Goal: Task Accomplishment & Management: Complete application form

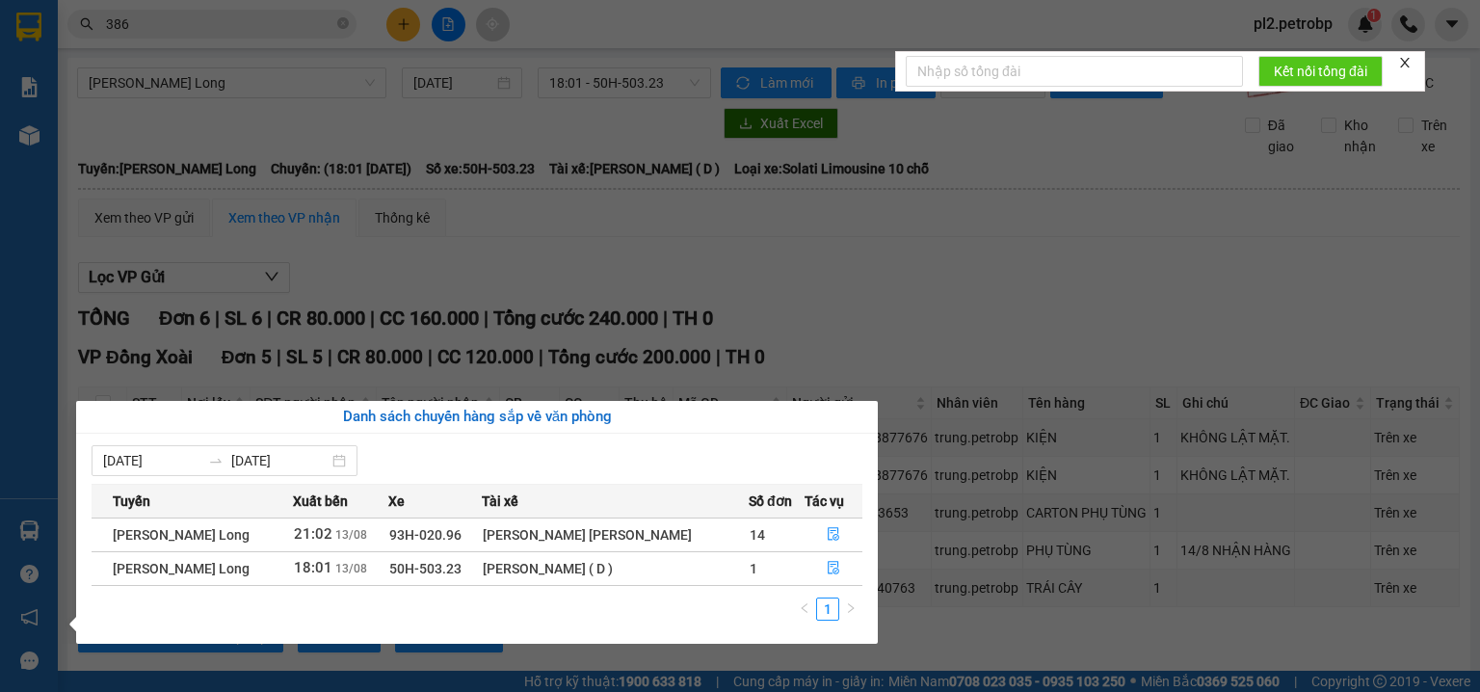
scroll to position [230, 0]
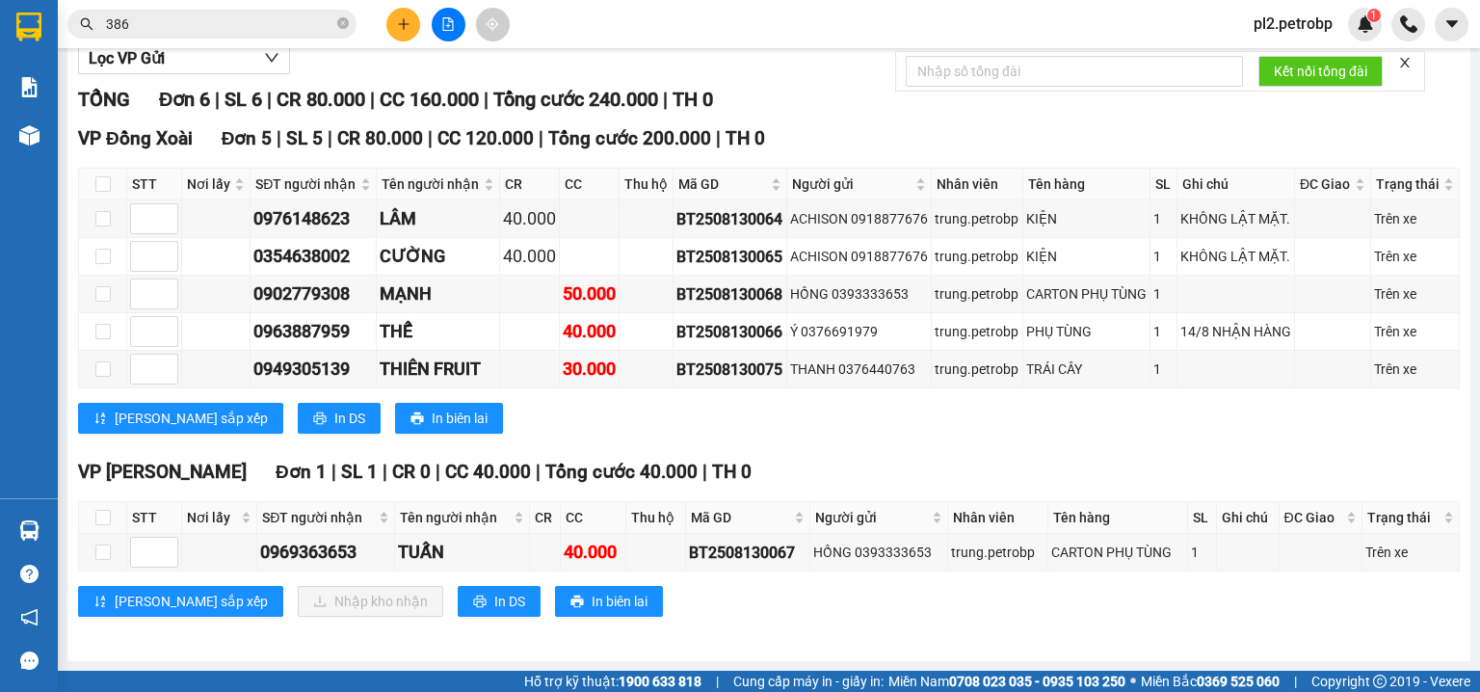
click at [339, 18] on section "Kết quả [PERSON_NAME] ( 701 ) Bộ lọc Ngày tạo [PERSON_NAME] nhất Mã ĐH Trạng th…" at bounding box center [740, 346] width 1480 height 692
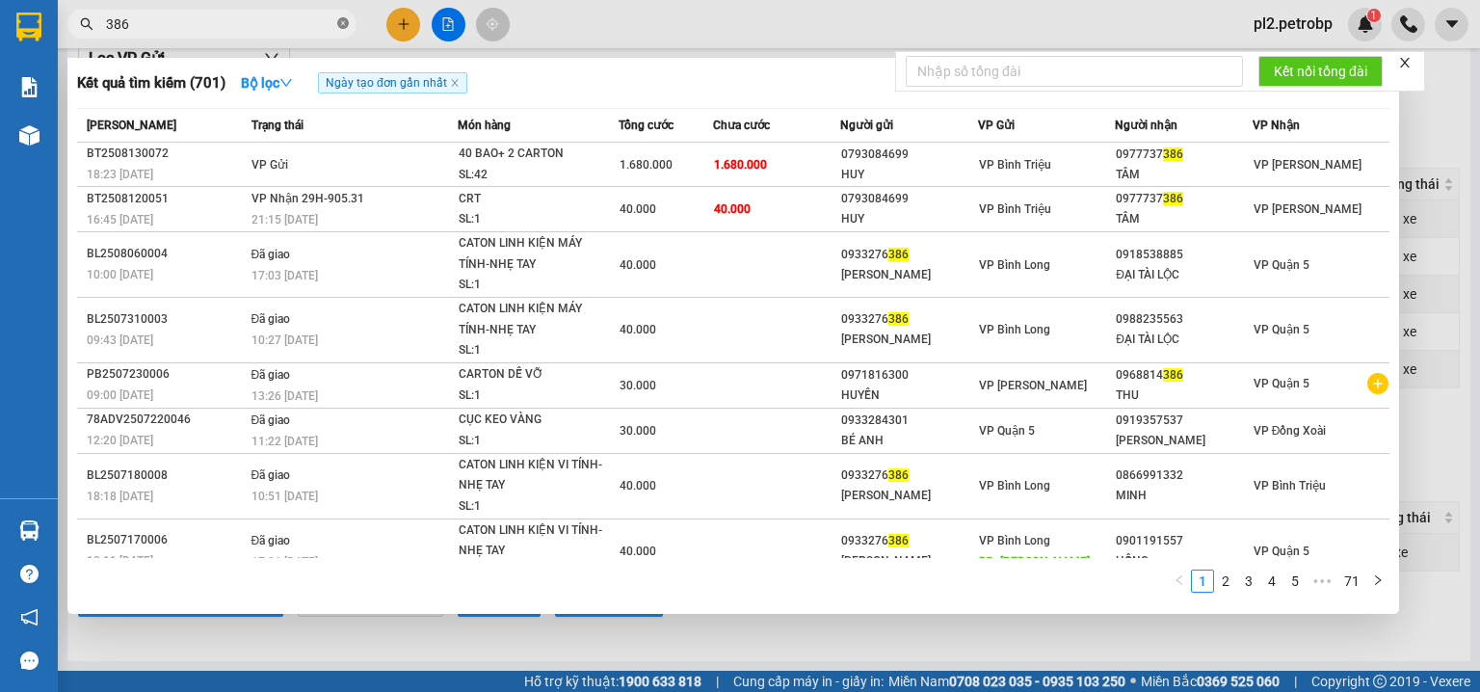
click at [343, 25] on icon "close-circle" at bounding box center [343, 23] width 12 height 12
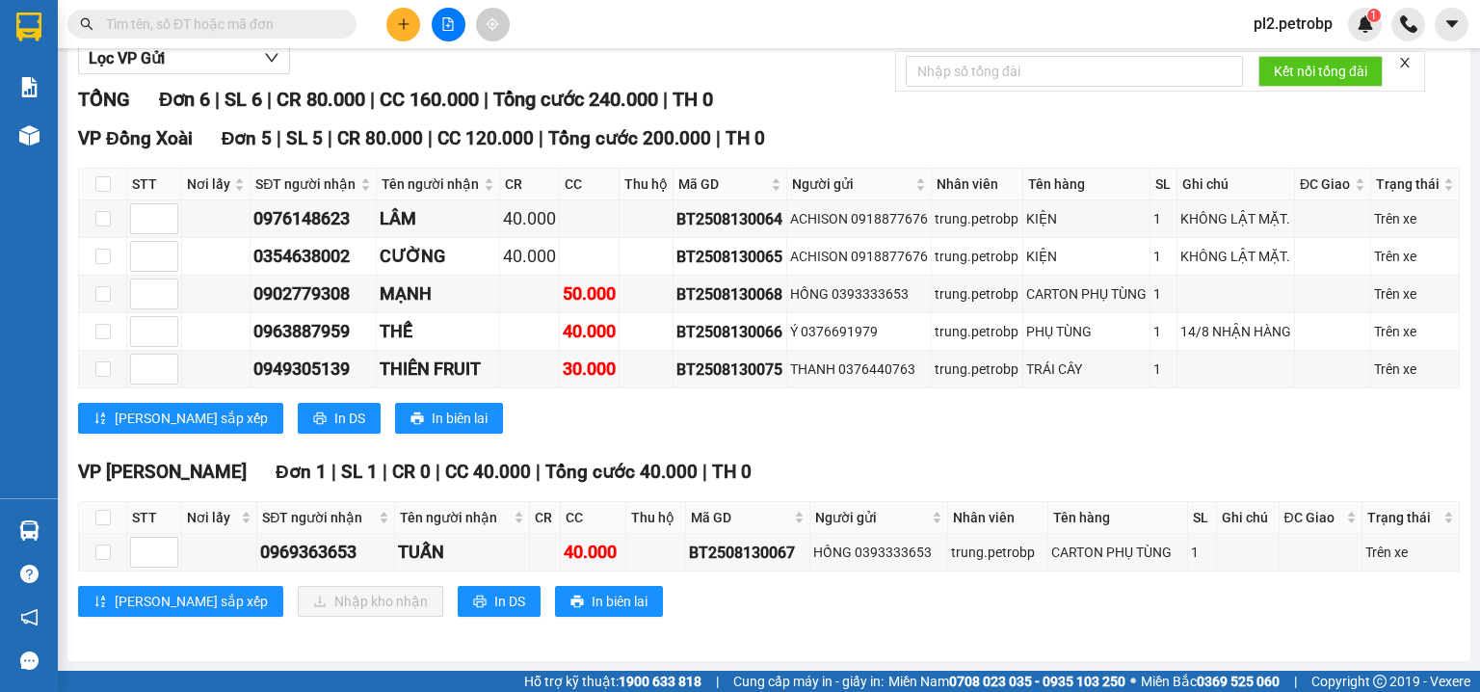
click at [285, 35] on span at bounding box center [211, 24] width 289 height 29
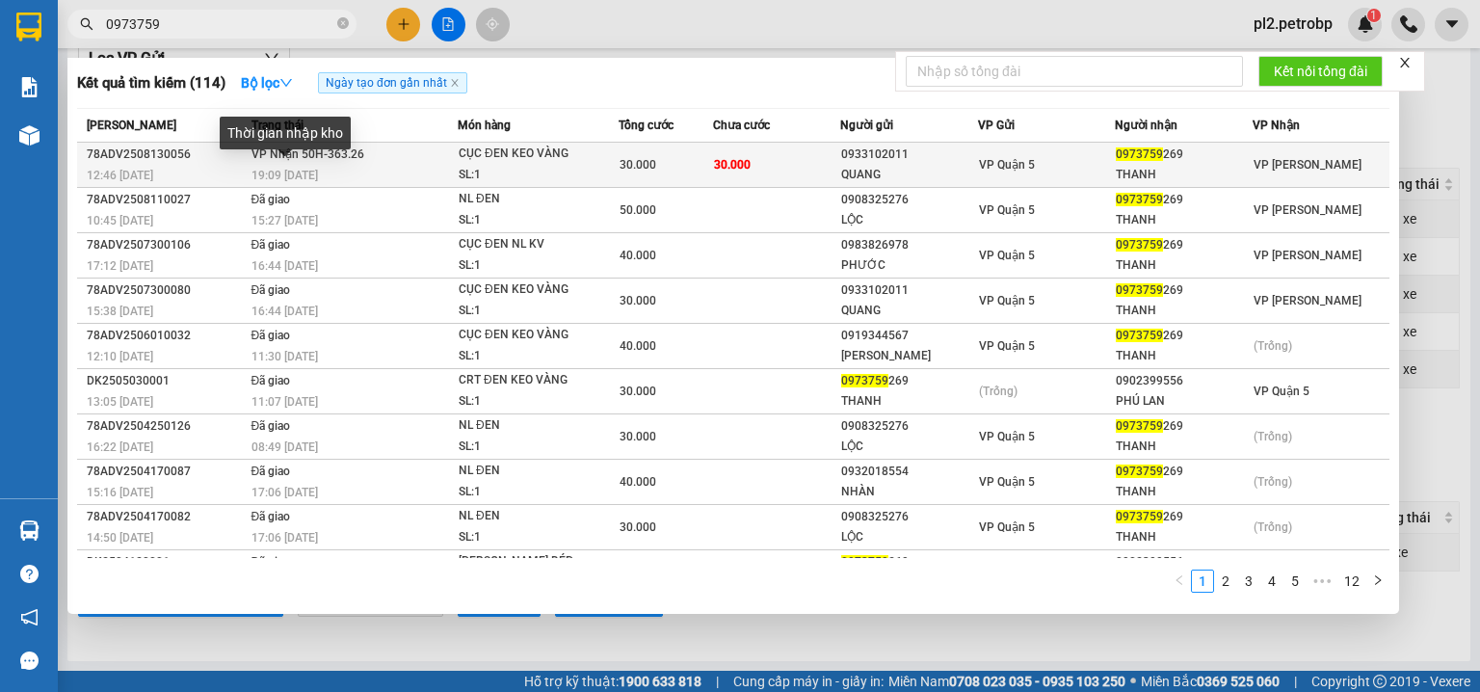
type input "0973759"
drag, startPoint x: 300, startPoint y: 177, endPoint x: 288, endPoint y: 181, distance: 12.2
click at [288, 181] on span "19:09 - 13/08" at bounding box center [284, 175] width 66 height 13
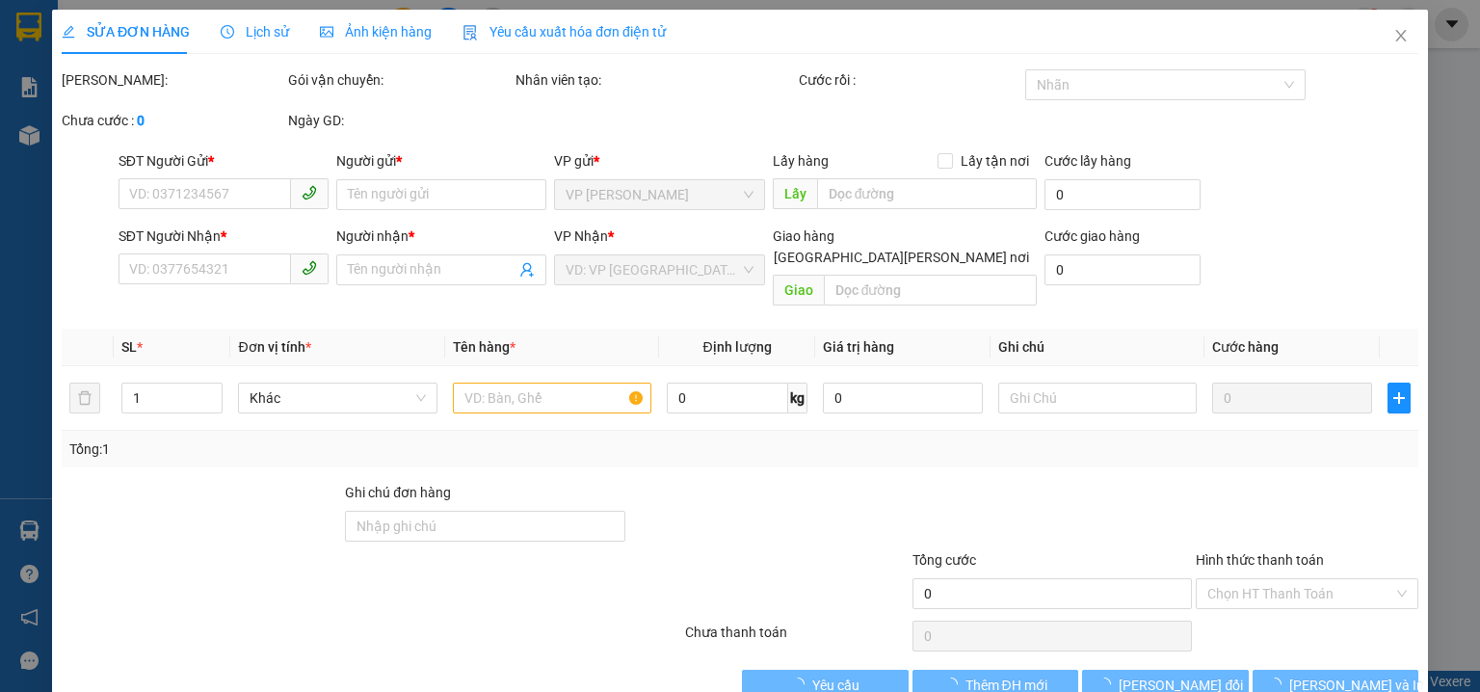
type input "0933102011"
type input "QUANG"
type input "0973759269"
type input "THANH"
type input "30.000"
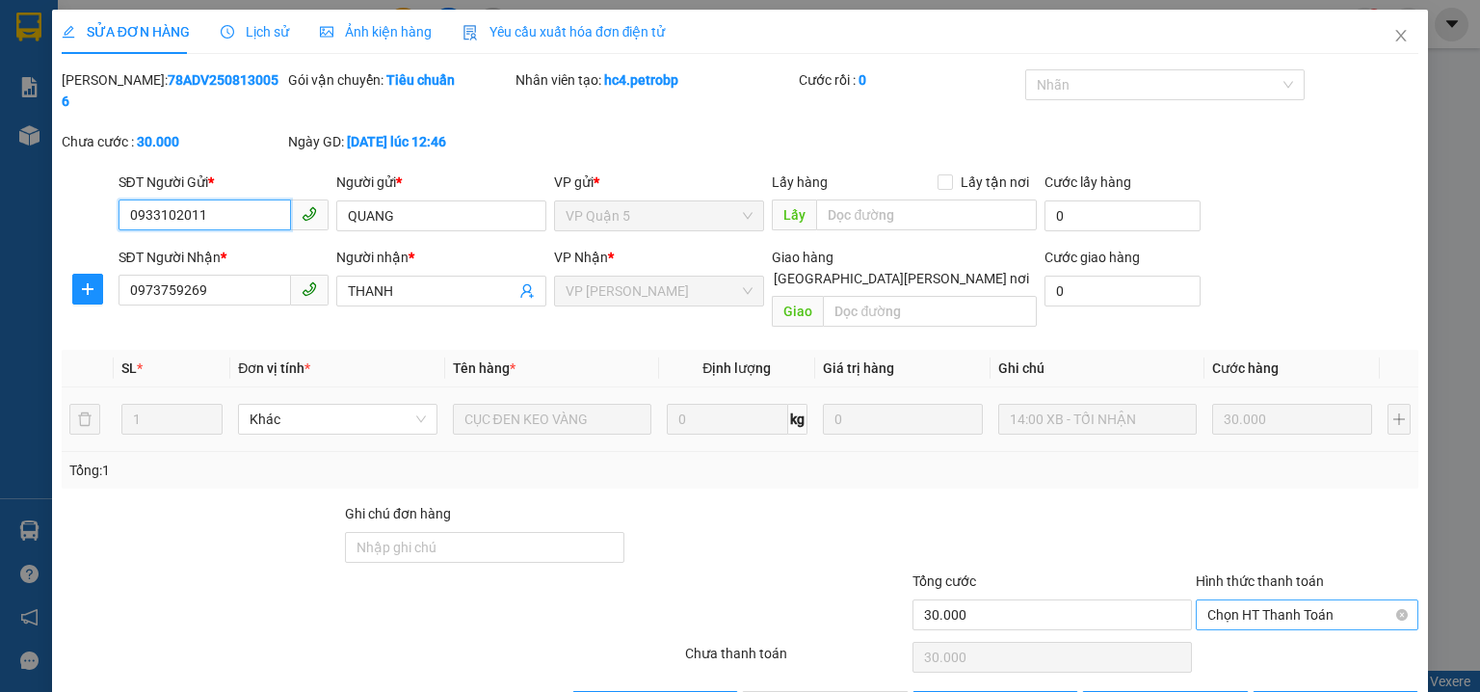
click at [1213, 600] on span "Chọn HT Thanh Toán" at bounding box center [1306, 614] width 199 height 29
drag, startPoint x: 1209, startPoint y: 617, endPoint x: 958, endPoint y: 642, distance: 252.7
click at [1208, 617] on div "Tại văn phòng" at bounding box center [1297, 609] width 198 height 21
type input "0"
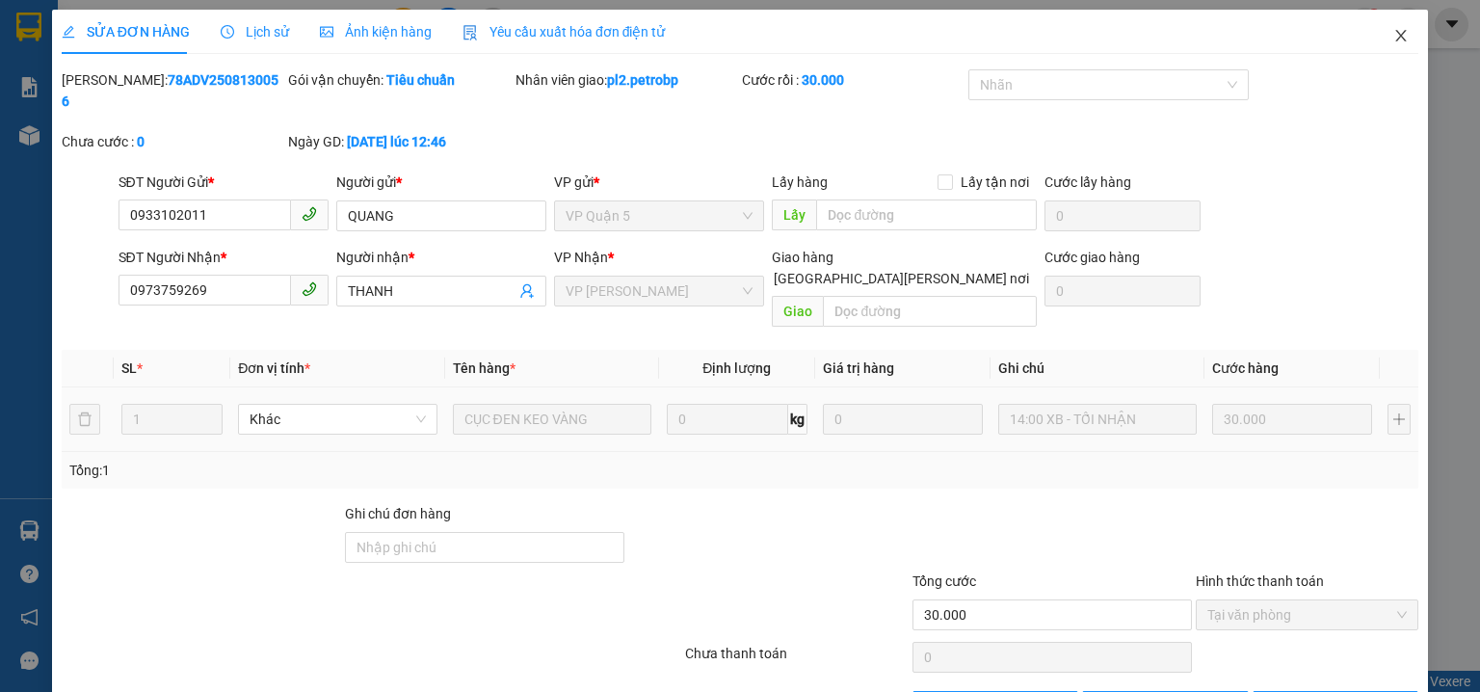
click at [1393, 37] on icon "close" at bounding box center [1400, 35] width 15 height 15
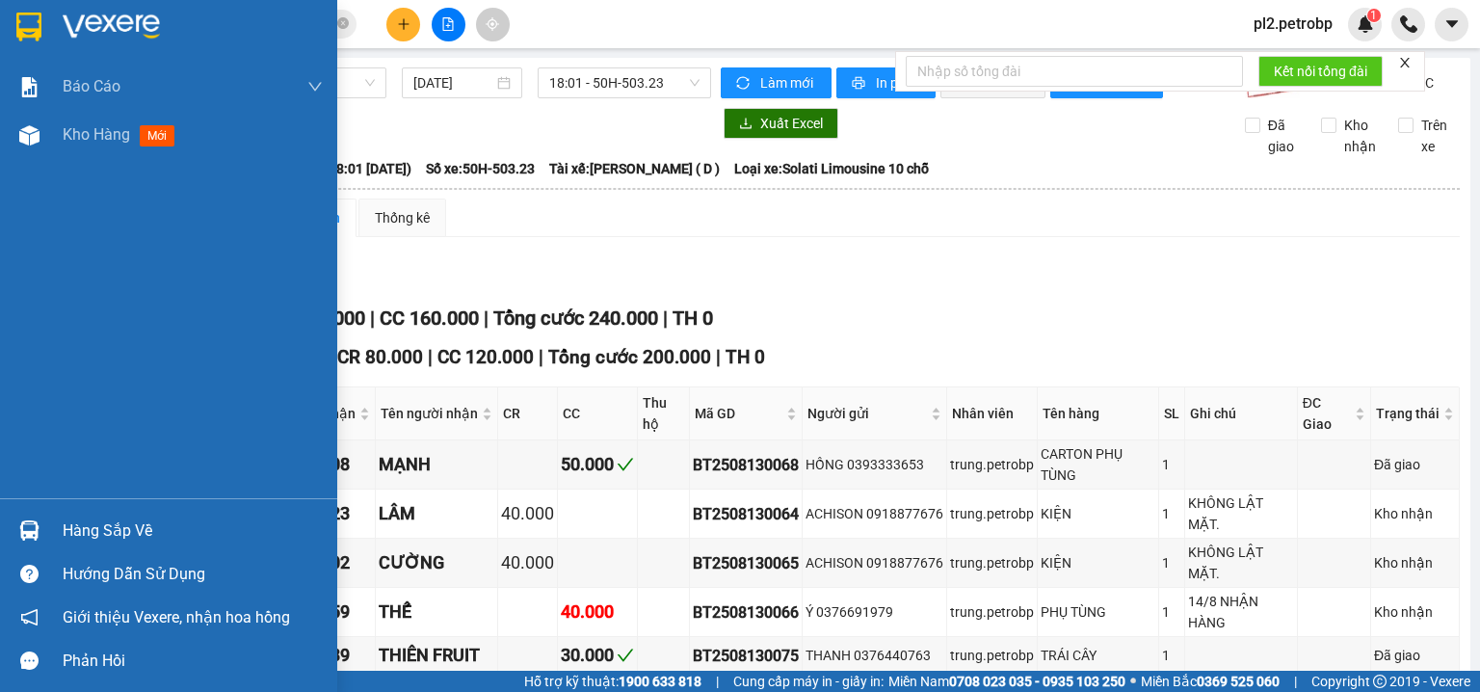
click at [96, 525] on div "Hàng sắp về" at bounding box center [193, 530] width 260 height 29
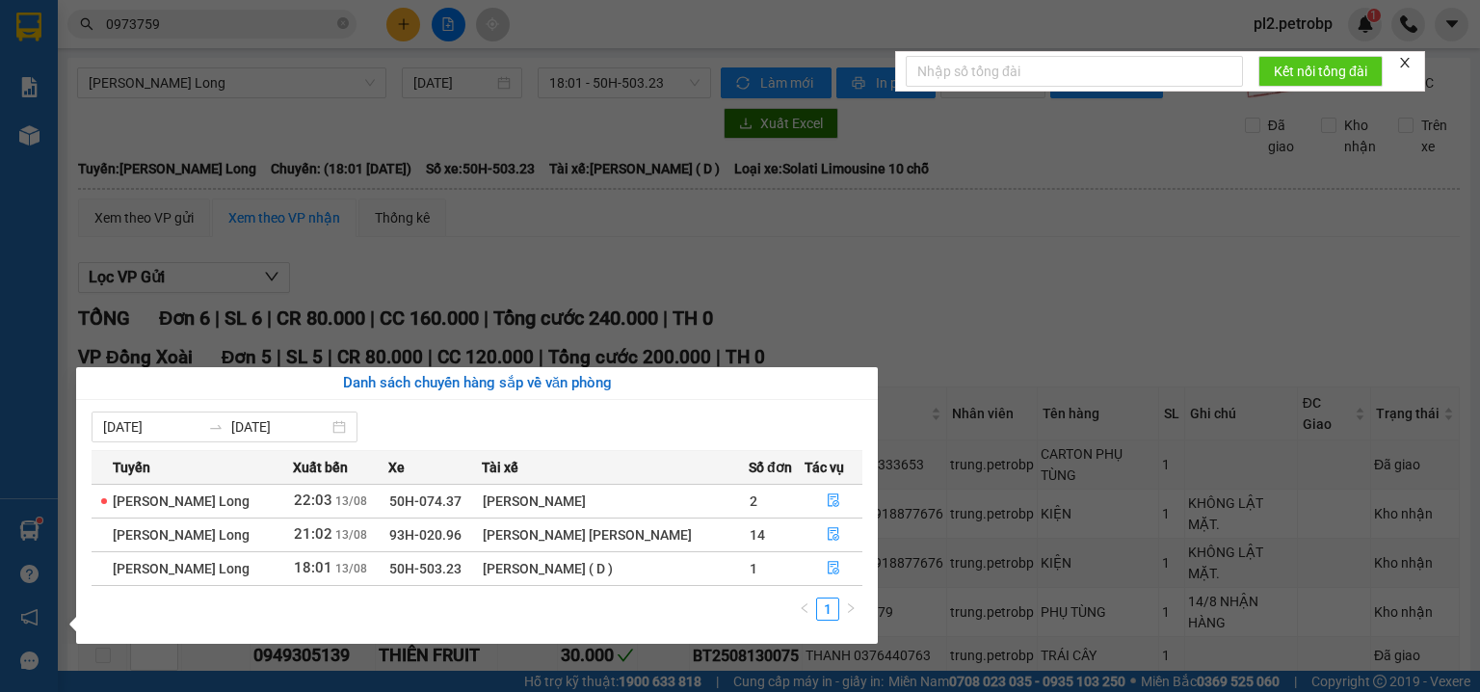
click at [940, 281] on section "Kết quả tìm kiếm ( 114 ) Bộ lọc Ngày tạo đơn gần nhất Mã ĐH Trạng thái Món hàng…" at bounding box center [740, 346] width 1480 height 692
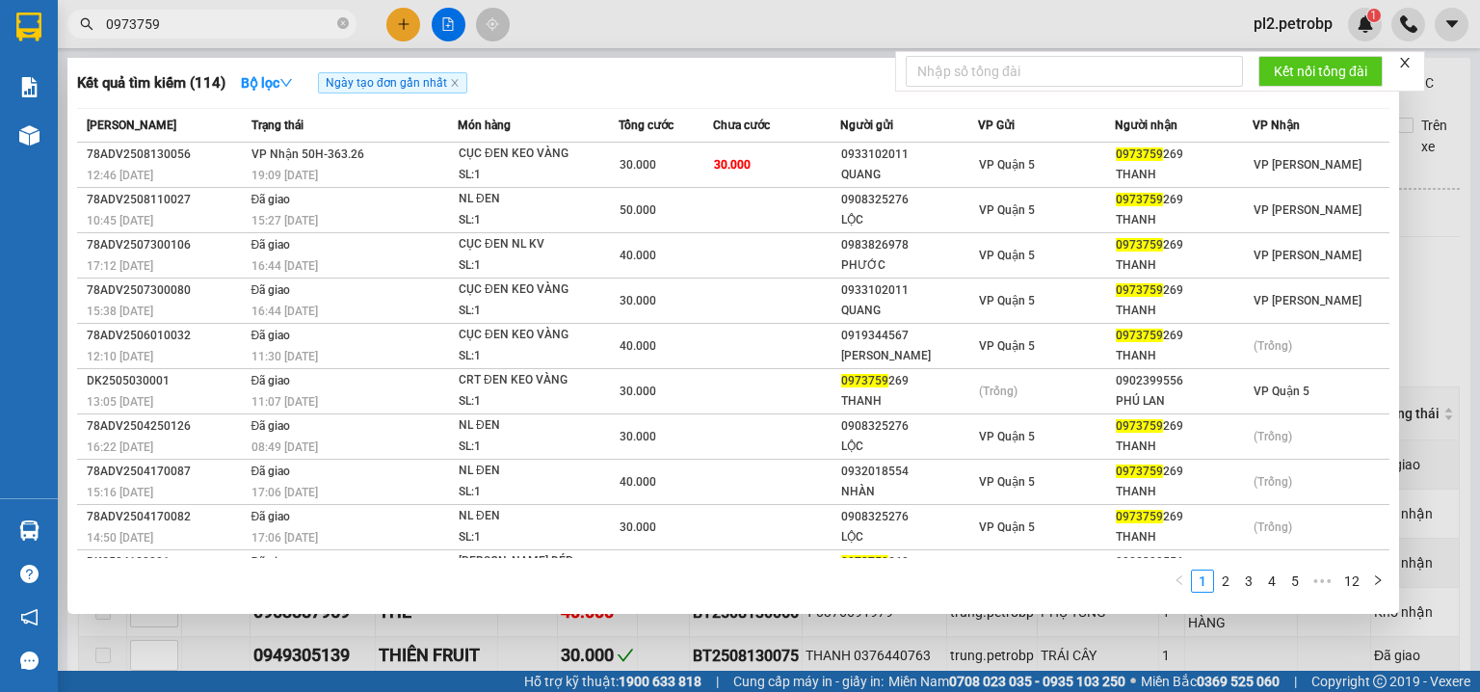
click at [347, 19] on icon "close-circle" at bounding box center [343, 23] width 12 height 12
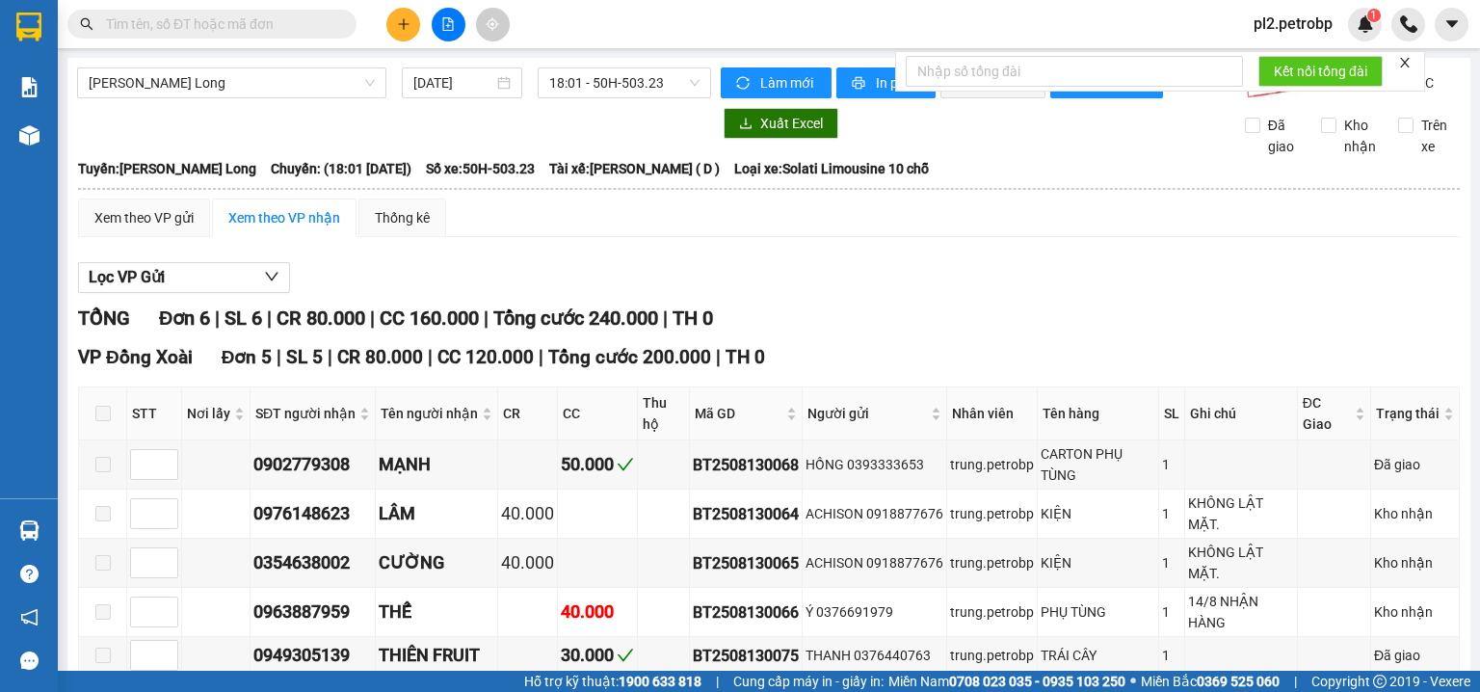
drag, startPoint x: 342, startPoint y: 23, endPoint x: 289, endPoint y: 24, distance: 53.0
click at [341, 23] on span at bounding box center [343, 23] width 12 height 21
click at [266, 23] on input "text" at bounding box center [219, 23] width 227 height 21
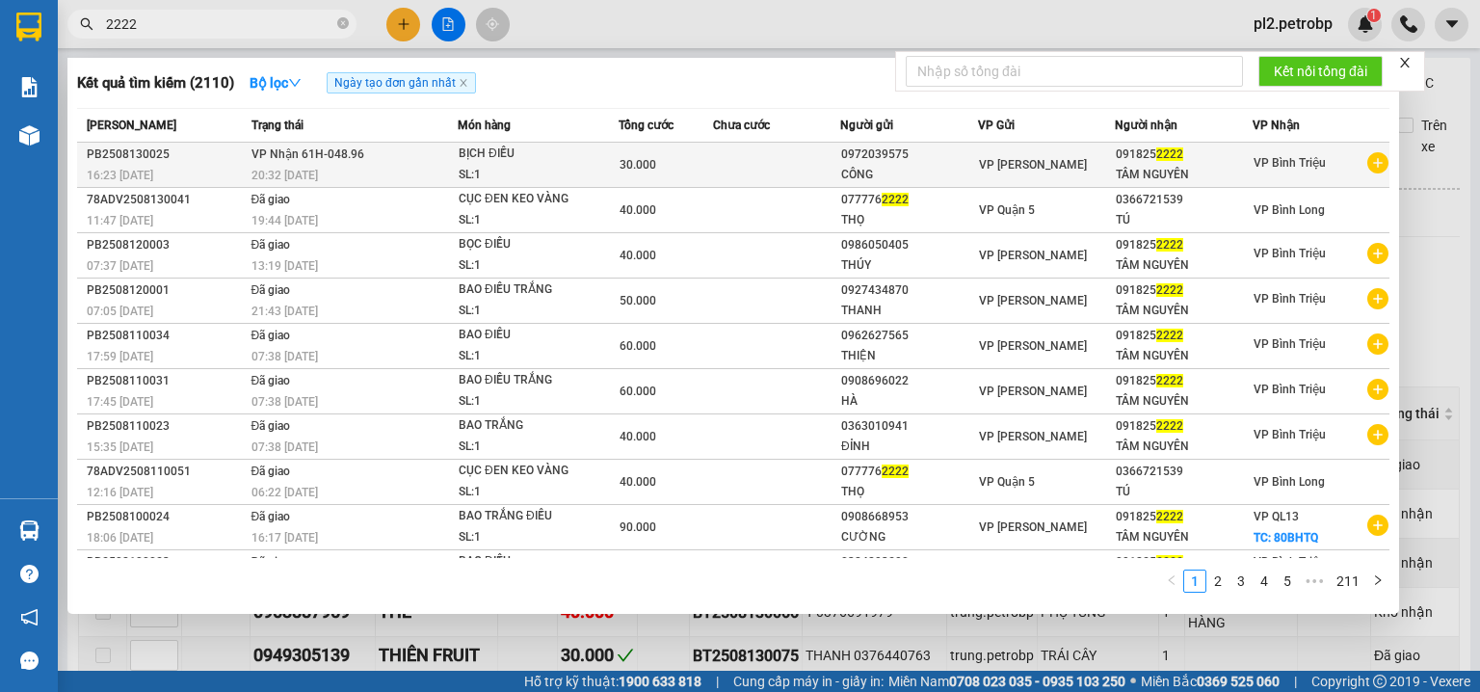
type input "2222"
click at [462, 160] on div "BỊCH ĐIỀU" at bounding box center [531, 154] width 145 height 21
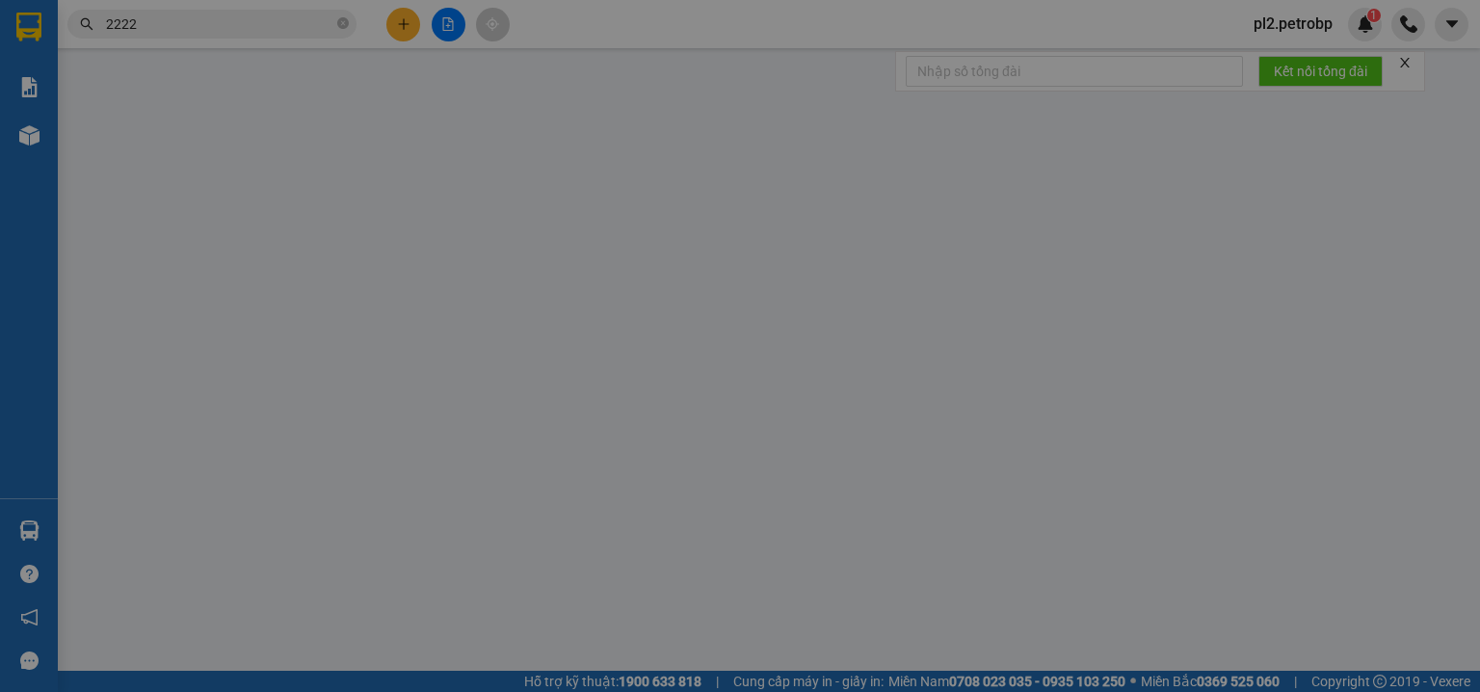
type input "0972039575"
type input "CÔNG"
type input "0918252222"
type input "TÂM NGUYÊN"
type input "30.000"
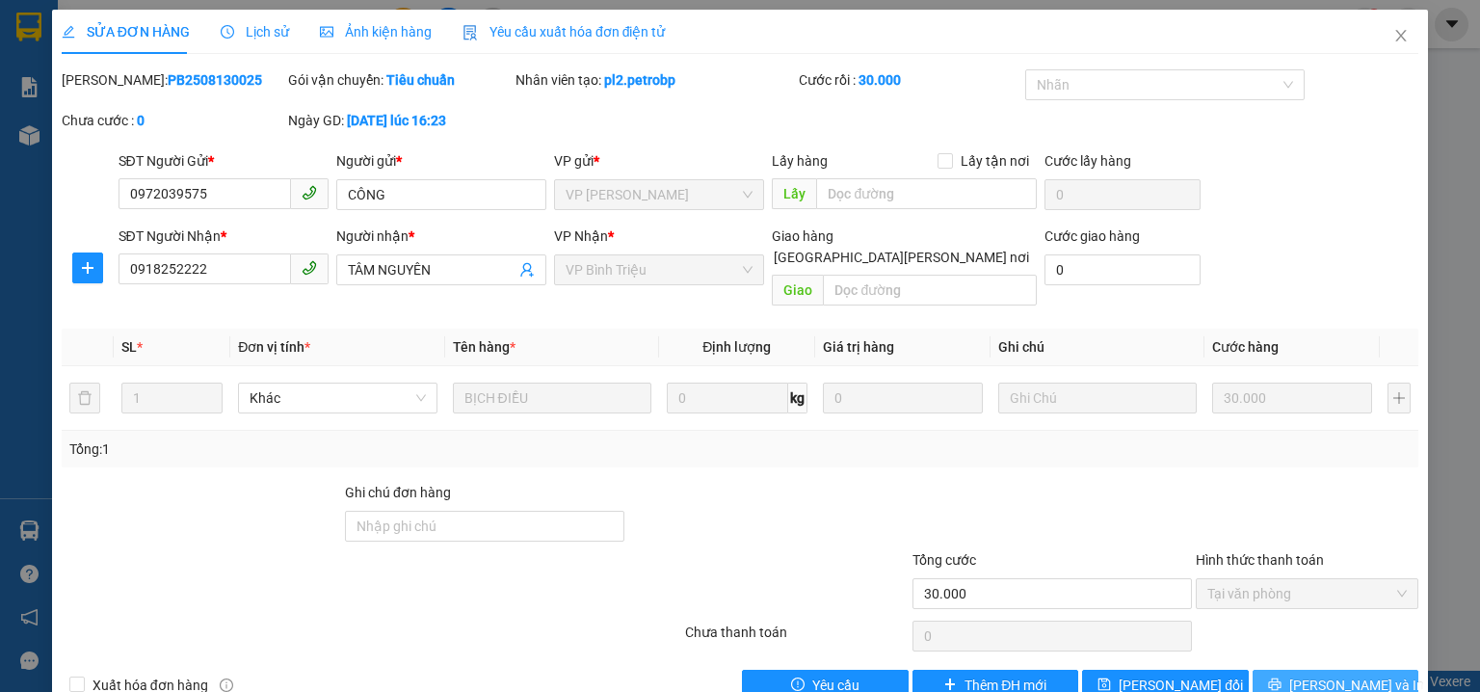
click at [1338, 675] on span "[PERSON_NAME] và In" at bounding box center [1356, 685] width 135 height 21
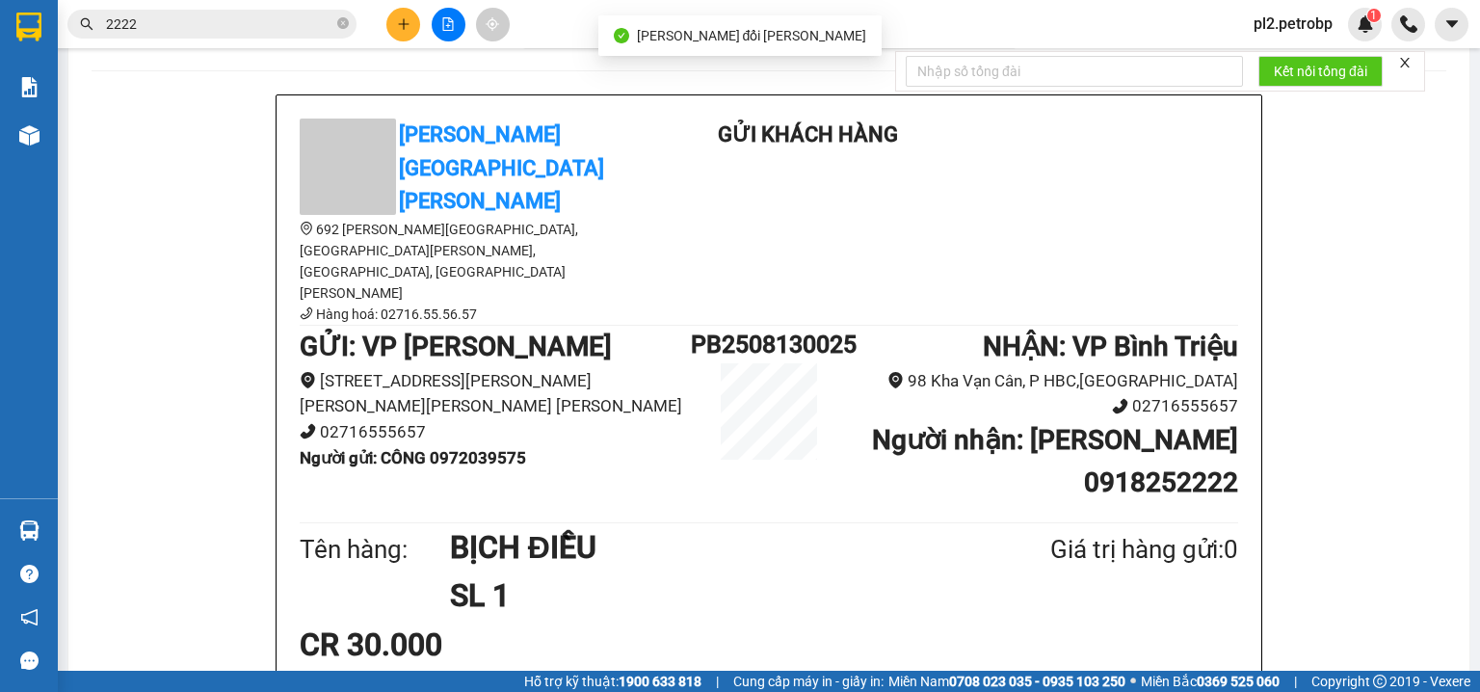
scroll to position [88, 0]
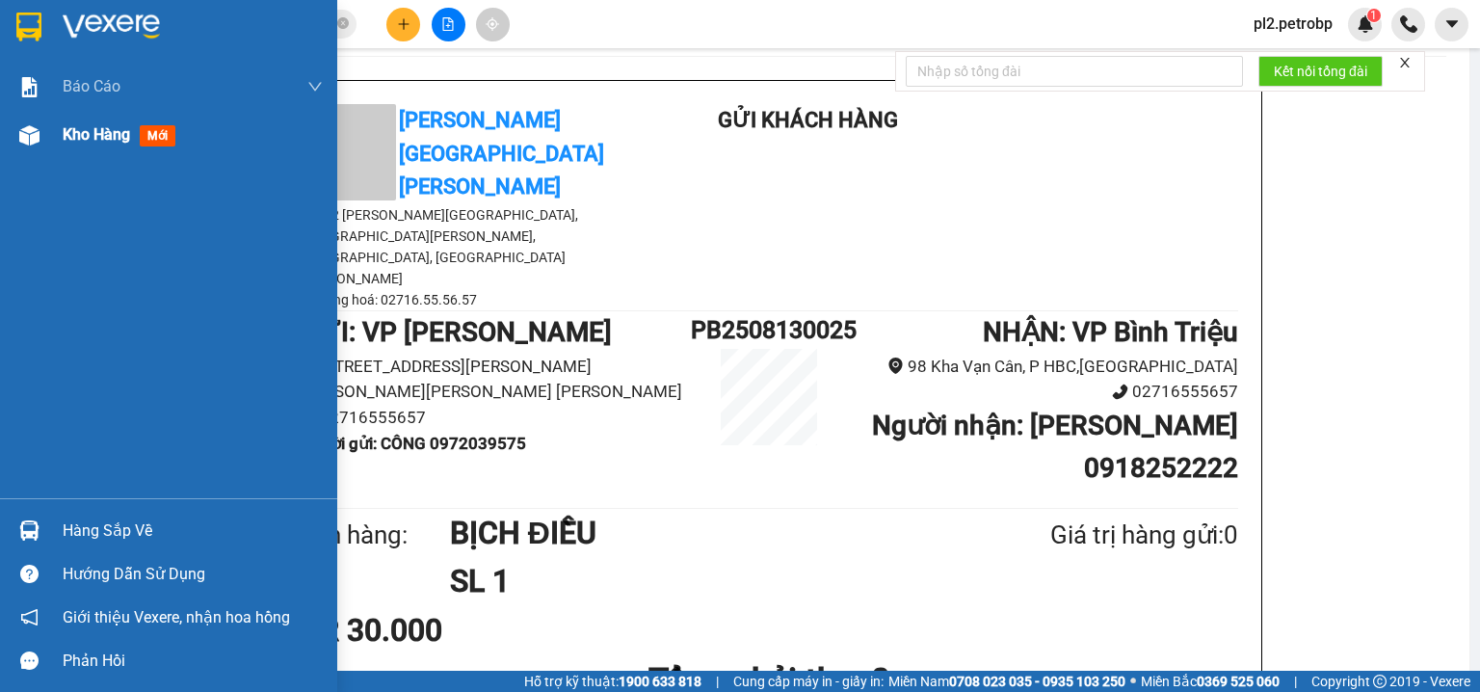
click at [67, 125] on span "Kho hàng" at bounding box center [96, 134] width 67 height 18
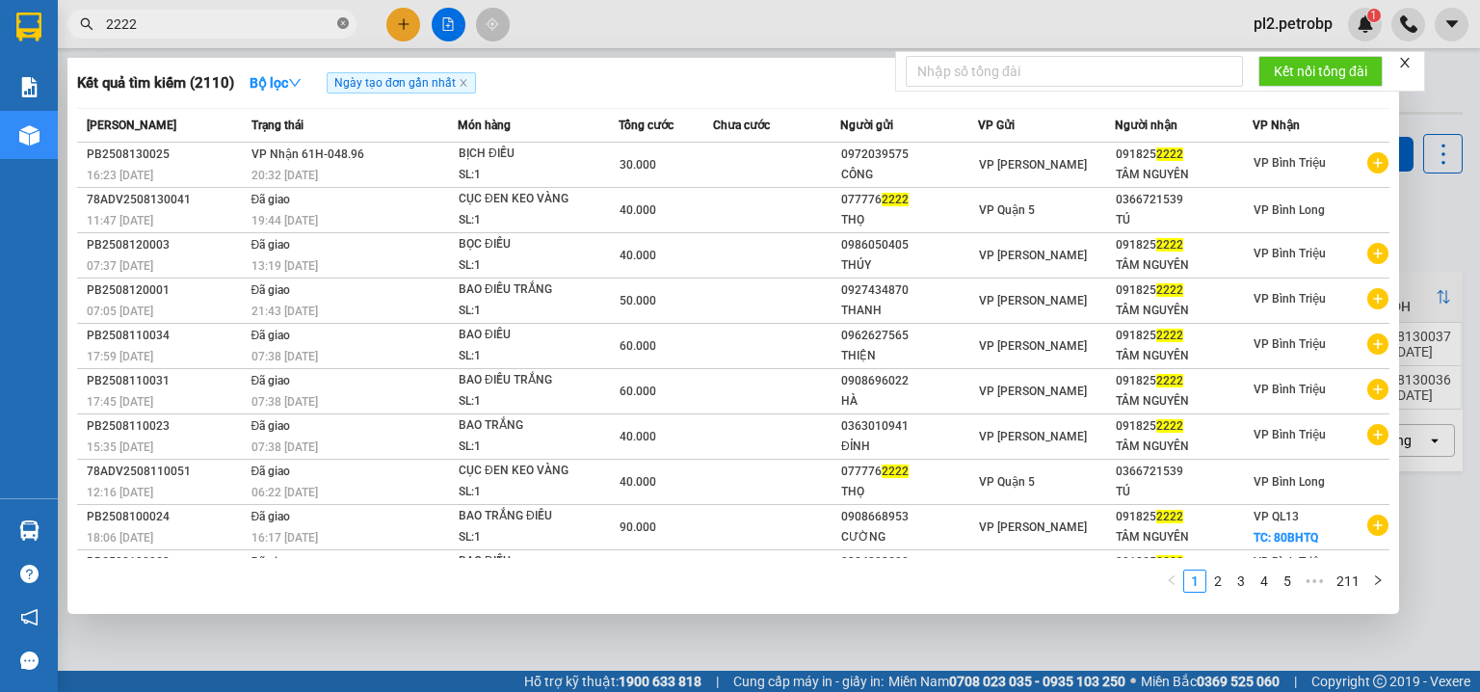
drag, startPoint x: 341, startPoint y: 18, endPoint x: 297, endPoint y: 23, distance: 44.6
click at [341, 19] on icon "close-circle" at bounding box center [343, 23] width 12 height 12
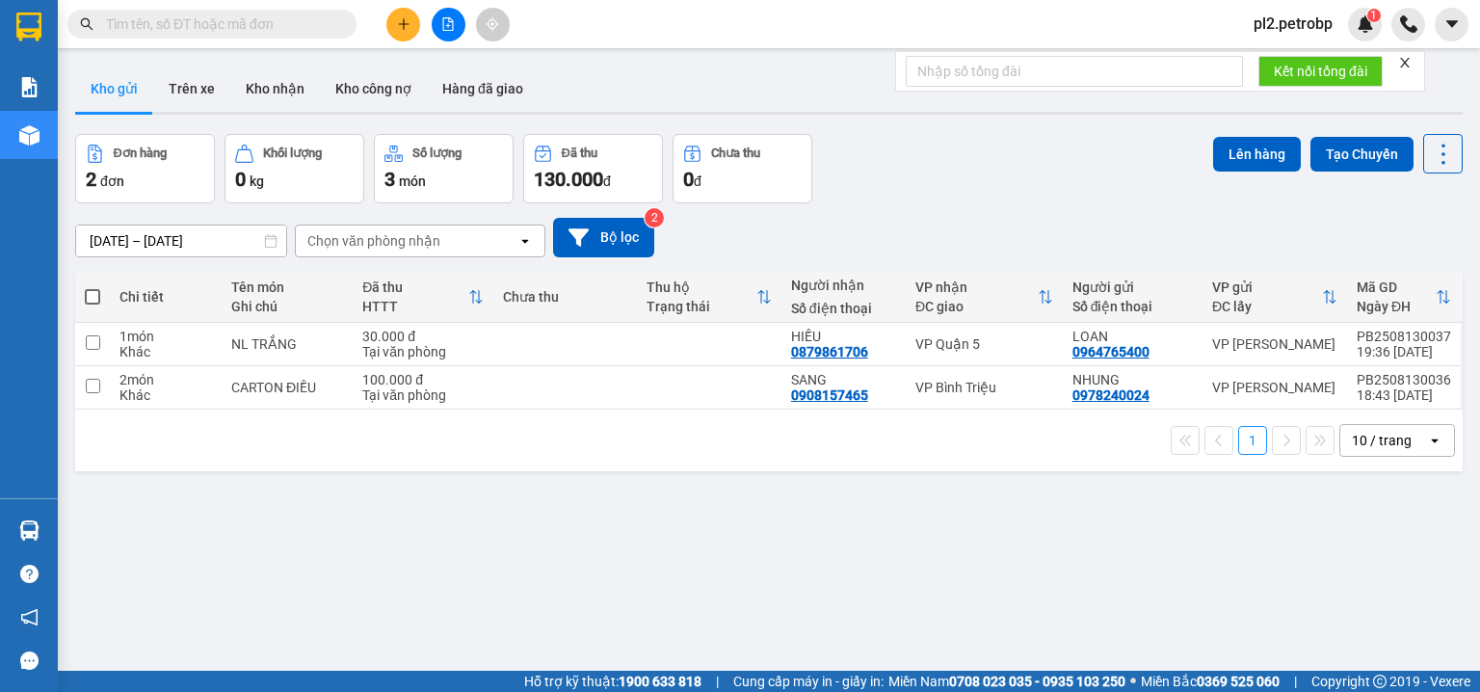
click at [297, 23] on input "text" at bounding box center [219, 23] width 227 height 21
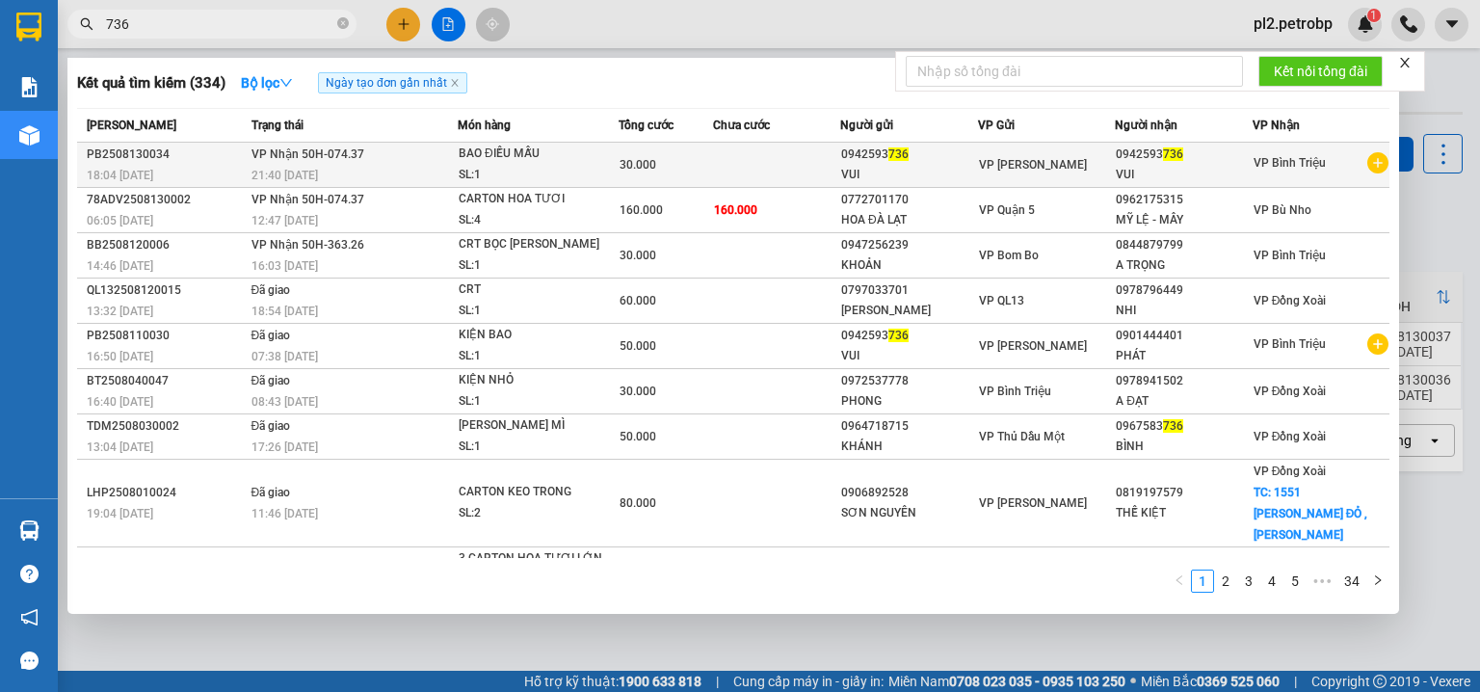
type input "736"
click at [760, 173] on td at bounding box center [776, 165] width 127 height 45
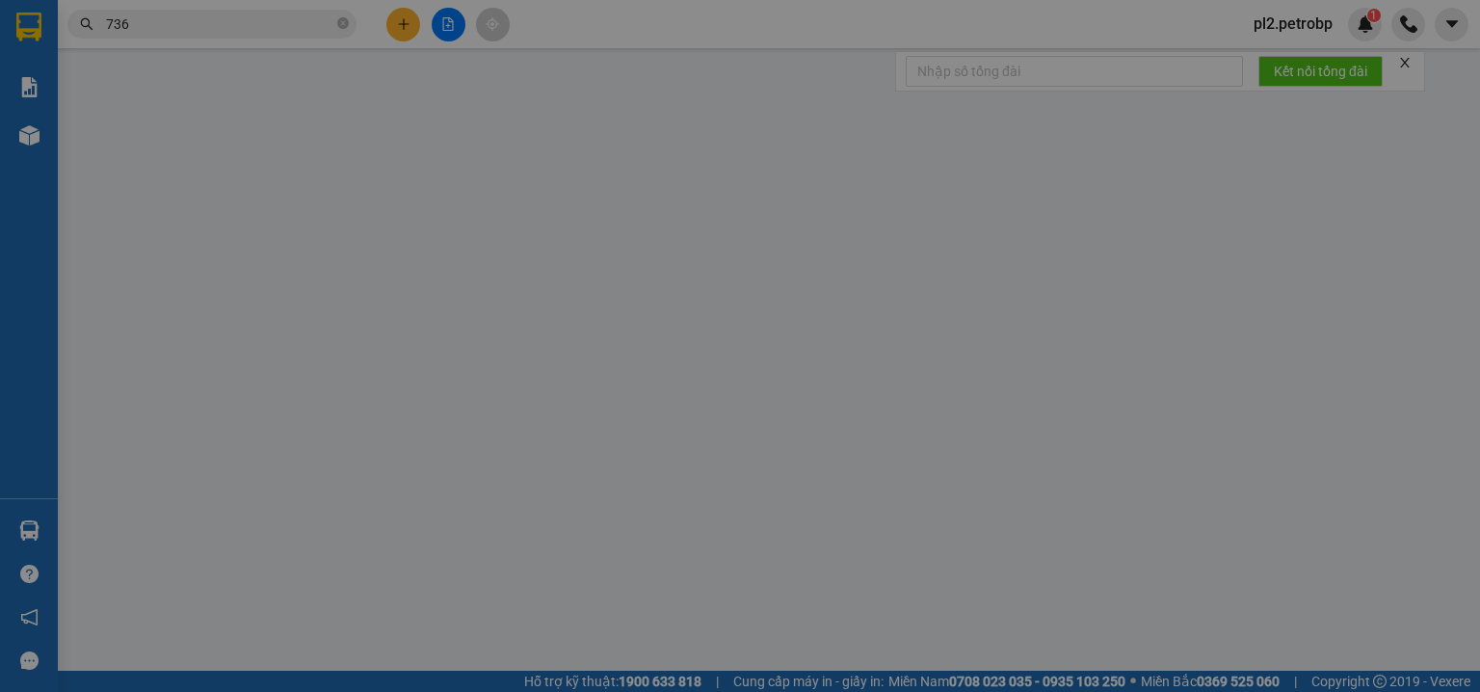
type input "0942593736"
type input "VUI"
type input "0942593736"
type input "VUI"
type input "30.000"
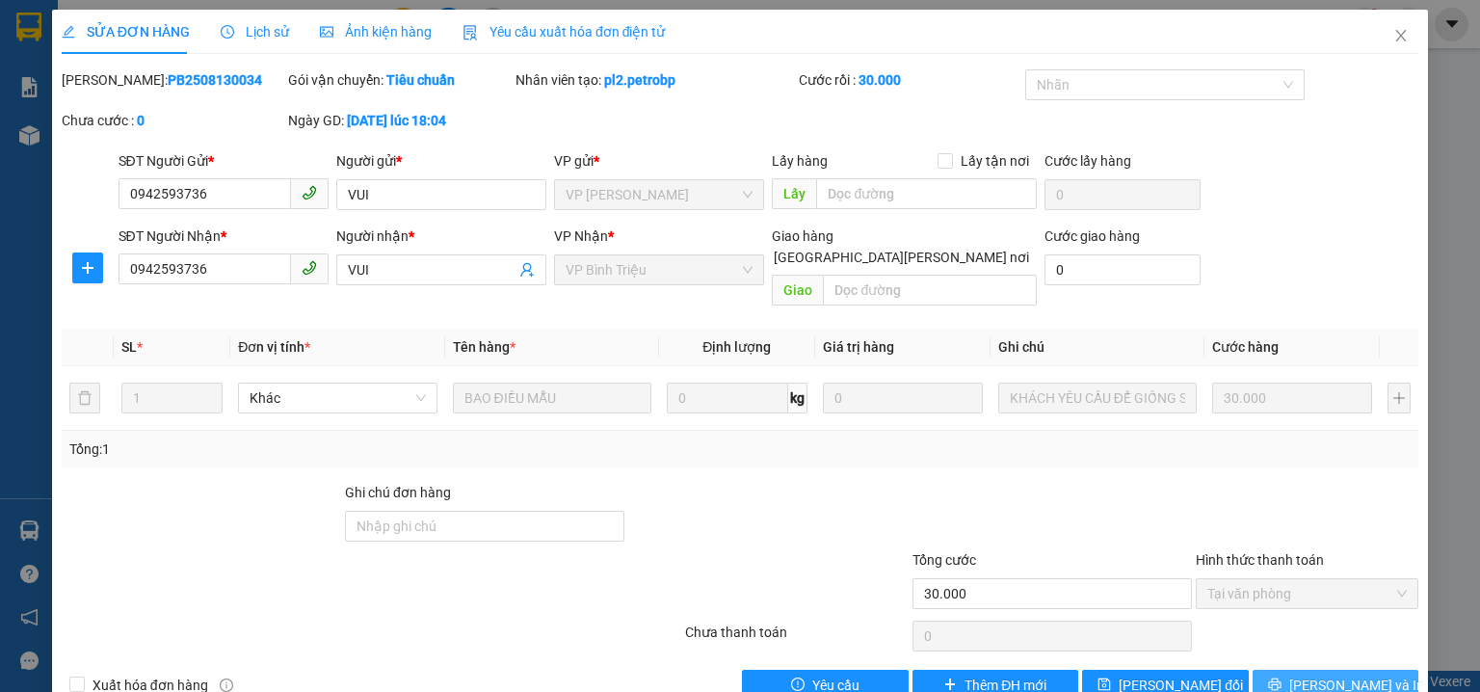
click at [1307, 670] on button "[PERSON_NAME] và In" at bounding box center [1336, 685] width 167 height 31
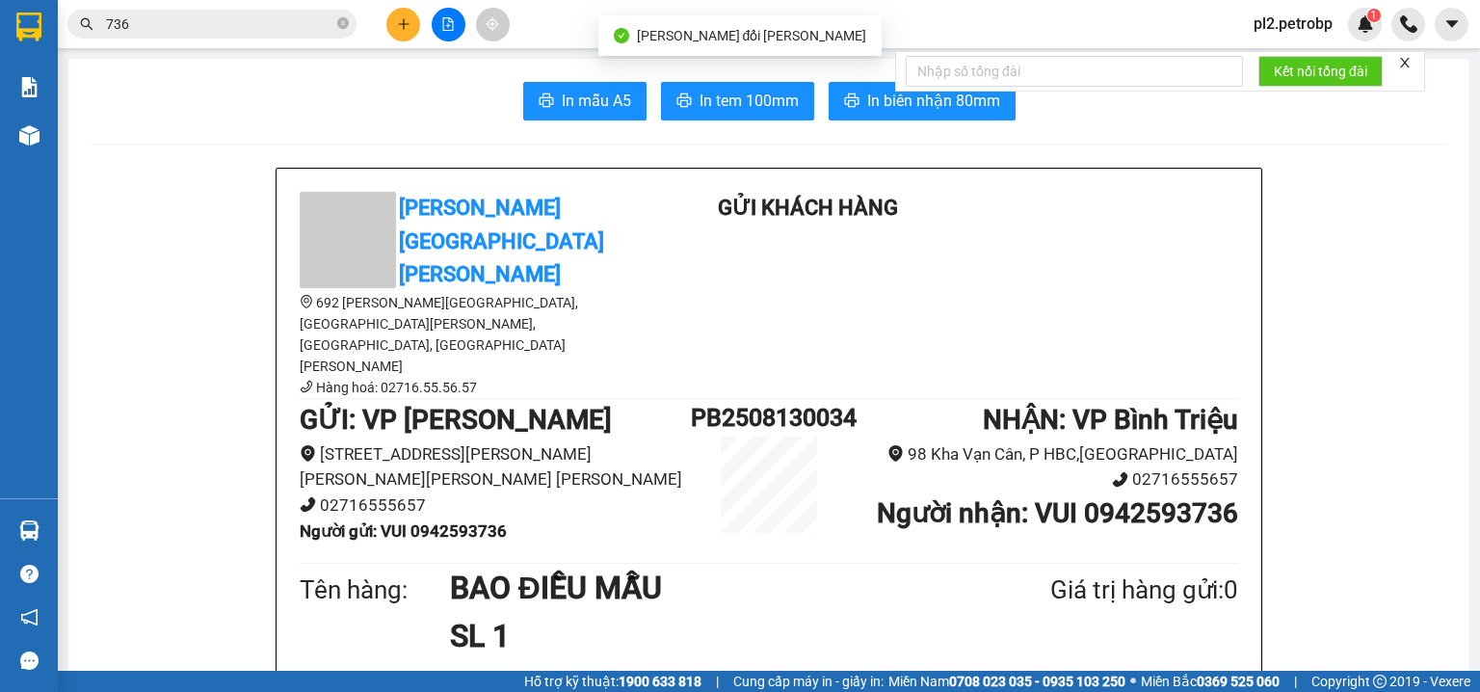
scroll to position [85, 0]
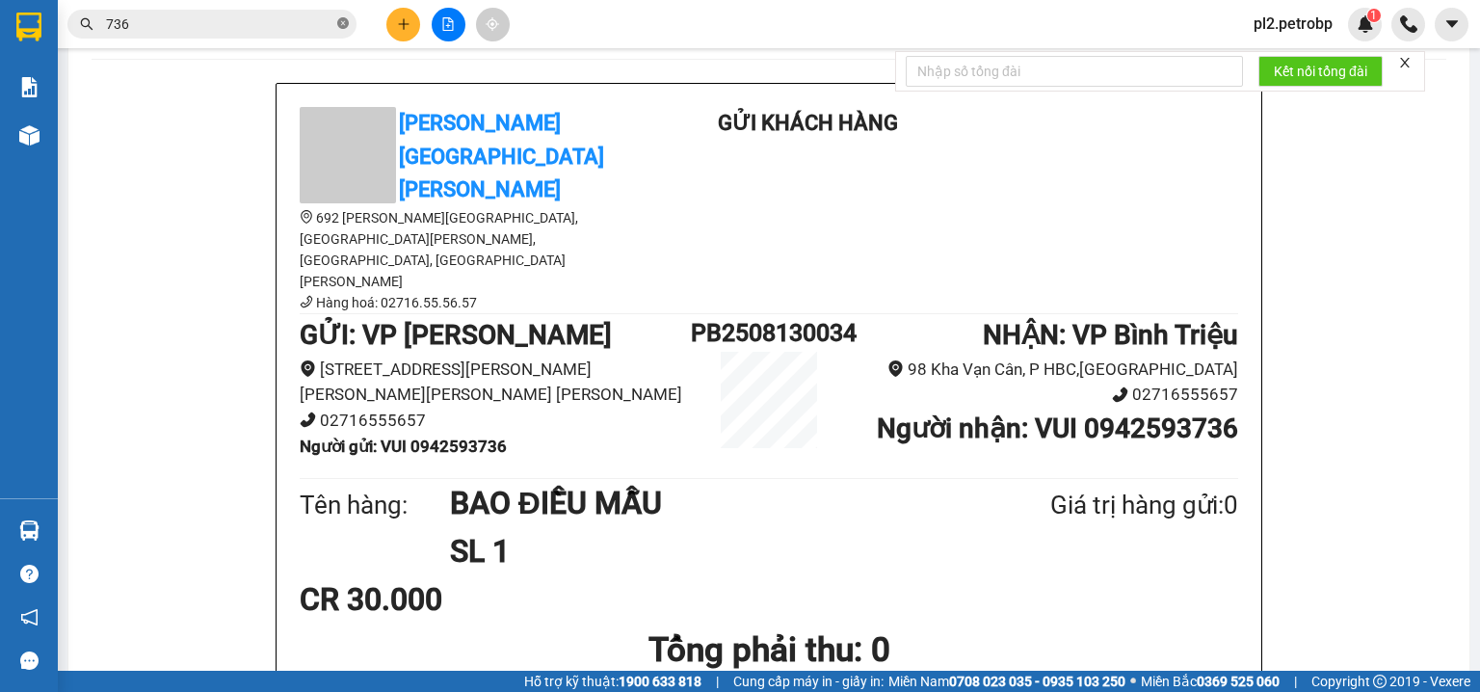
click at [343, 19] on icon "close-circle" at bounding box center [343, 23] width 12 height 12
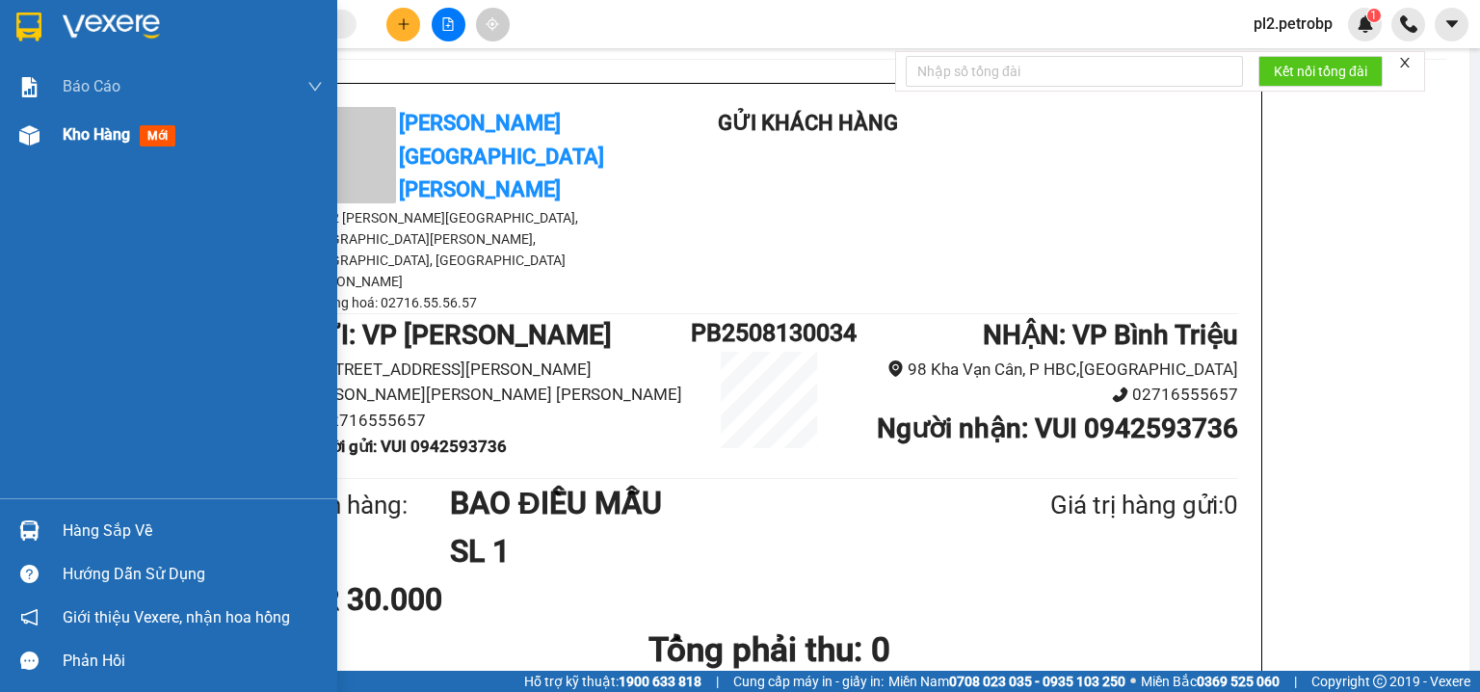
click at [61, 127] on div "Kho hàng mới" at bounding box center [168, 135] width 337 height 48
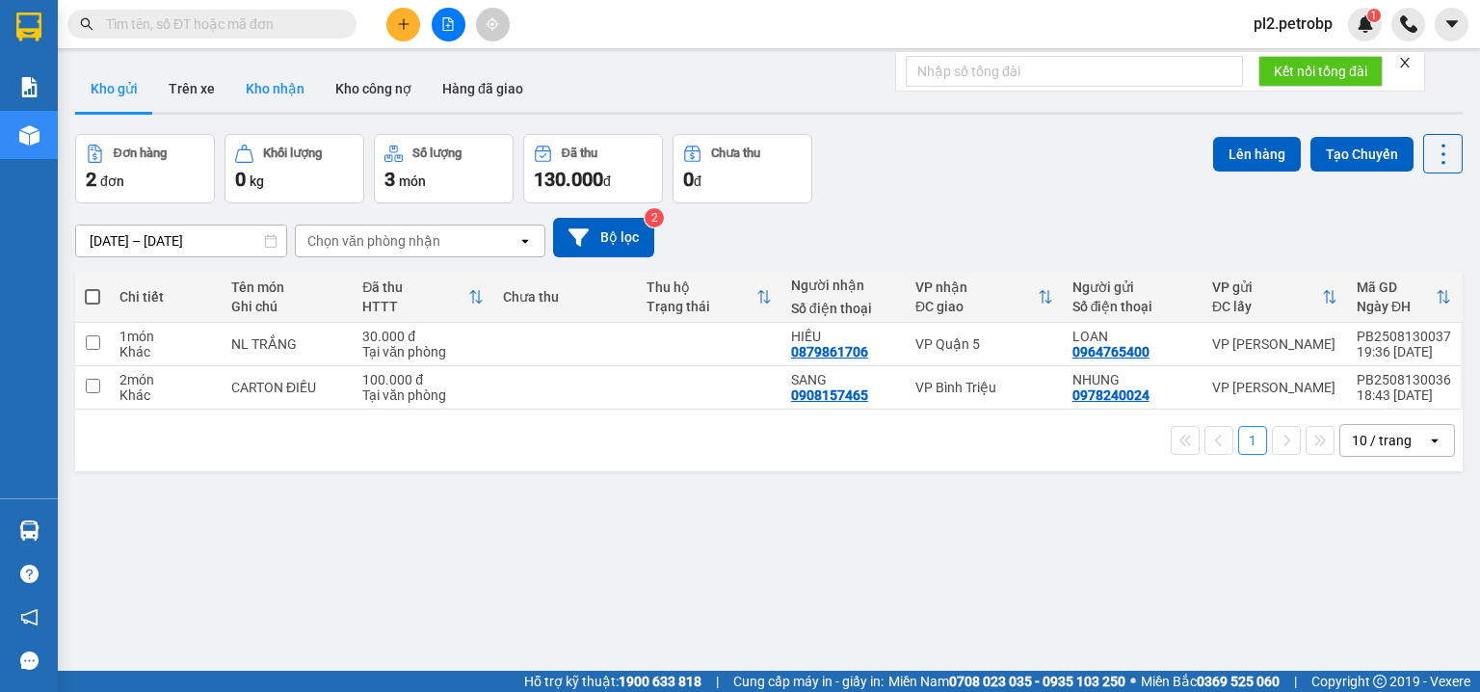
click at [281, 75] on button "Kho nhận" at bounding box center [275, 89] width 90 height 46
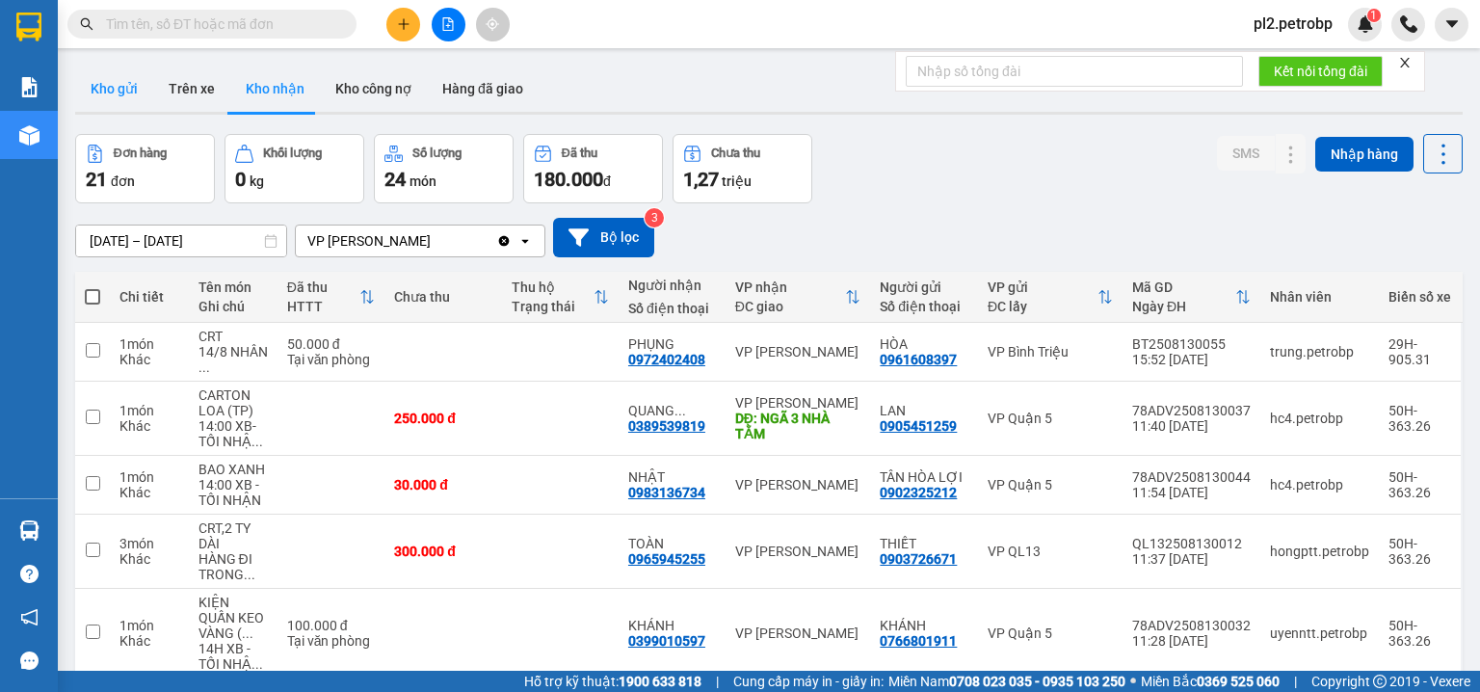
click at [126, 81] on button "Kho gửi" at bounding box center [114, 89] width 78 height 46
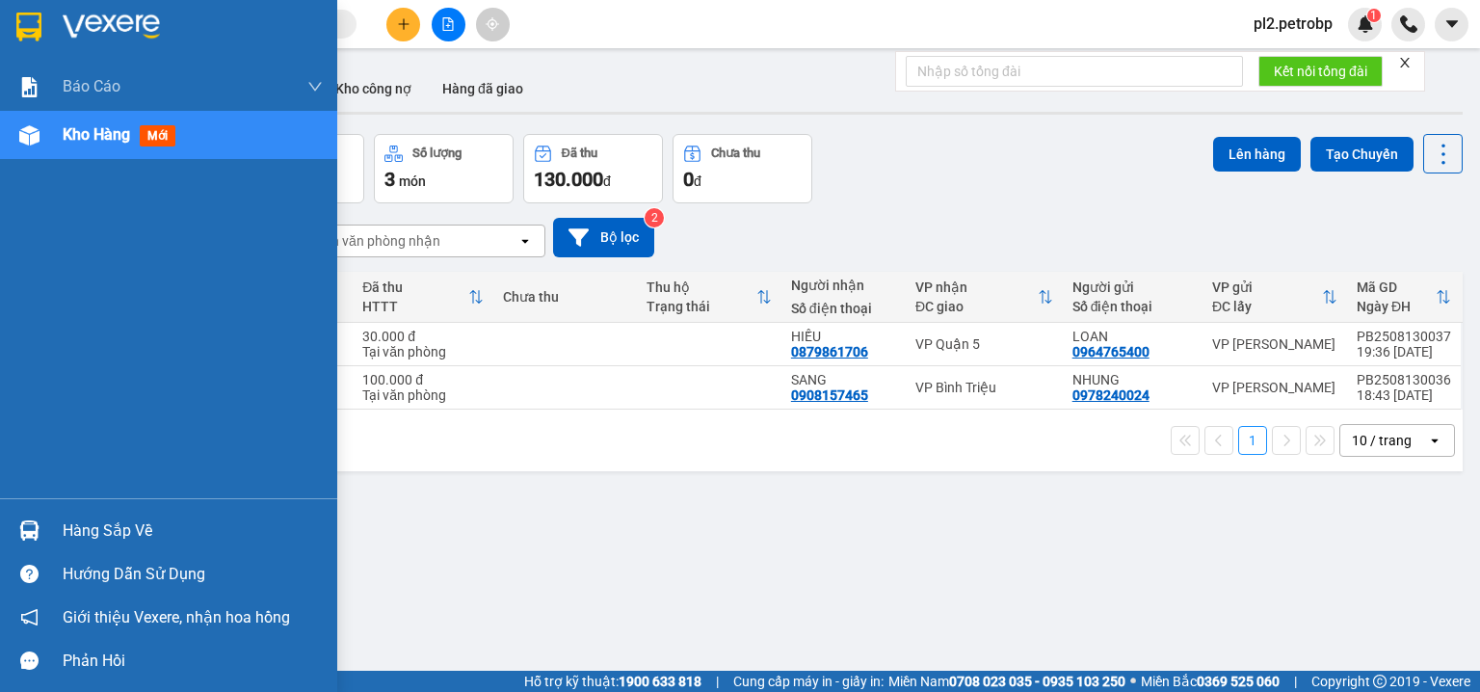
click at [4, 518] on div "Hàng sắp về" at bounding box center [168, 530] width 337 height 43
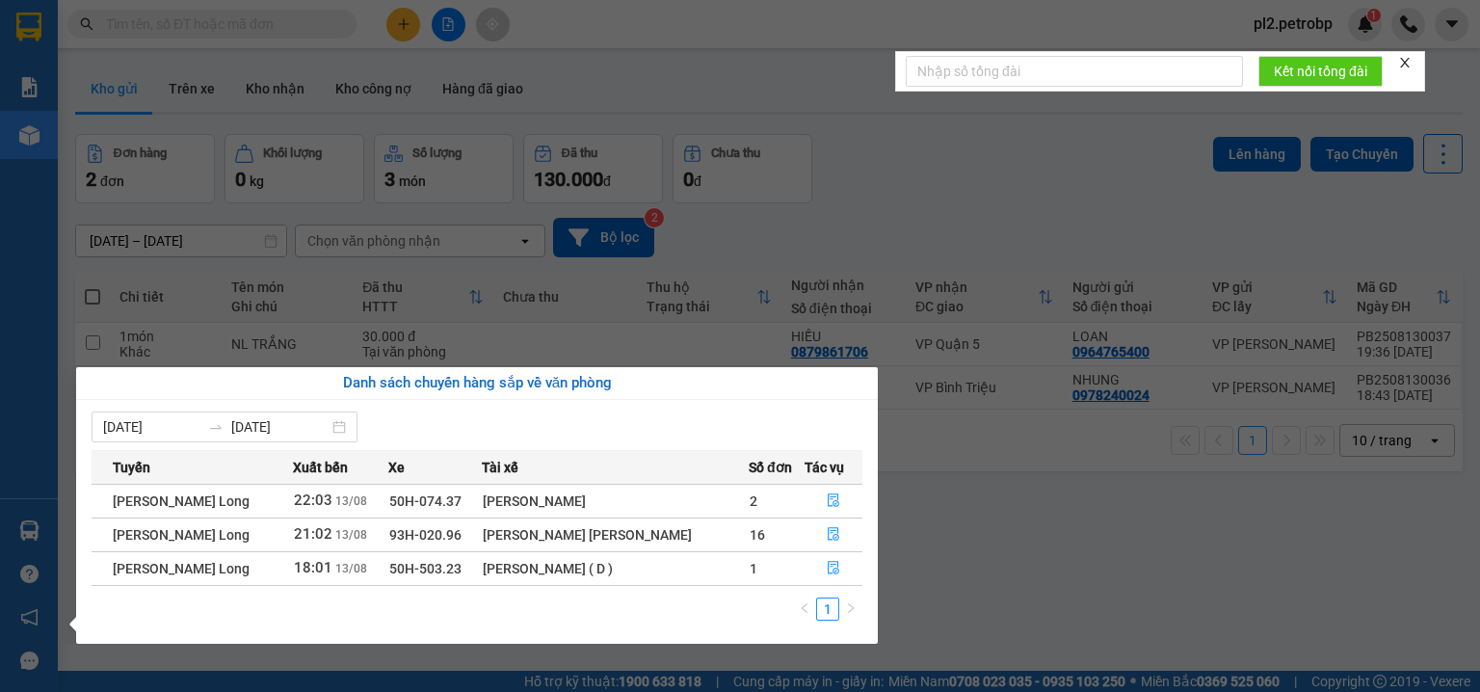
click at [39, 515] on div "Báo cáo BC tiền tận nơi (nhân viên) BC tiền tận nơi (trưởng trạm) Báo cáo 1 (nv…" at bounding box center [29, 346] width 58 height 692
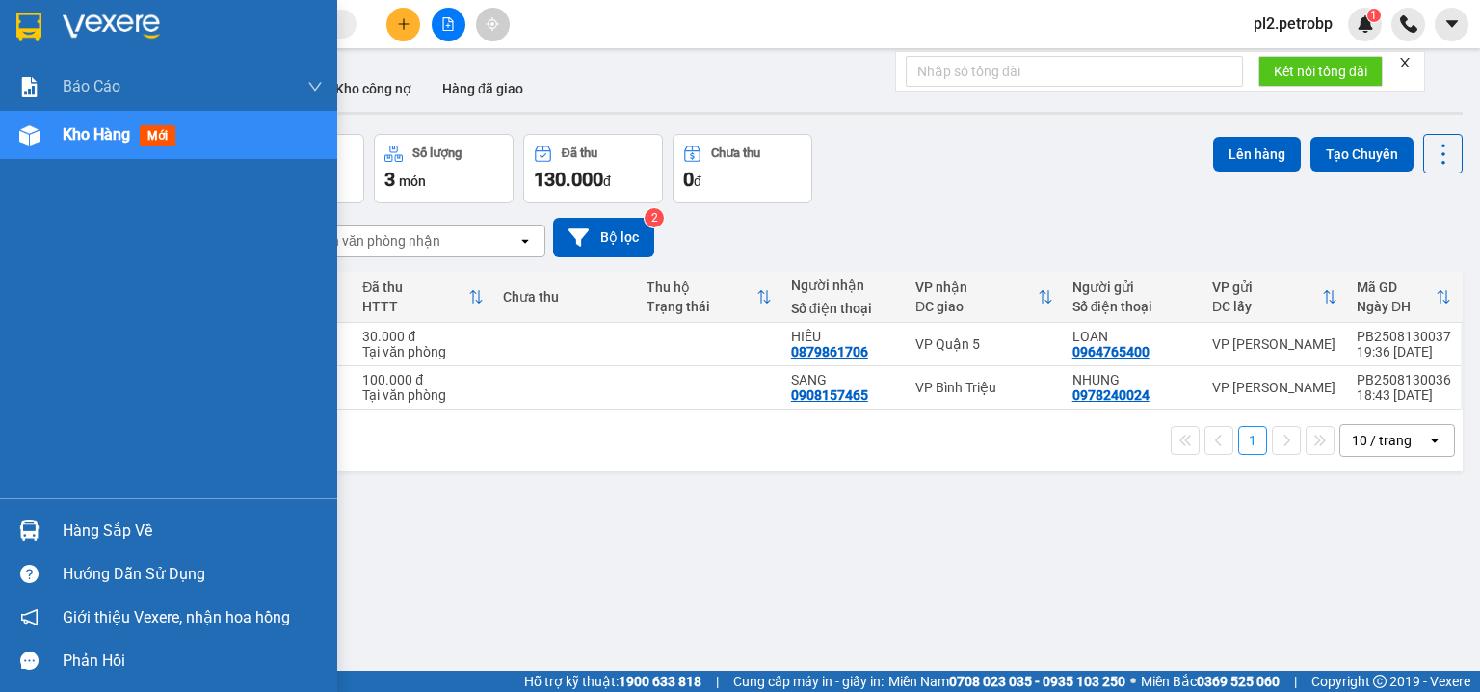
click at [96, 524] on div "Hàng sắp về" at bounding box center [193, 530] width 260 height 29
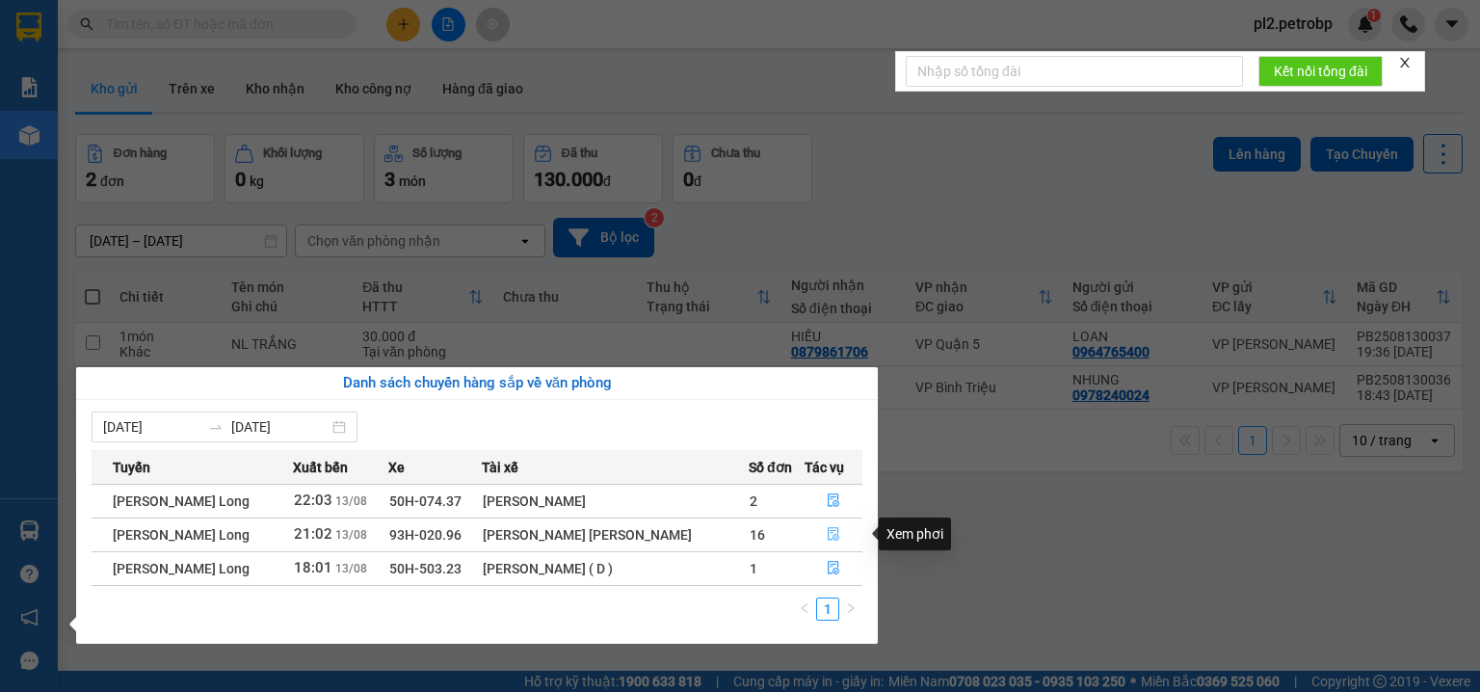
click at [828, 532] on icon "file-done" at bounding box center [833, 533] width 13 height 13
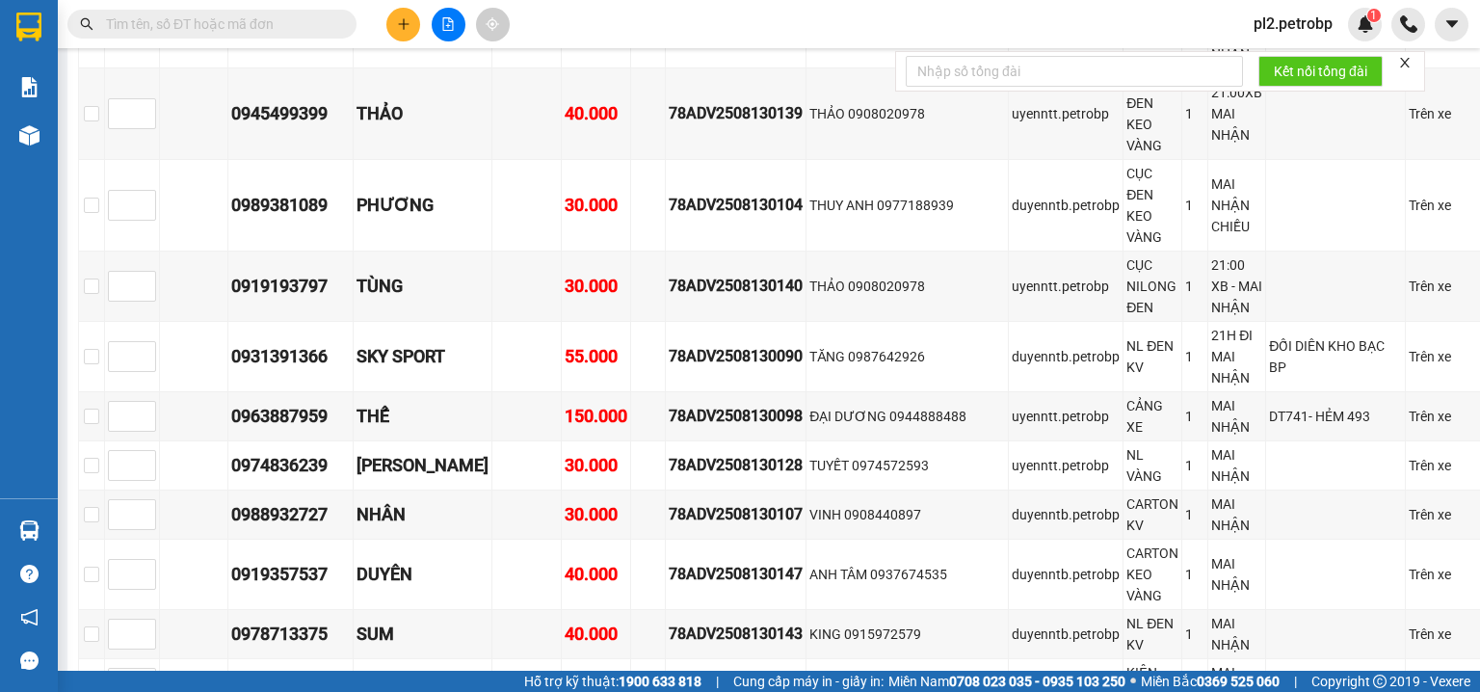
scroll to position [3802, 0]
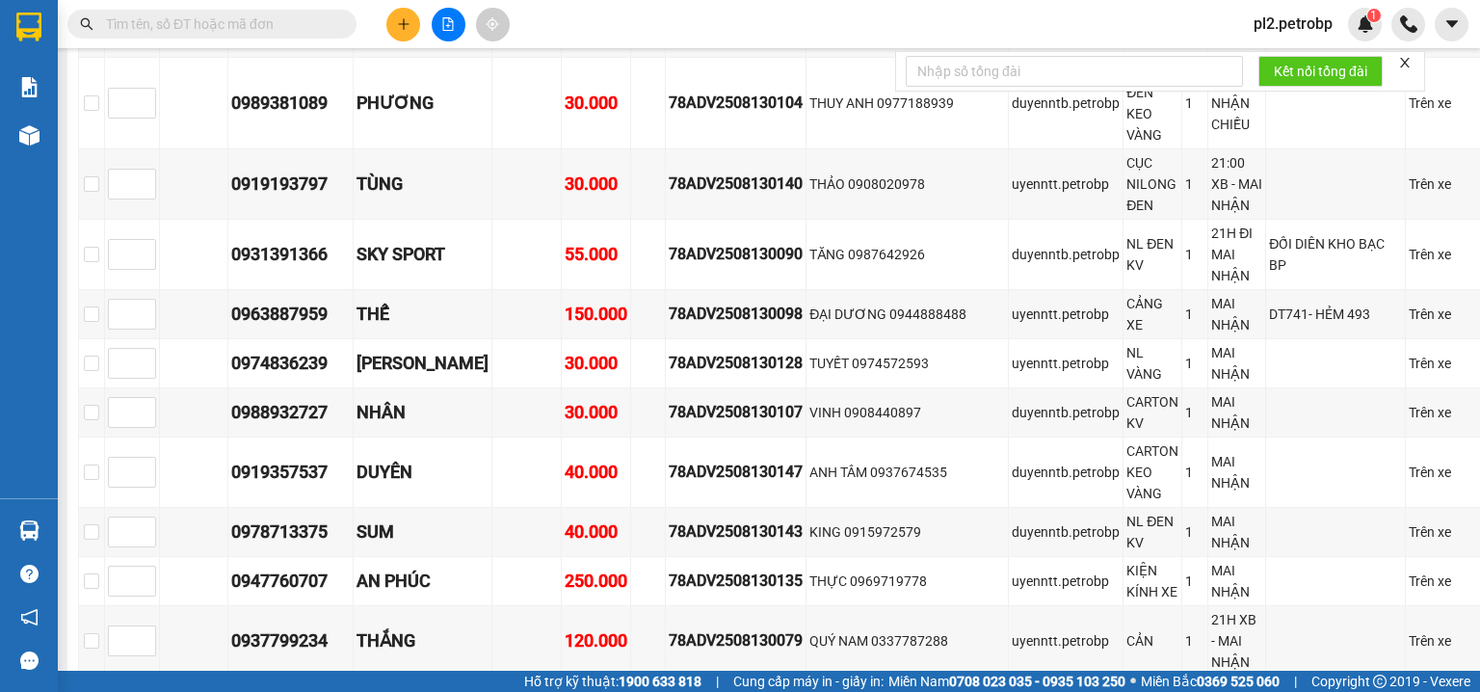
click at [240, 22] on input "text" at bounding box center [219, 23] width 227 height 21
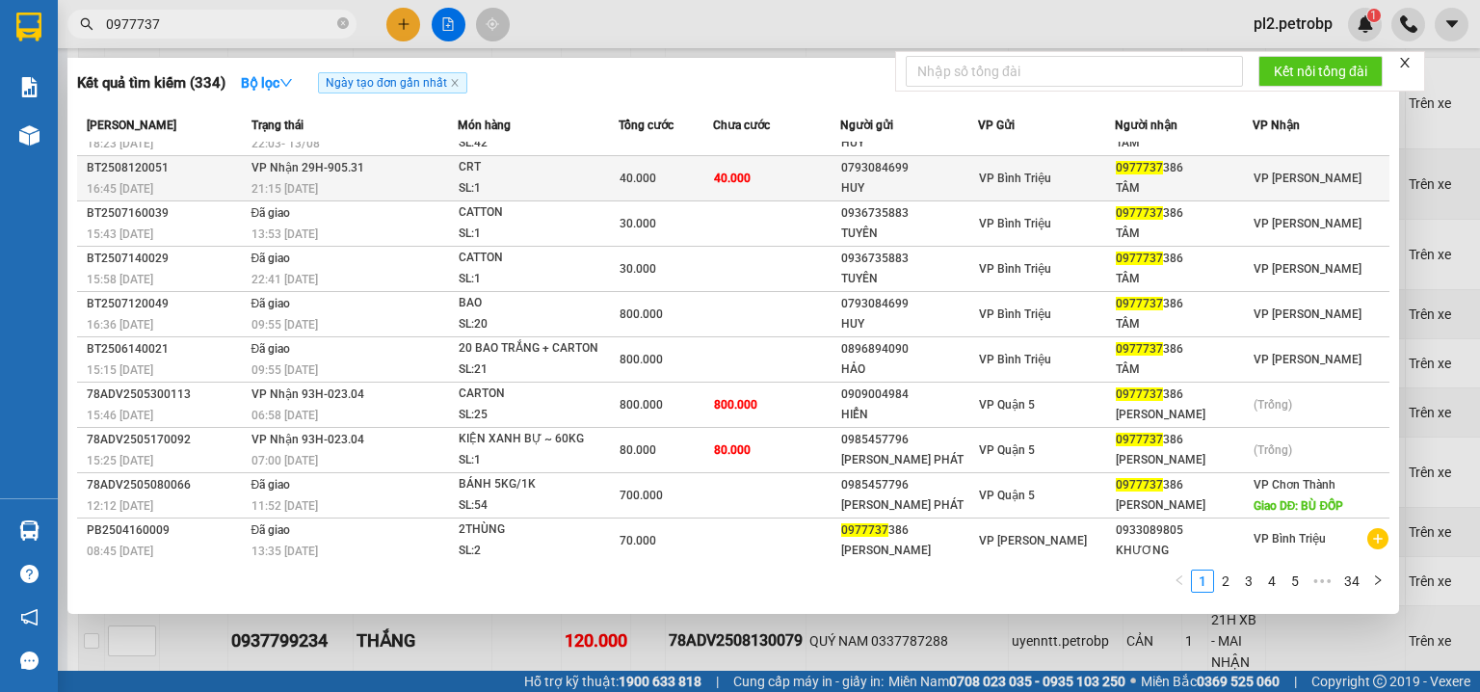
scroll to position [0, 0]
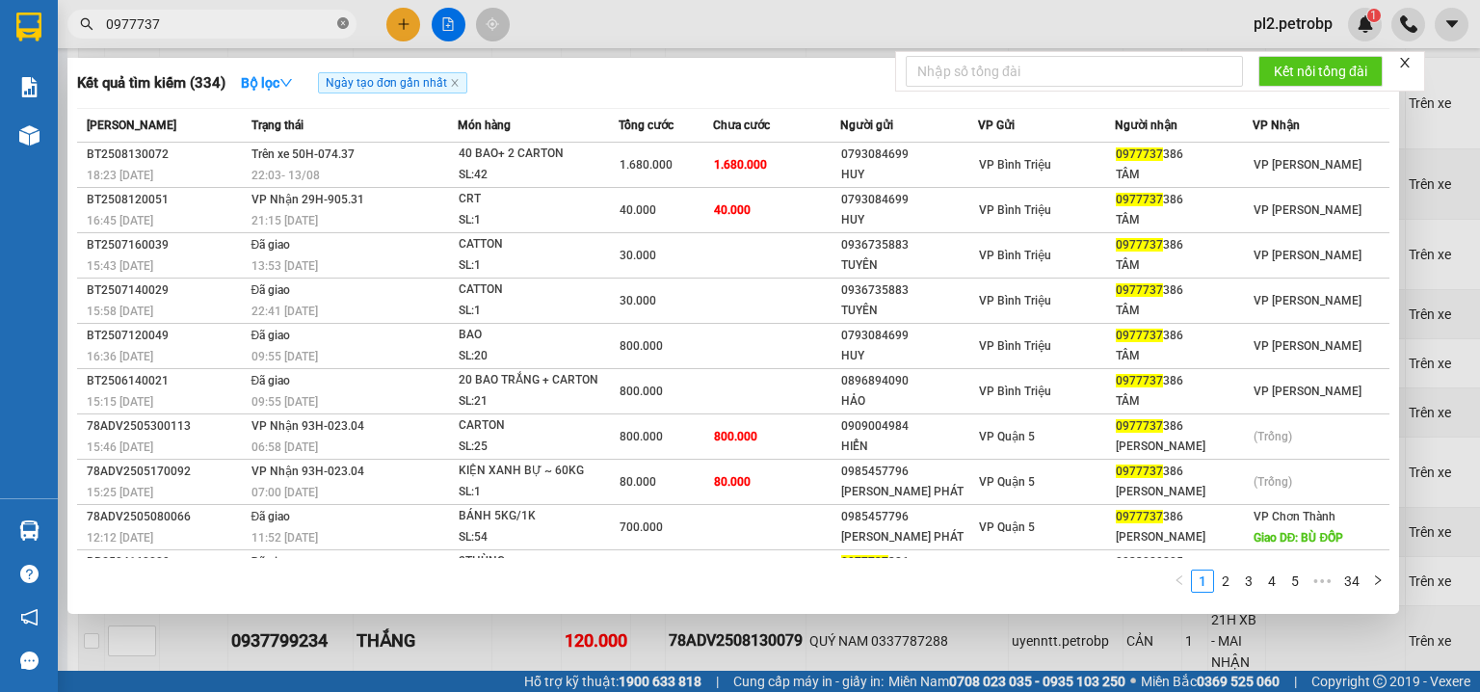
type input "0977737"
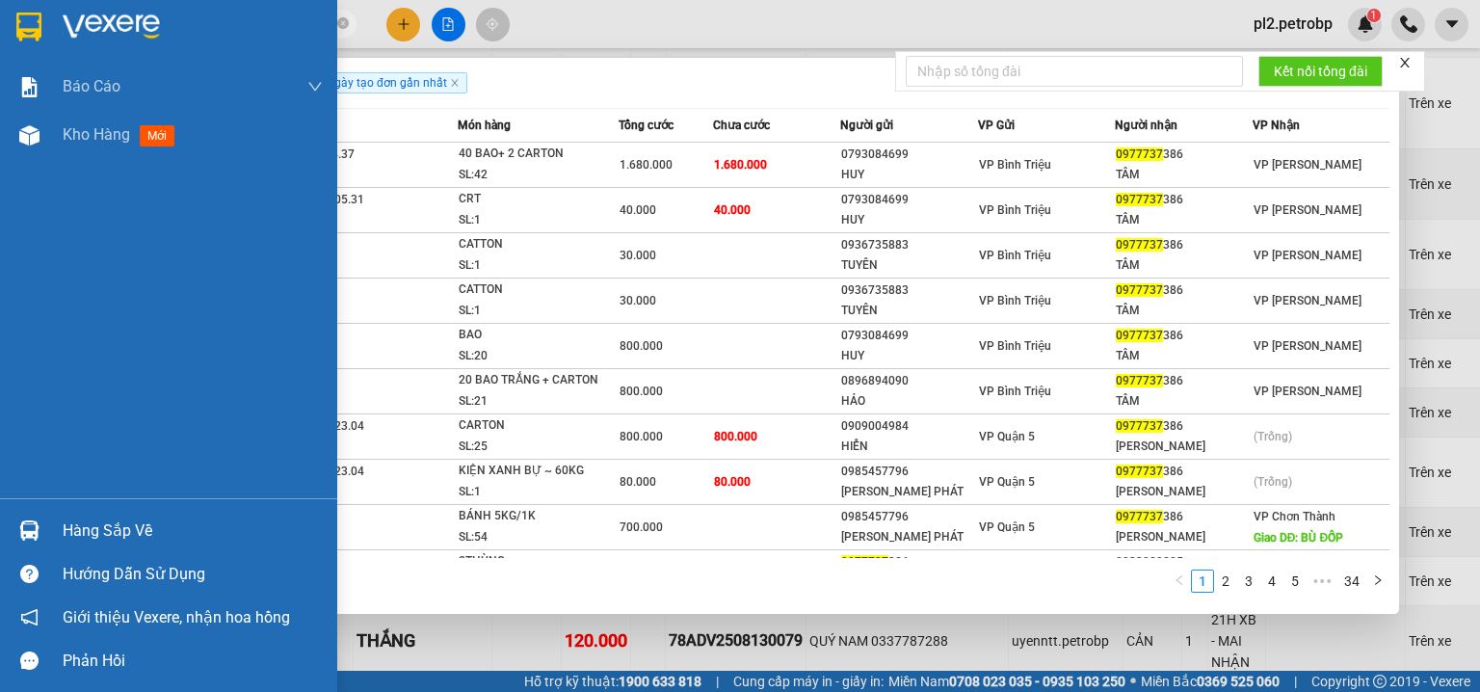
click at [31, 521] on img at bounding box center [29, 530] width 20 height 20
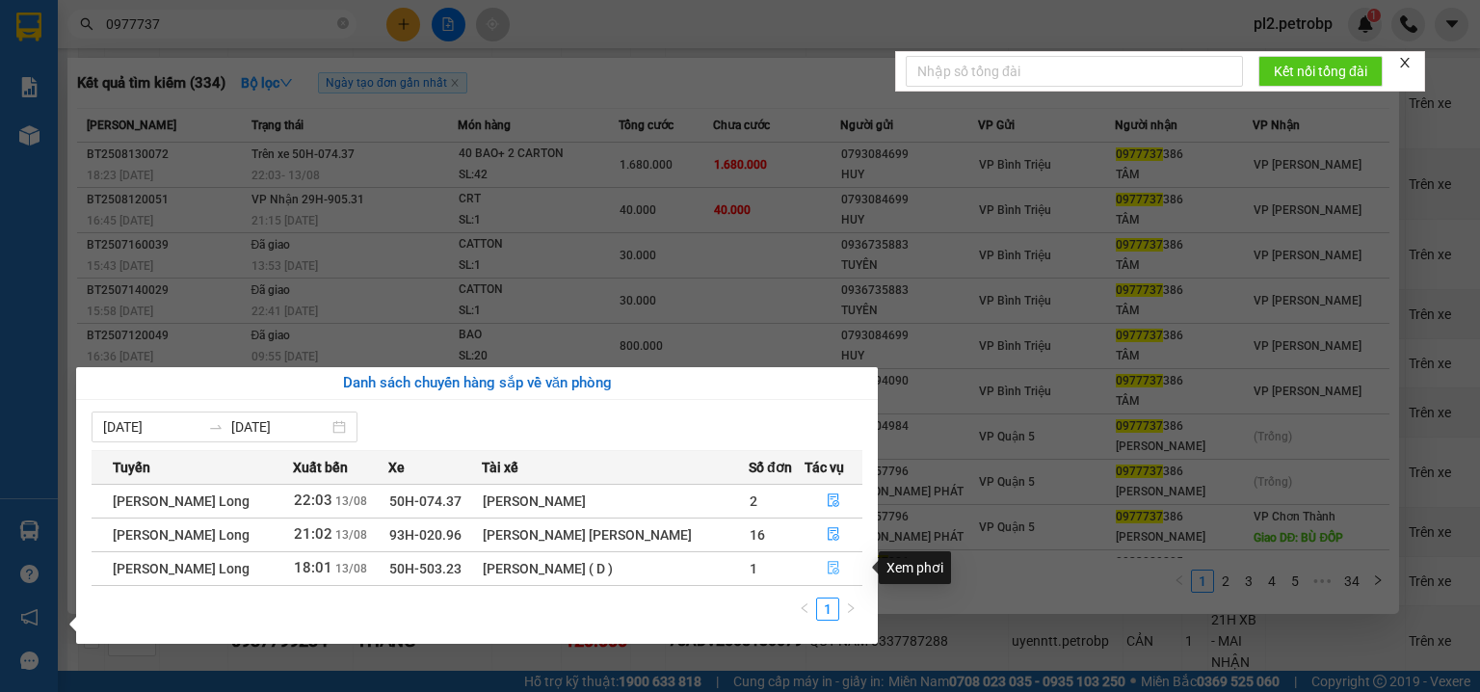
click at [829, 565] on icon "file-done" at bounding box center [834, 568] width 12 height 13
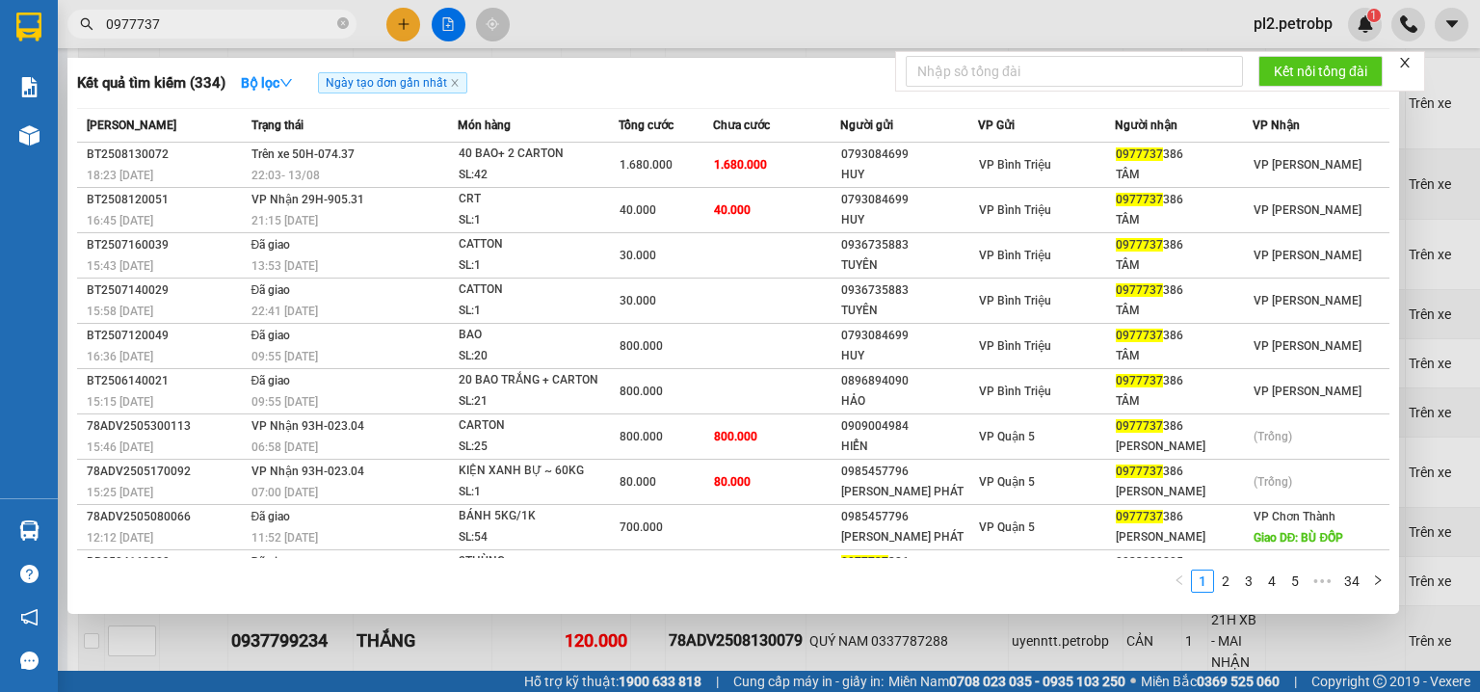
scroll to position [299, 0]
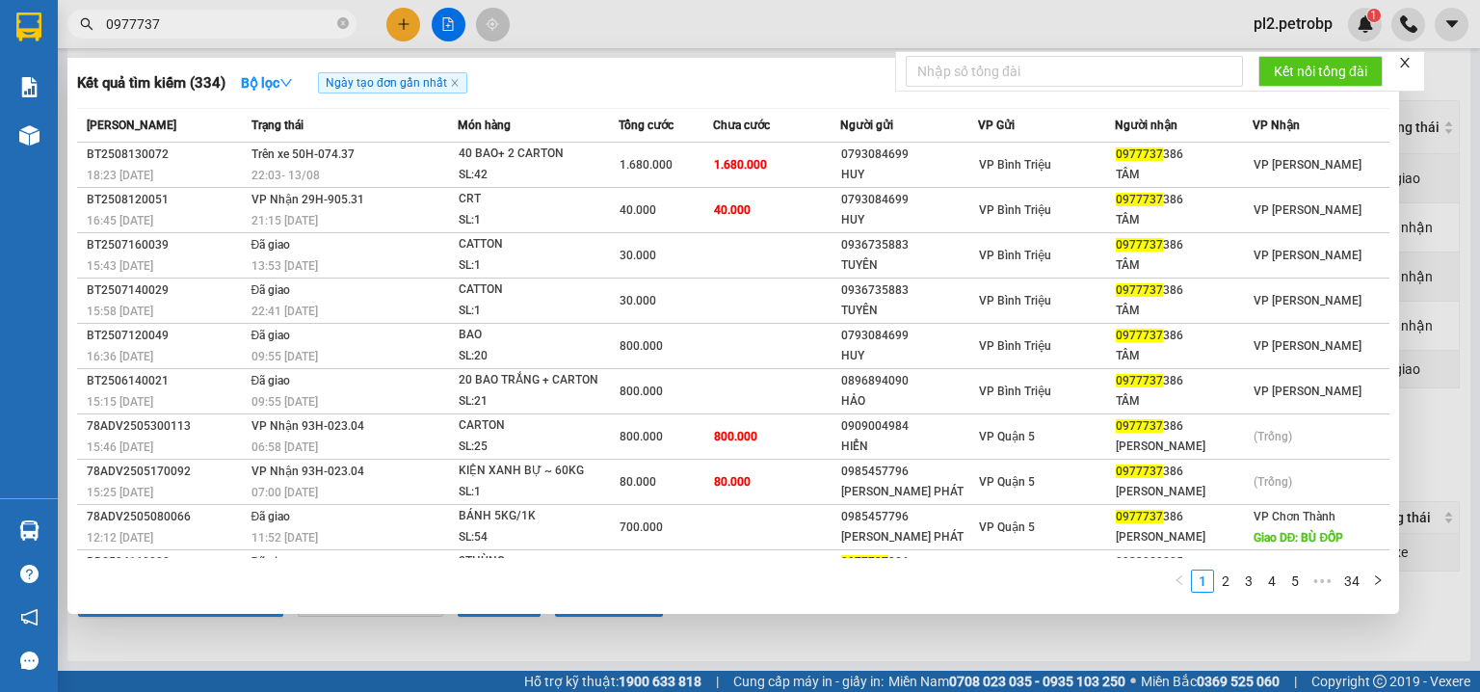
click at [677, 48] on div at bounding box center [740, 346] width 1480 height 692
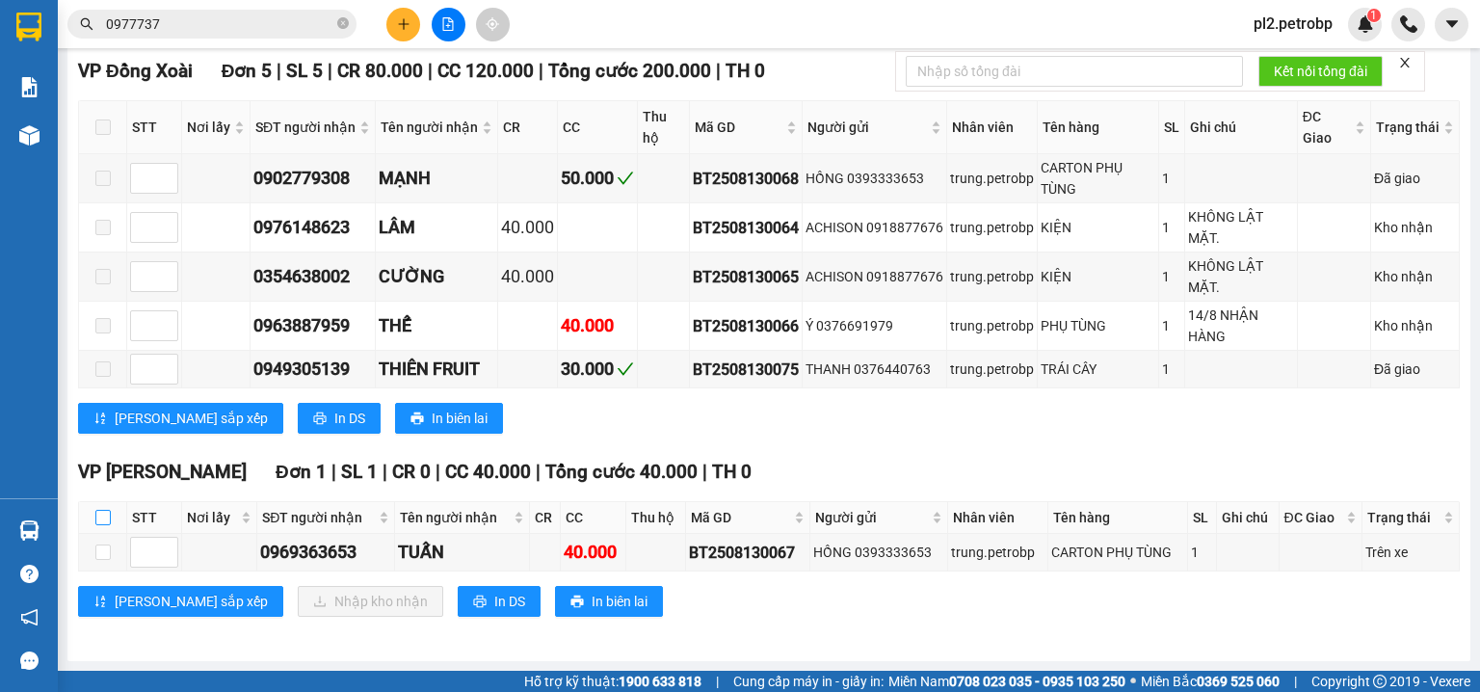
click at [101, 507] on label at bounding box center [102, 517] width 15 height 21
click at [101, 510] on input "checkbox" at bounding box center [102, 517] width 15 height 15
checkbox input "true"
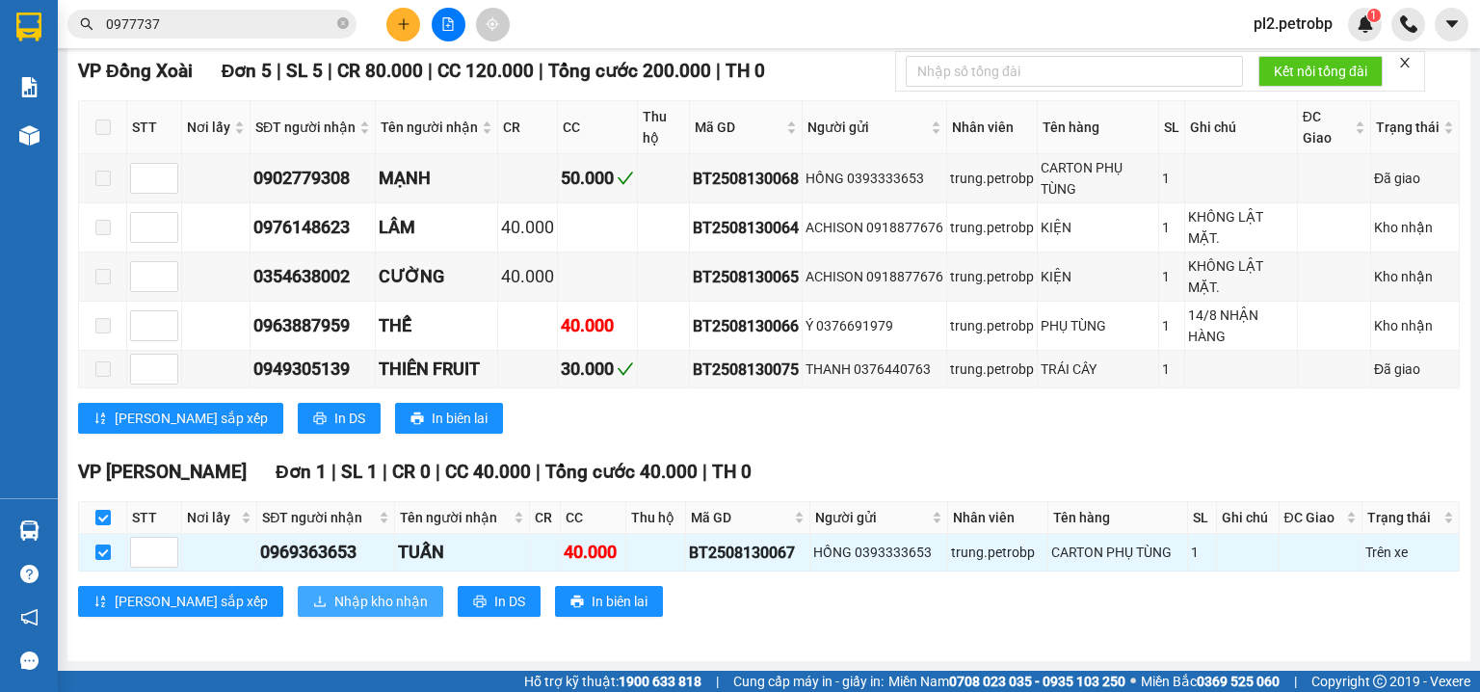
click at [334, 602] on span "Nhập kho nhận" at bounding box center [380, 601] width 93 height 21
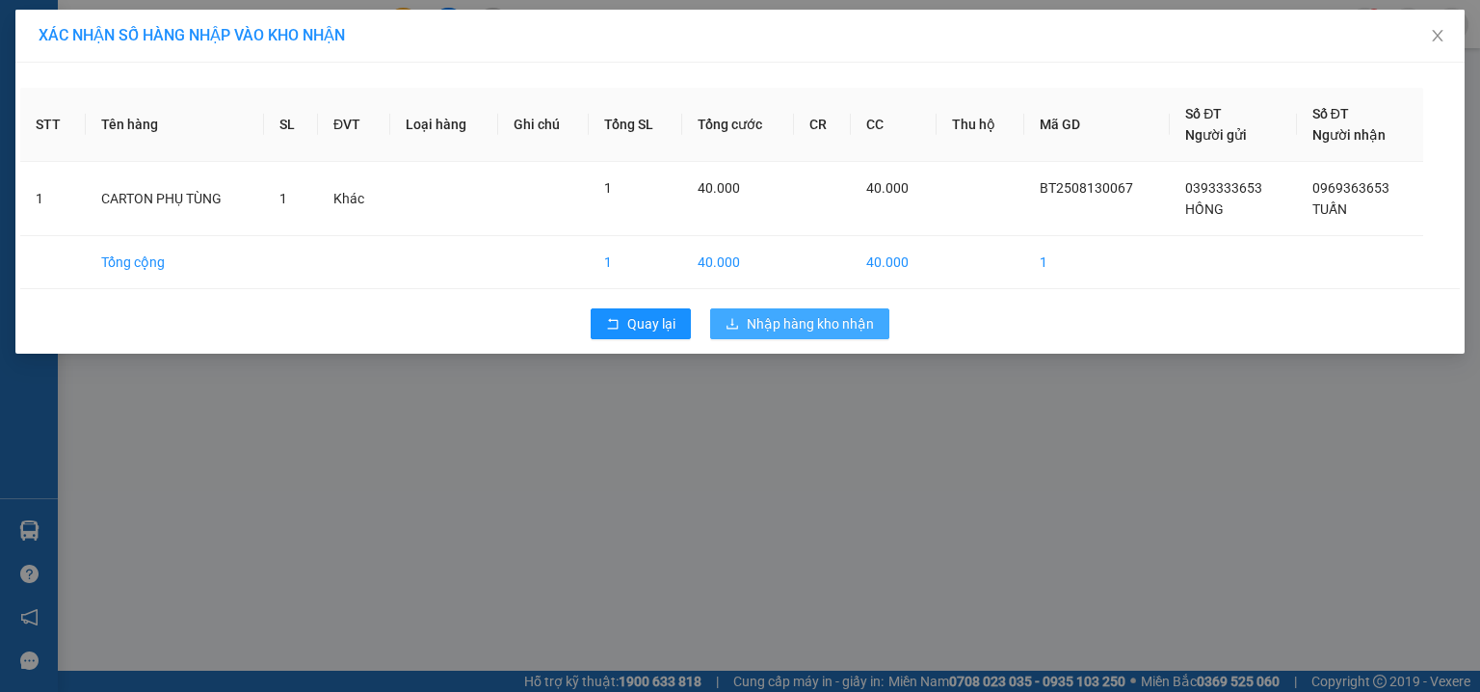
click at [771, 322] on span "Nhập hàng kho nhận" at bounding box center [810, 323] width 127 height 21
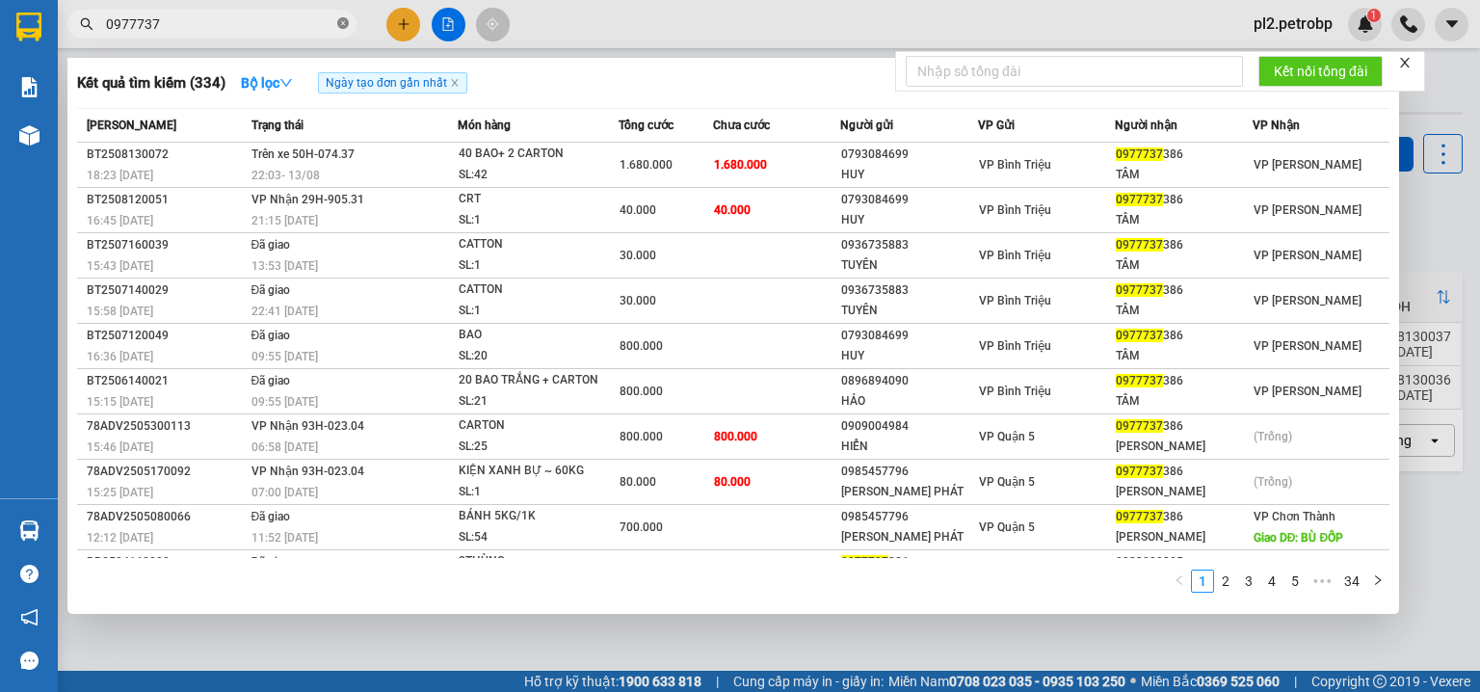
click at [337, 24] on icon "close-circle" at bounding box center [343, 23] width 12 height 12
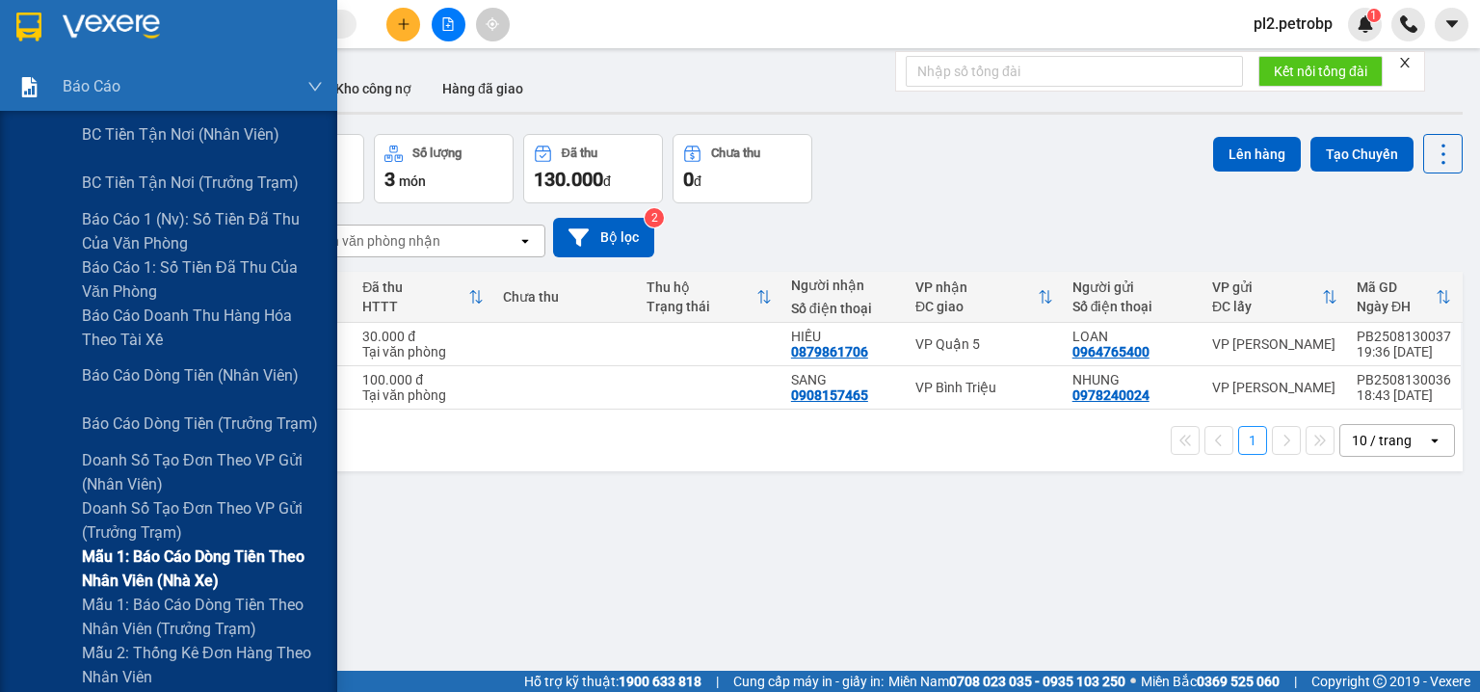
click at [195, 559] on span "Mẫu 1: Báo cáo dòng tiền theo nhân viên (nhà xe)" at bounding box center [202, 568] width 241 height 48
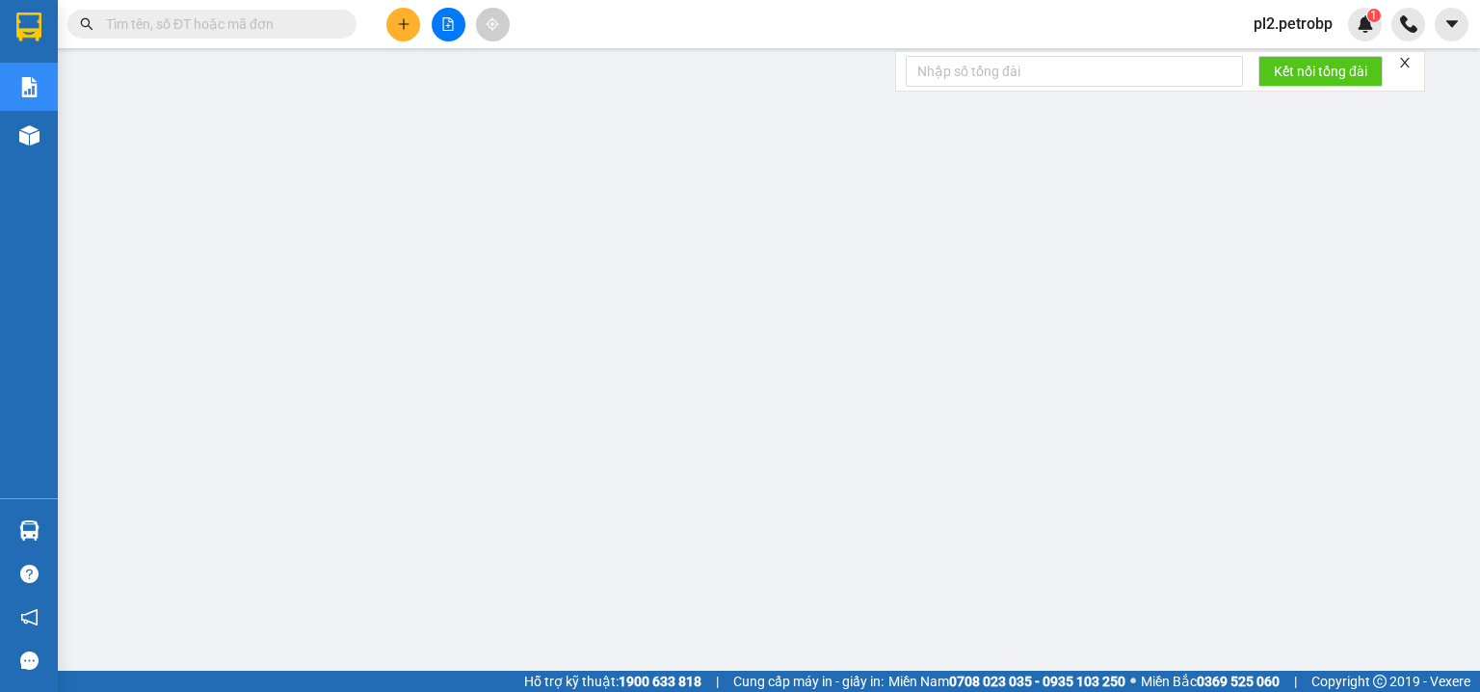
click at [1310, 13] on span "pl2.petrobp" at bounding box center [1293, 24] width 110 height 24
click at [1284, 49] on span "Đăng xuất" at bounding box center [1306, 59] width 81 height 21
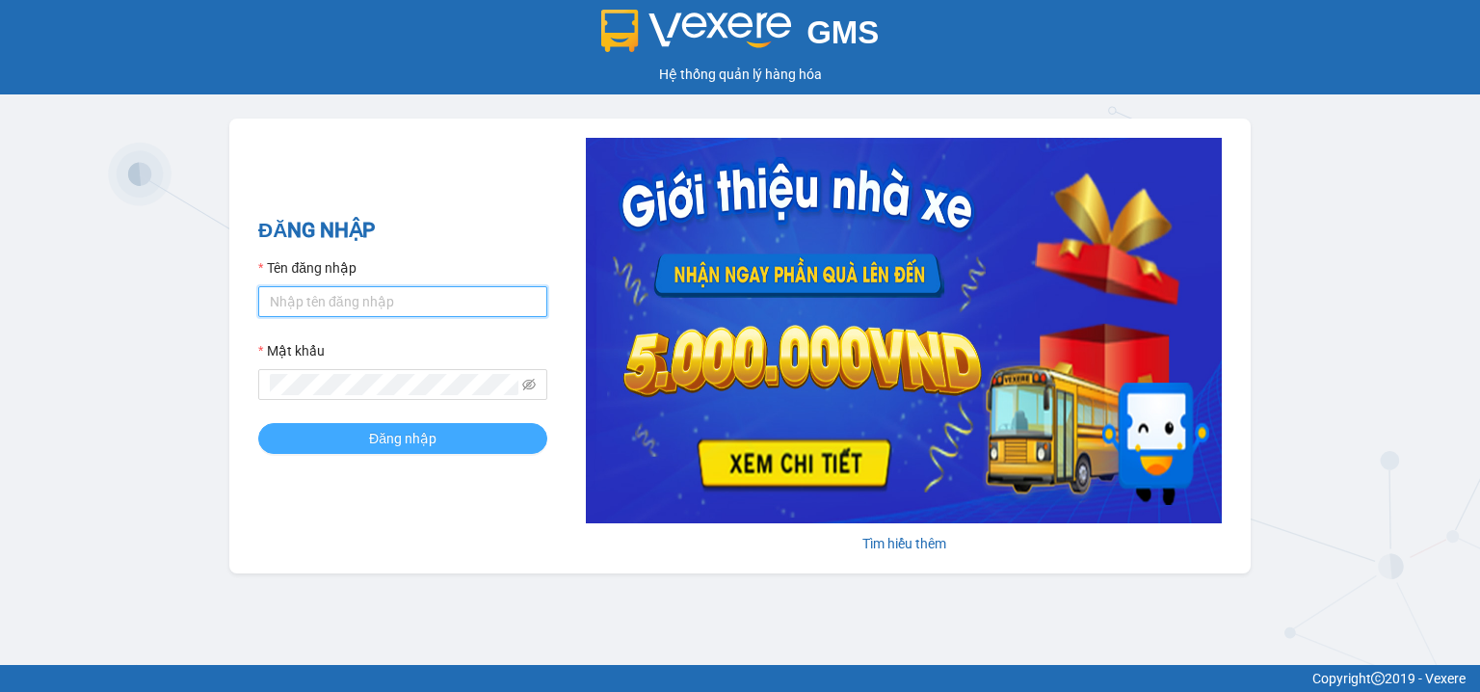
type input "pbi01.petrobp"
click at [434, 454] on button "Đăng nhập" at bounding box center [402, 438] width 289 height 31
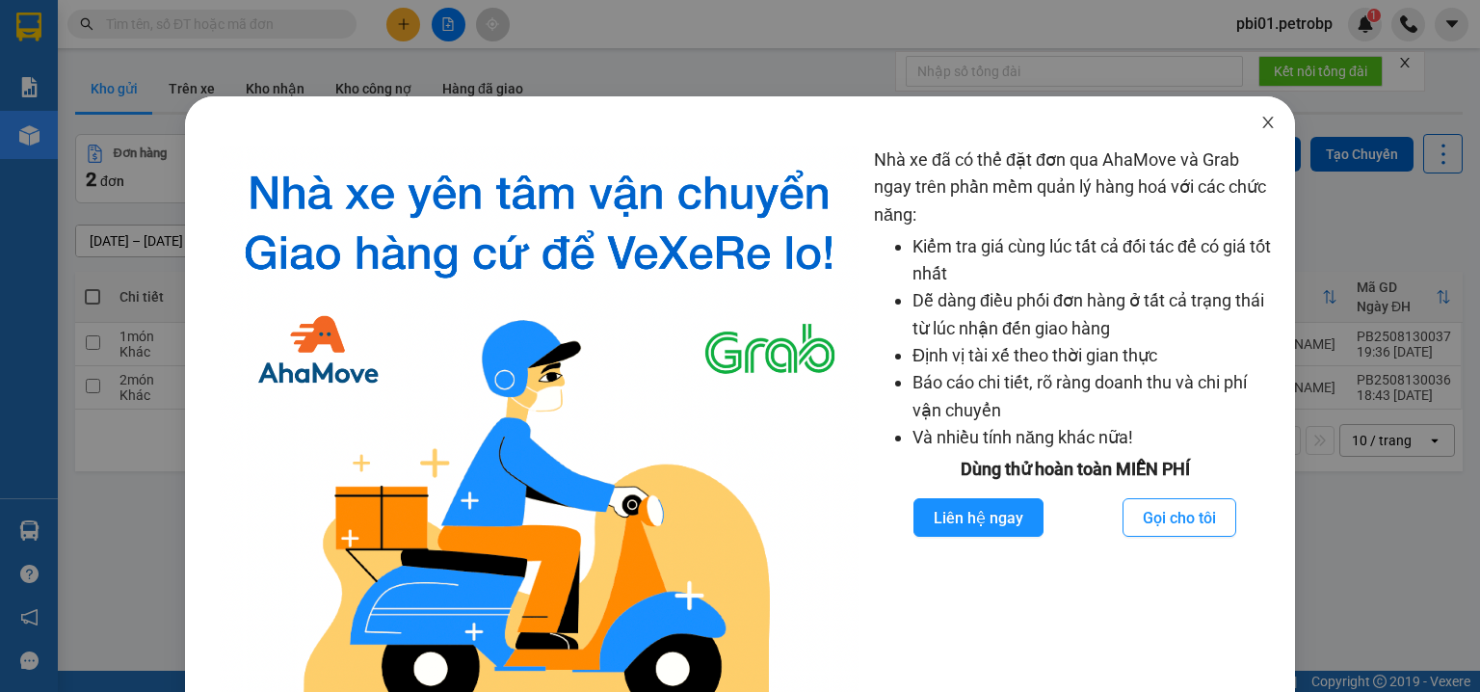
click at [1262, 119] on icon "close" at bounding box center [1267, 123] width 11 height 12
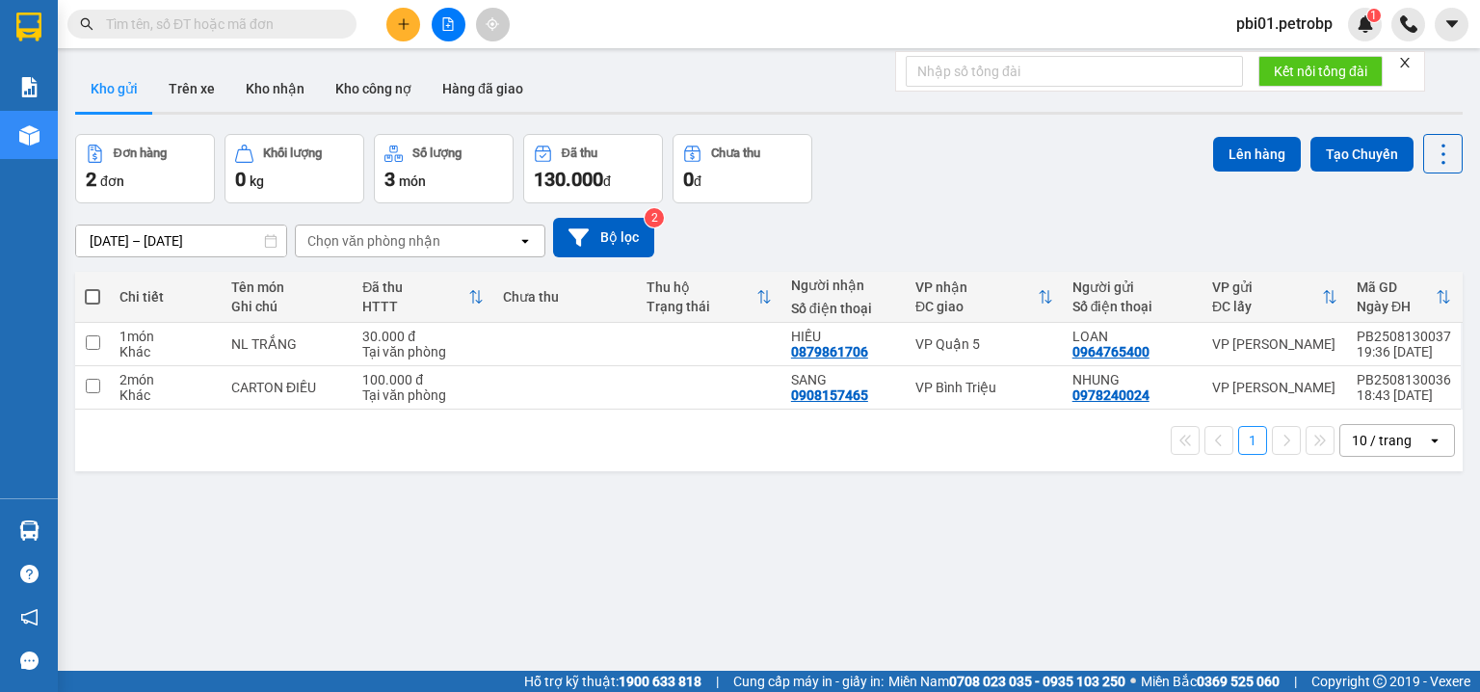
click at [574, 596] on div "ver 1.8.138 Kho gửi Trên xe Kho nhận Kho công nợ Hàng đã giao Đơn hàng 2 đơn Kh…" at bounding box center [768, 404] width 1403 height 692
click at [453, 24] on icon "file-add" at bounding box center [448, 23] width 11 height 13
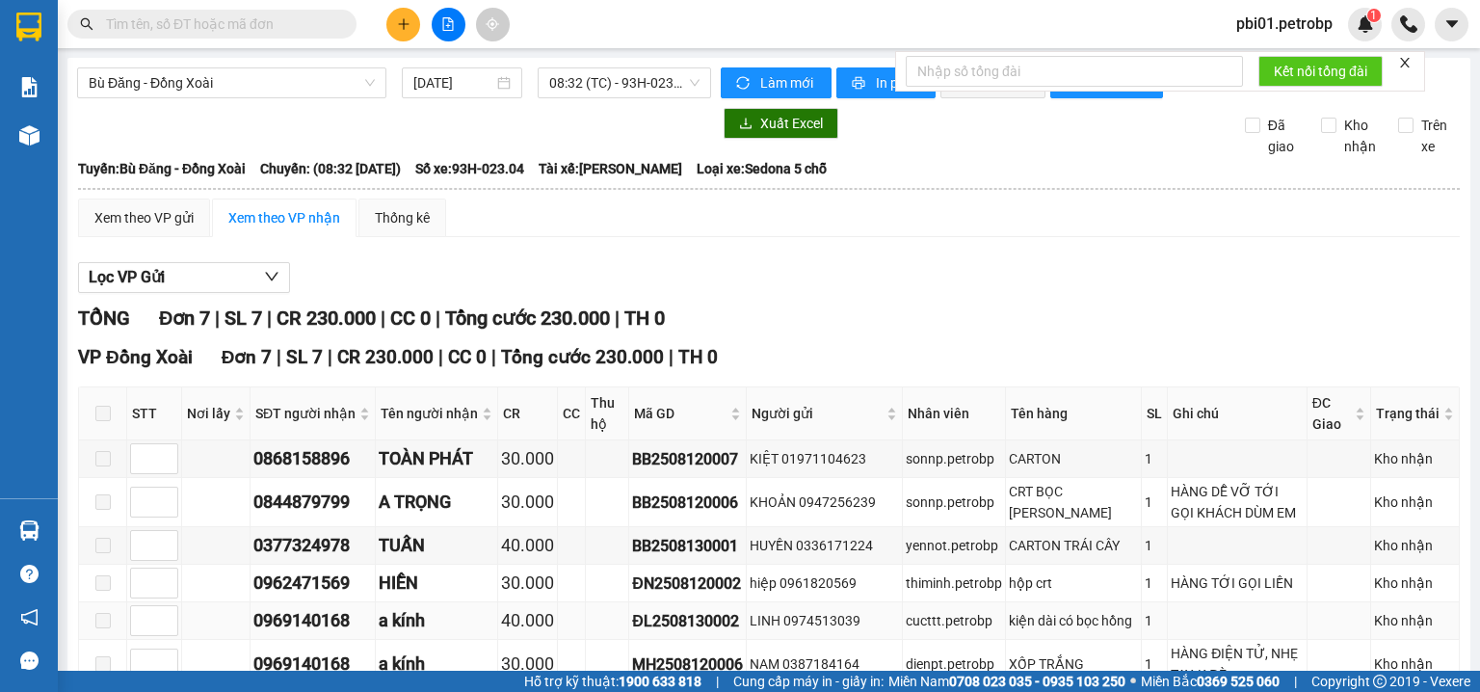
scroll to position [191, 0]
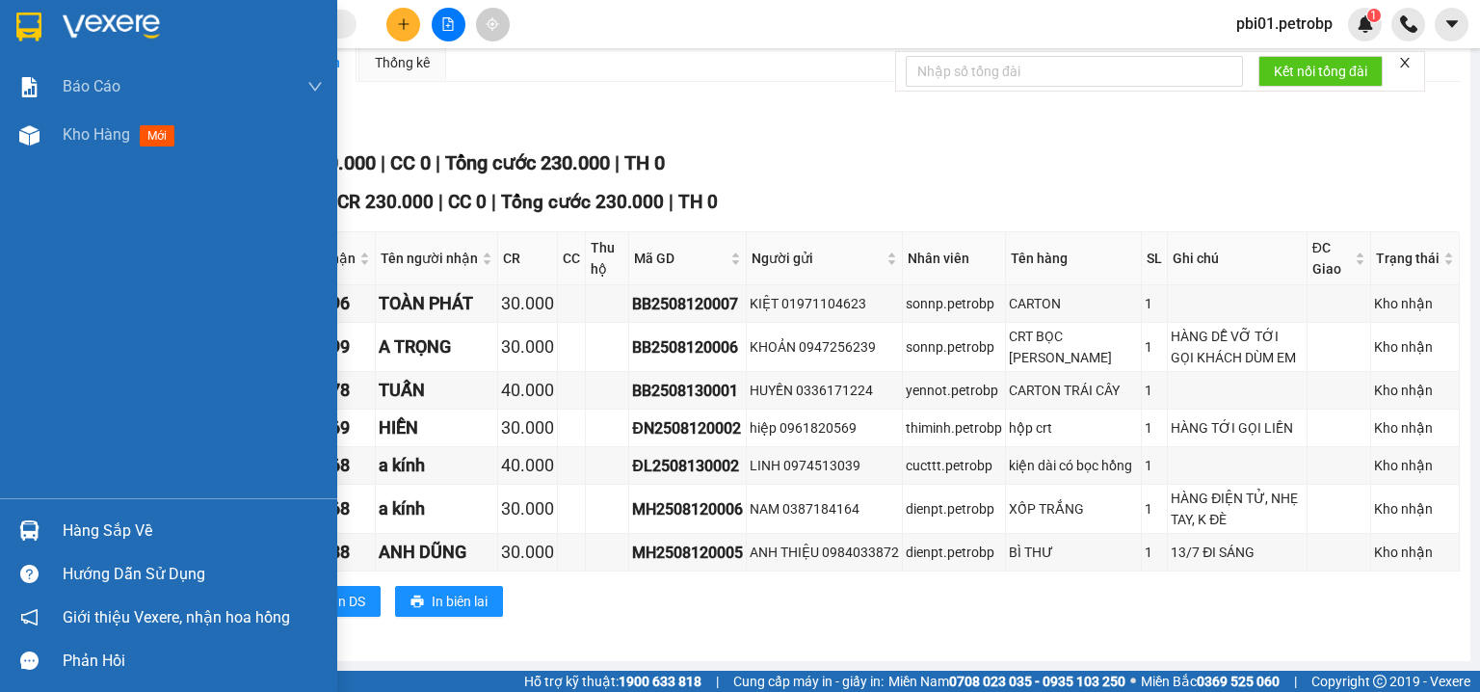
drag, startPoint x: 39, startPoint y: 528, endPoint x: 46, endPoint y: 551, distance: 24.4
click at [40, 528] on div at bounding box center [30, 531] width 34 height 34
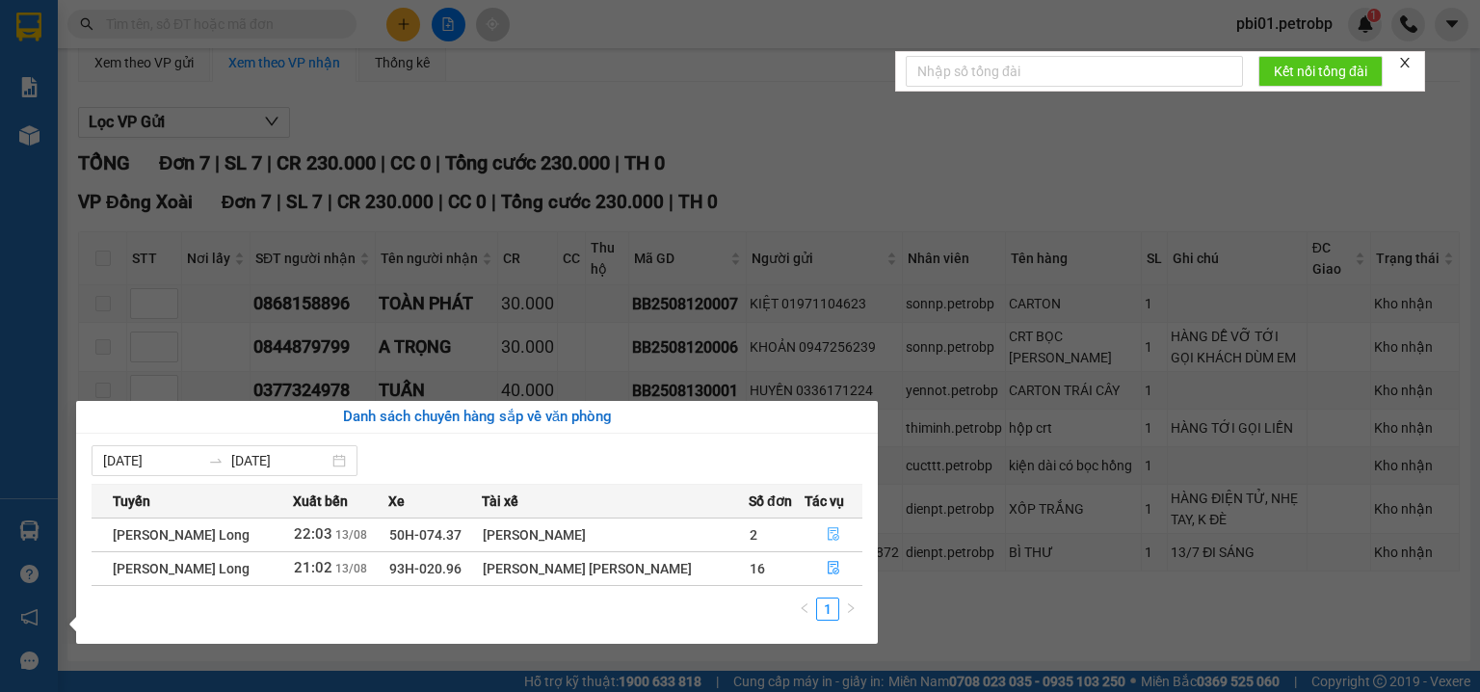
click at [818, 536] on button "button" at bounding box center [834, 534] width 57 height 31
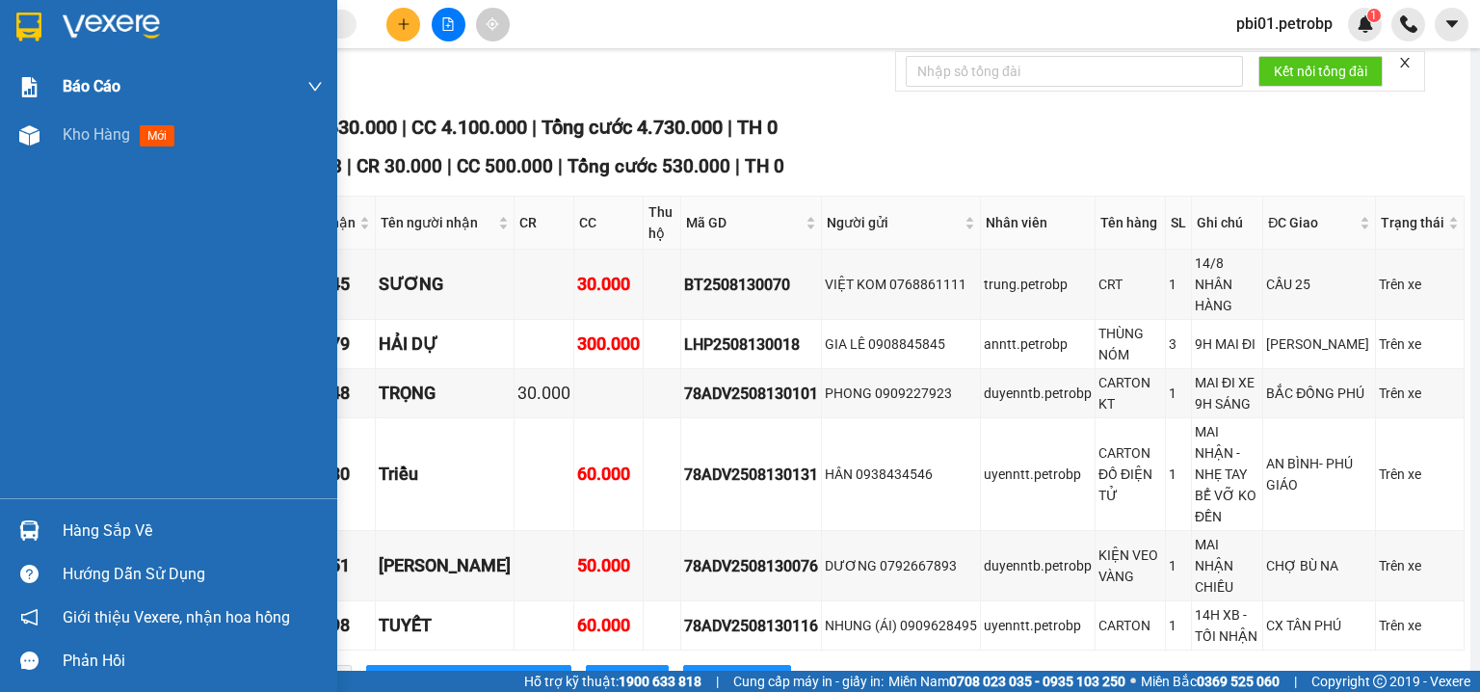
scroll to position [89, 0]
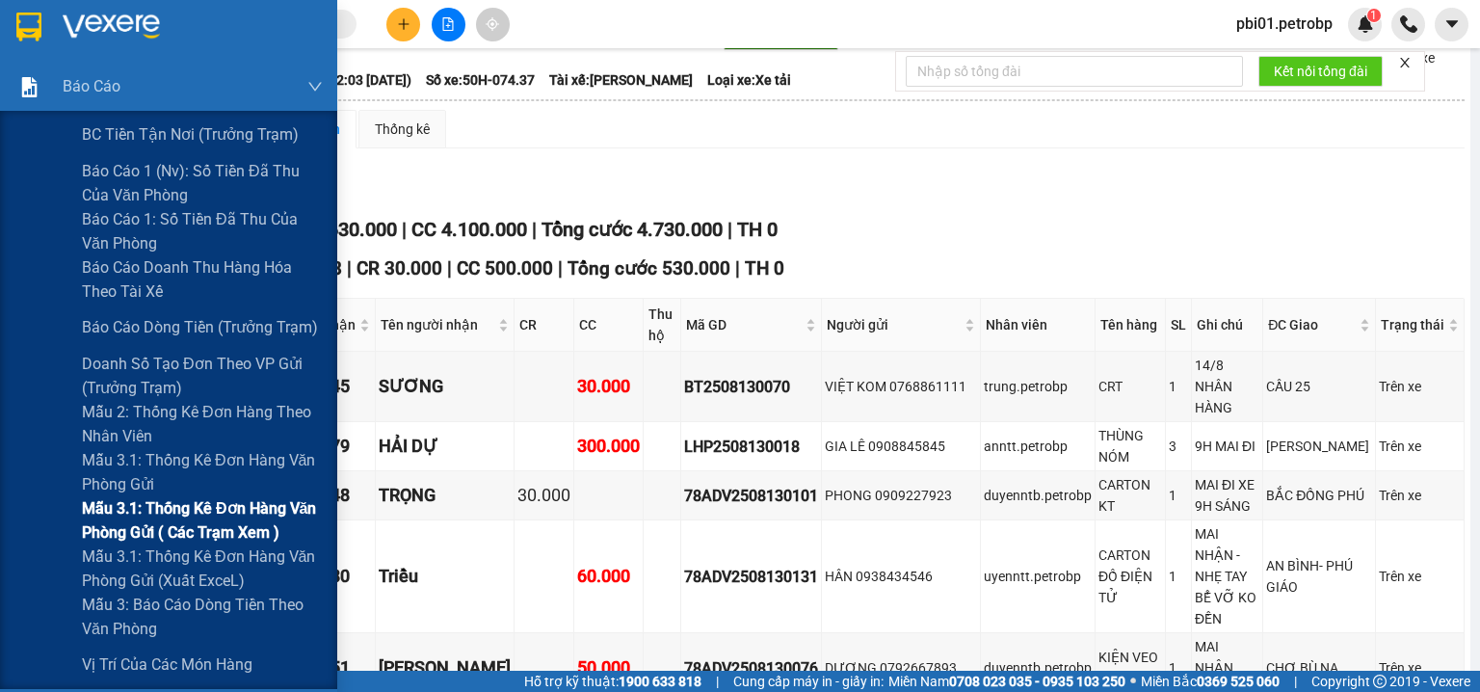
click at [231, 529] on span "Mẫu 3.1: Thống kê đơn hàng văn phòng gửi ( các trạm xem )" at bounding box center [202, 520] width 241 height 48
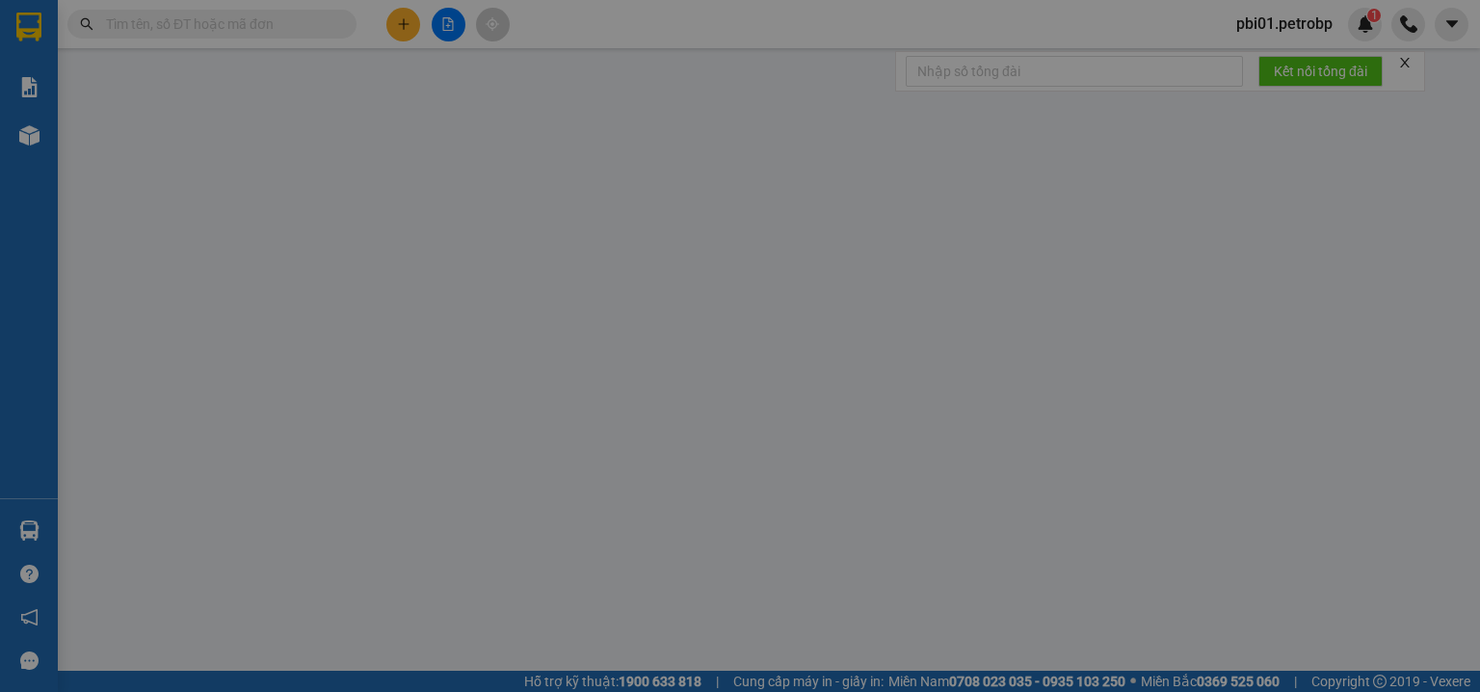
type input "0985428646"
type input "0918622741"
type input "170.000"
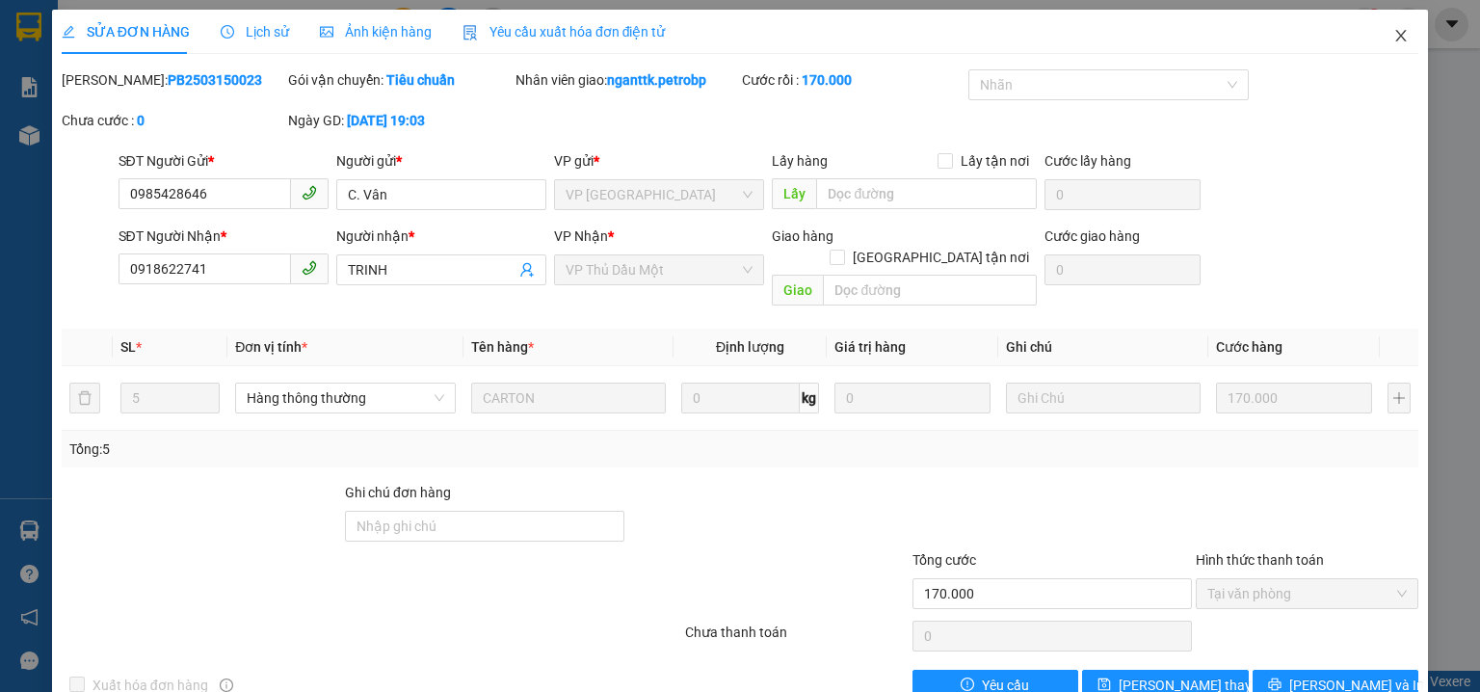
click at [1393, 40] on icon "close" at bounding box center [1400, 35] width 15 height 15
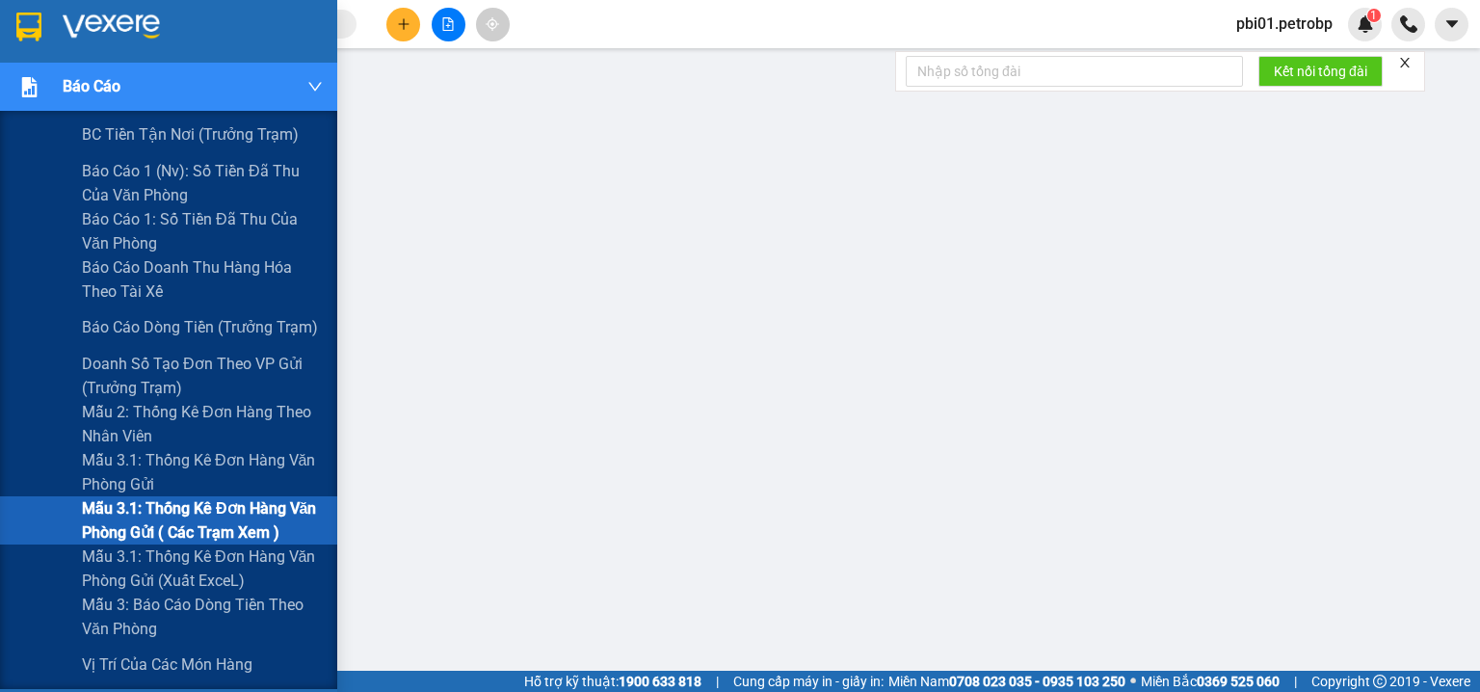
drag, startPoint x: 220, startPoint y: 522, endPoint x: 302, endPoint y: 194, distance: 338.6
click at [220, 520] on span "Mẫu 3.1: Thống kê đơn hàng văn phòng gửi ( các trạm xem )" at bounding box center [202, 520] width 241 height 48
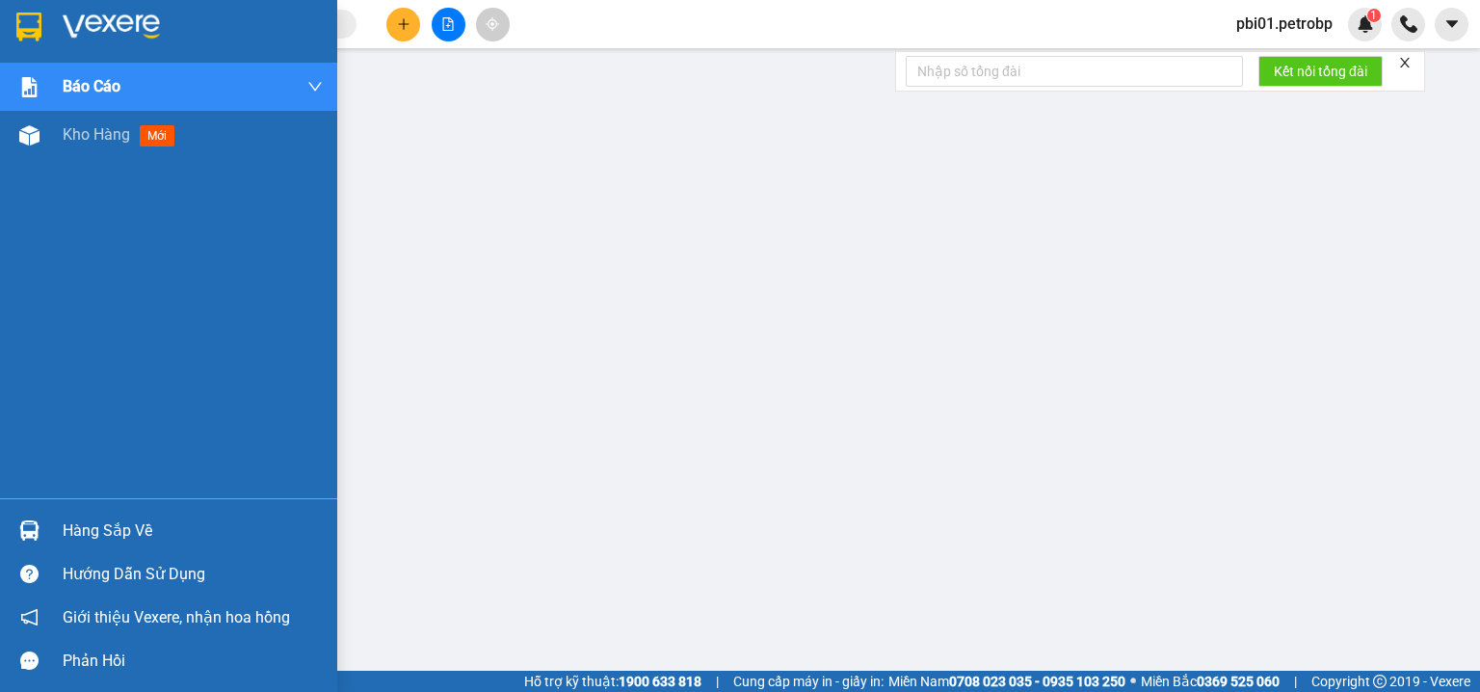
click at [70, 527] on div "Hàng sắp về" at bounding box center [193, 530] width 260 height 29
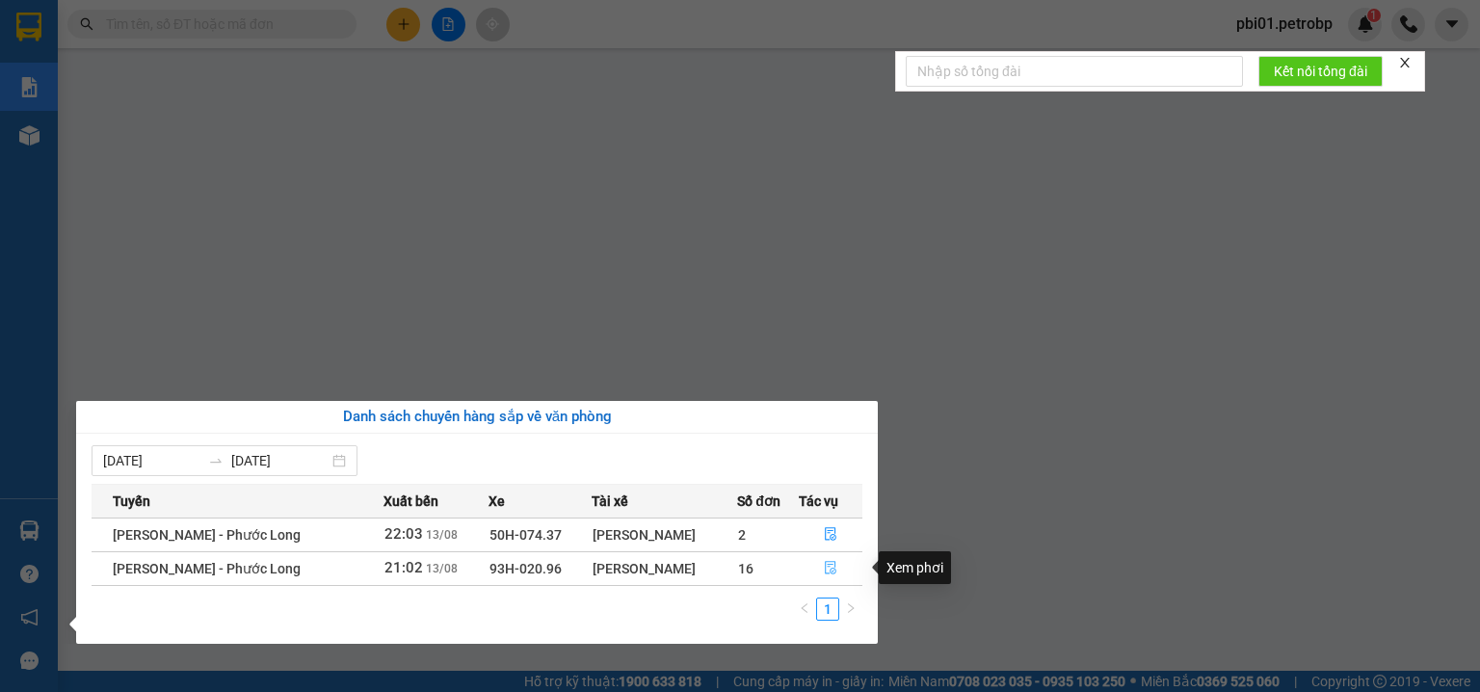
click at [830, 559] on button "button" at bounding box center [831, 568] width 63 height 31
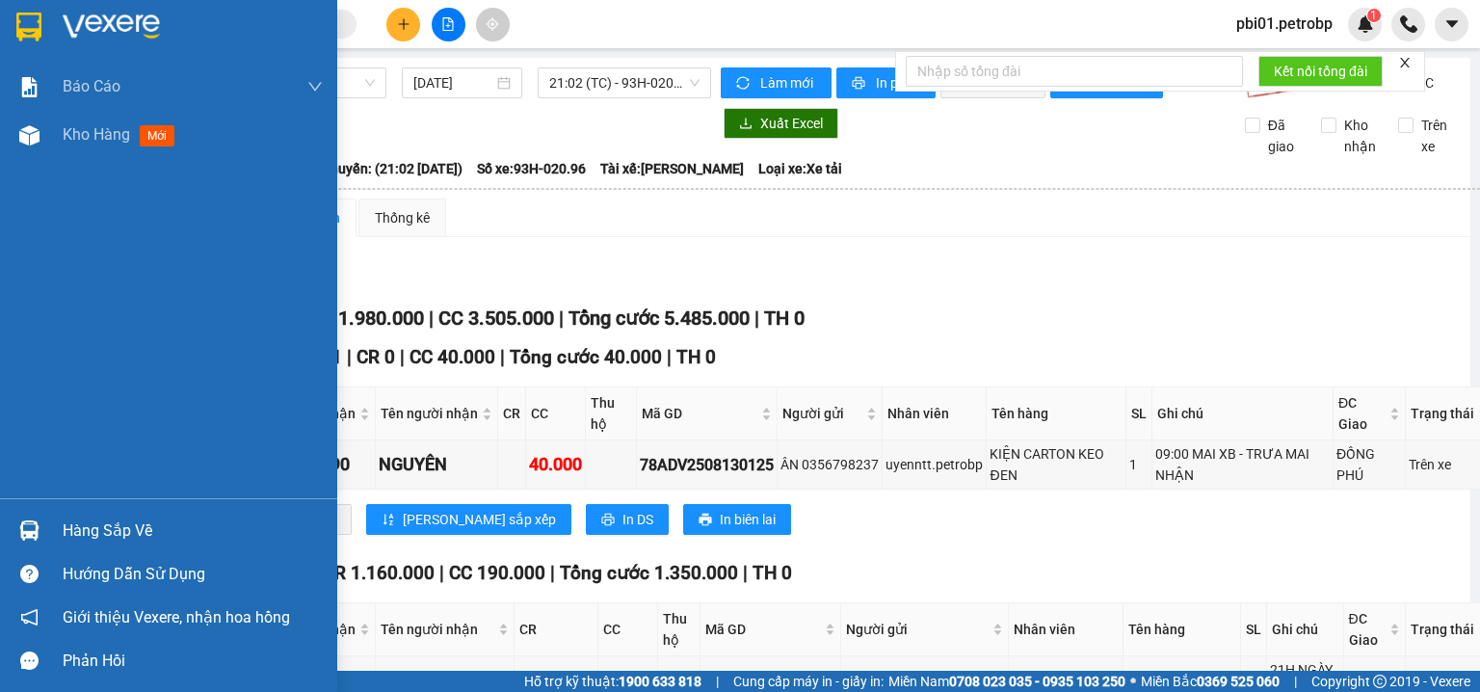
click at [38, 524] on img at bounding box center [29, 530] width 20 height 20
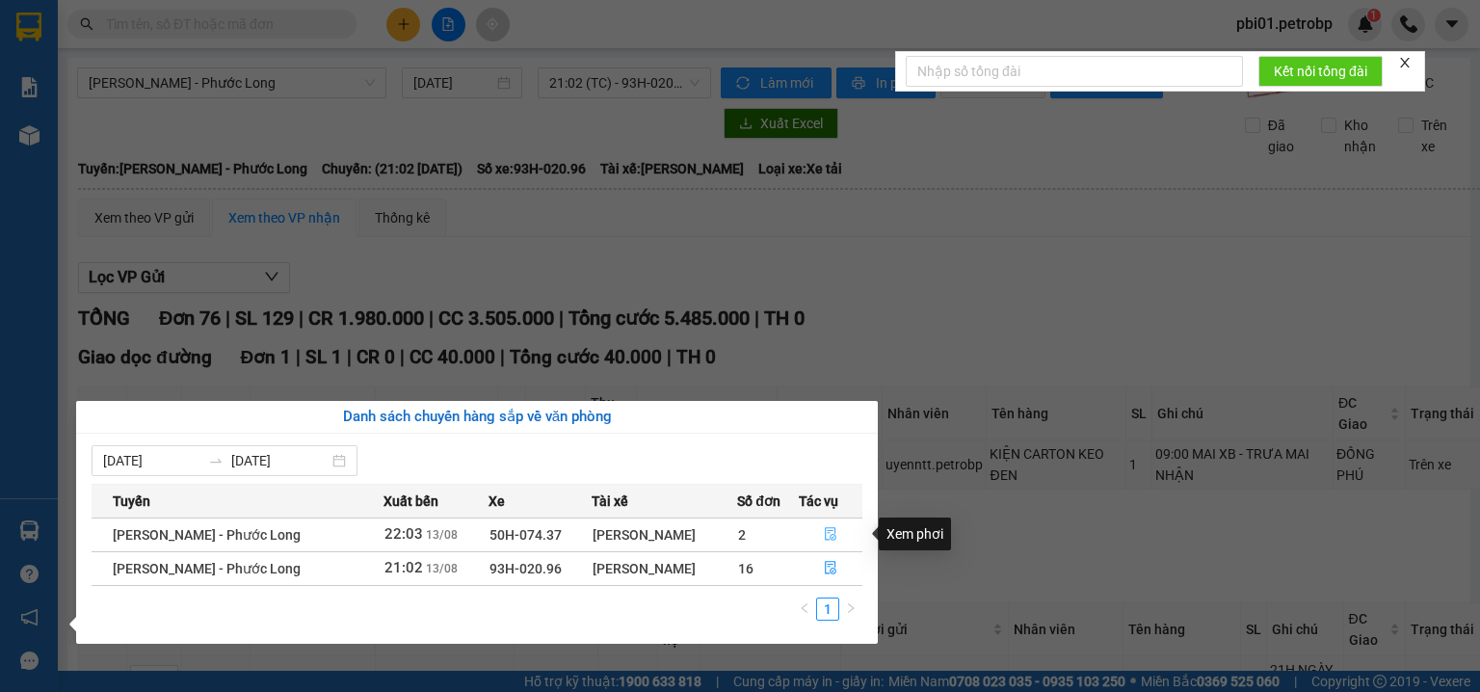
click at [820, 538] on button "button" at bounding box center [831, 534] width 63 height 31
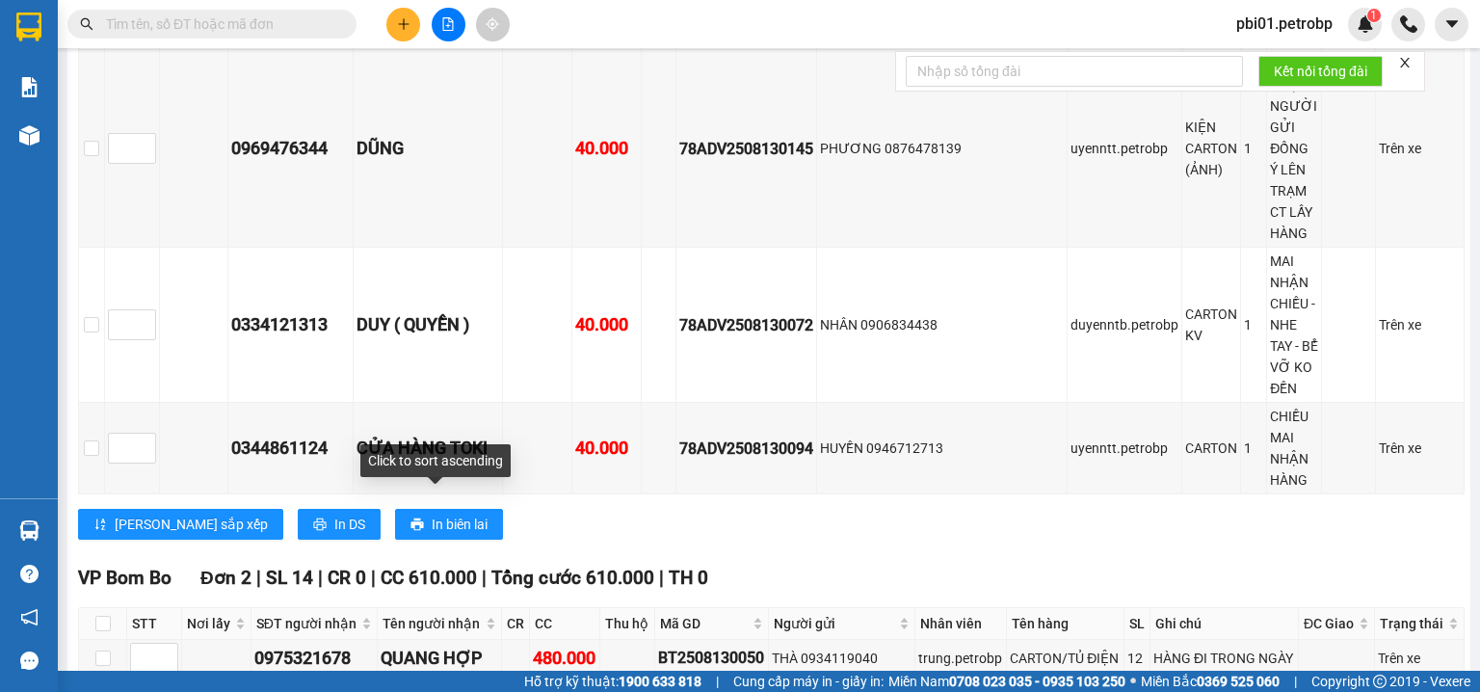
scroll to position [3186, 0]
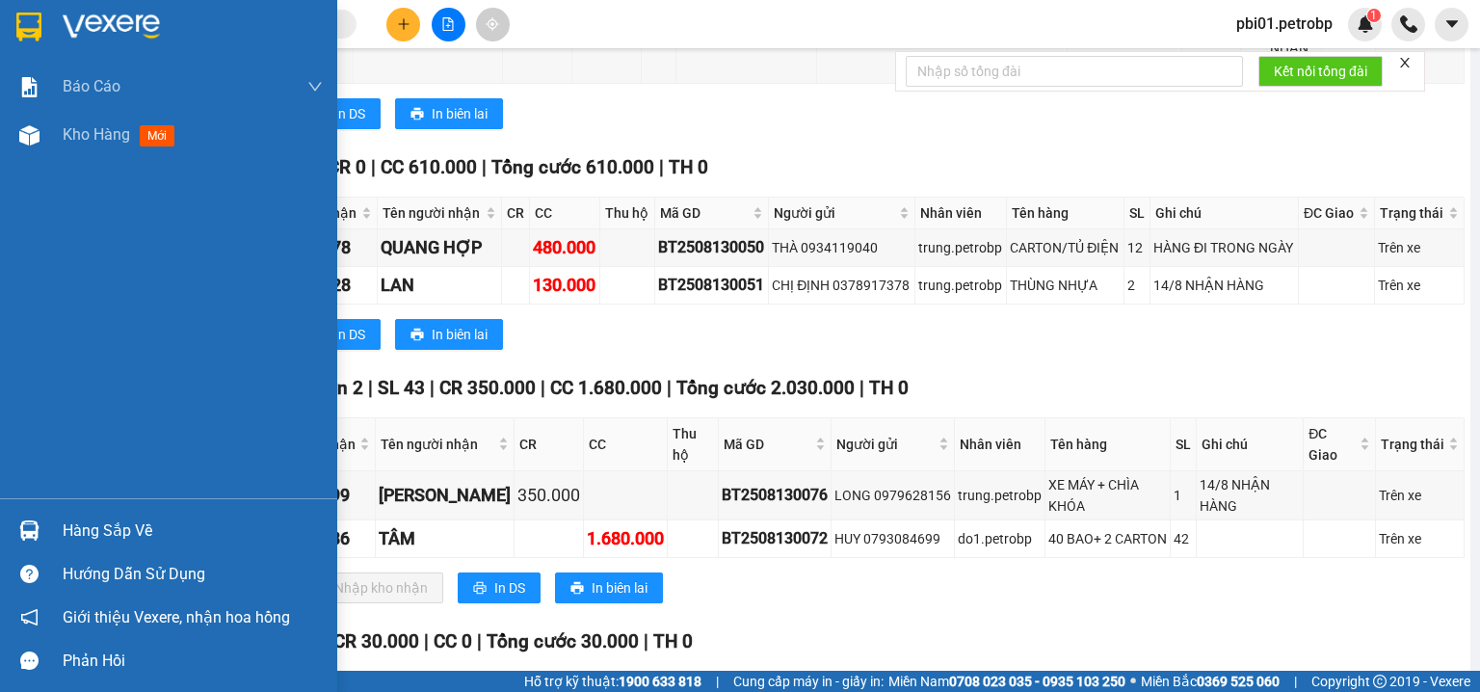
click at [97, 532] on div "Hàng sắp về" at bounding box center [193, 530] width 260 height 29
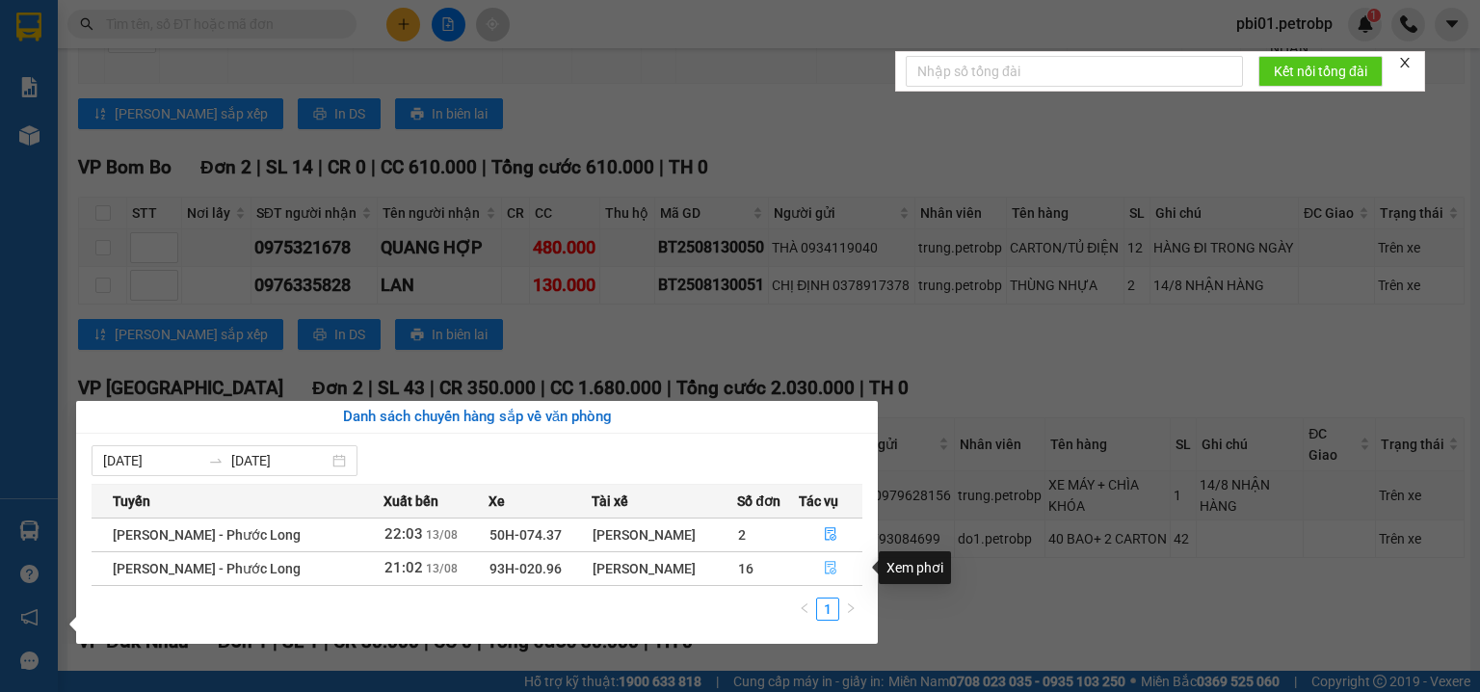
click at [819, 569] on button "button" at bounding box center [831, 568] width 63 height 31
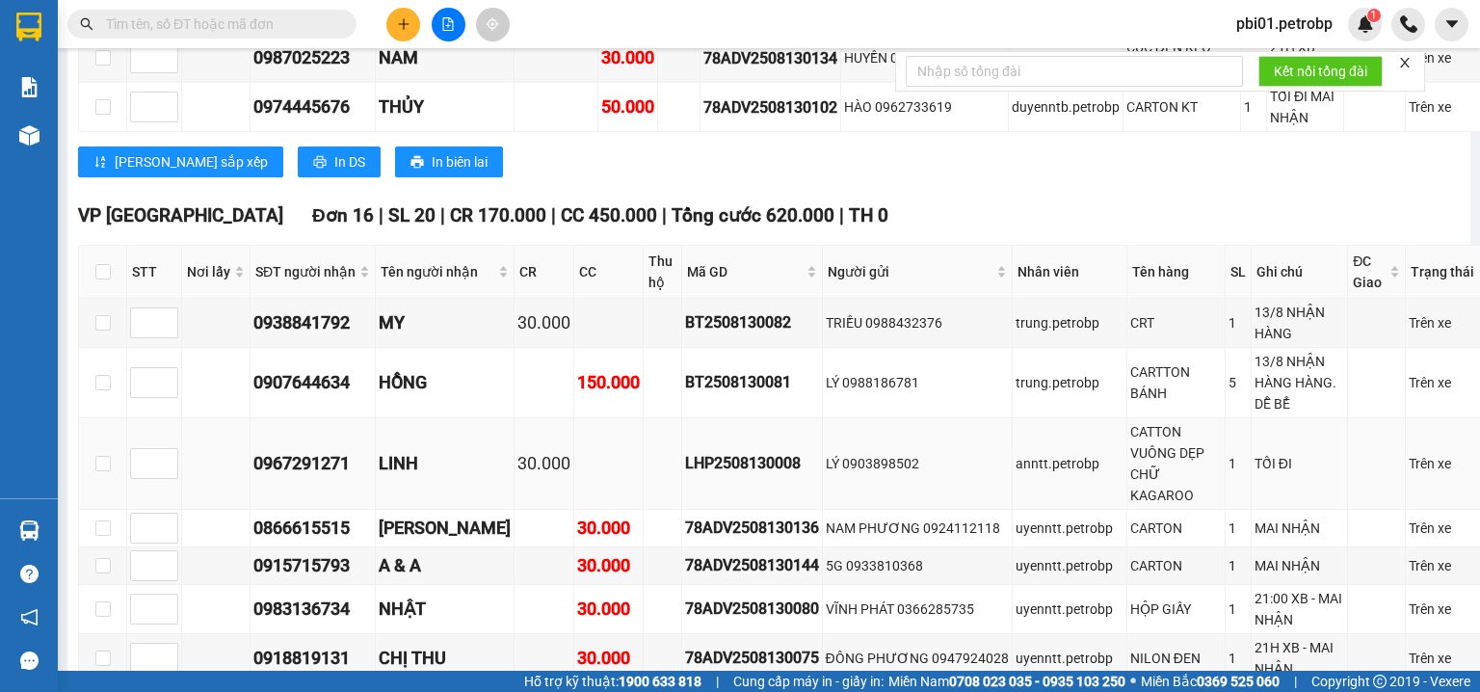
scroll to position [1002, 0]
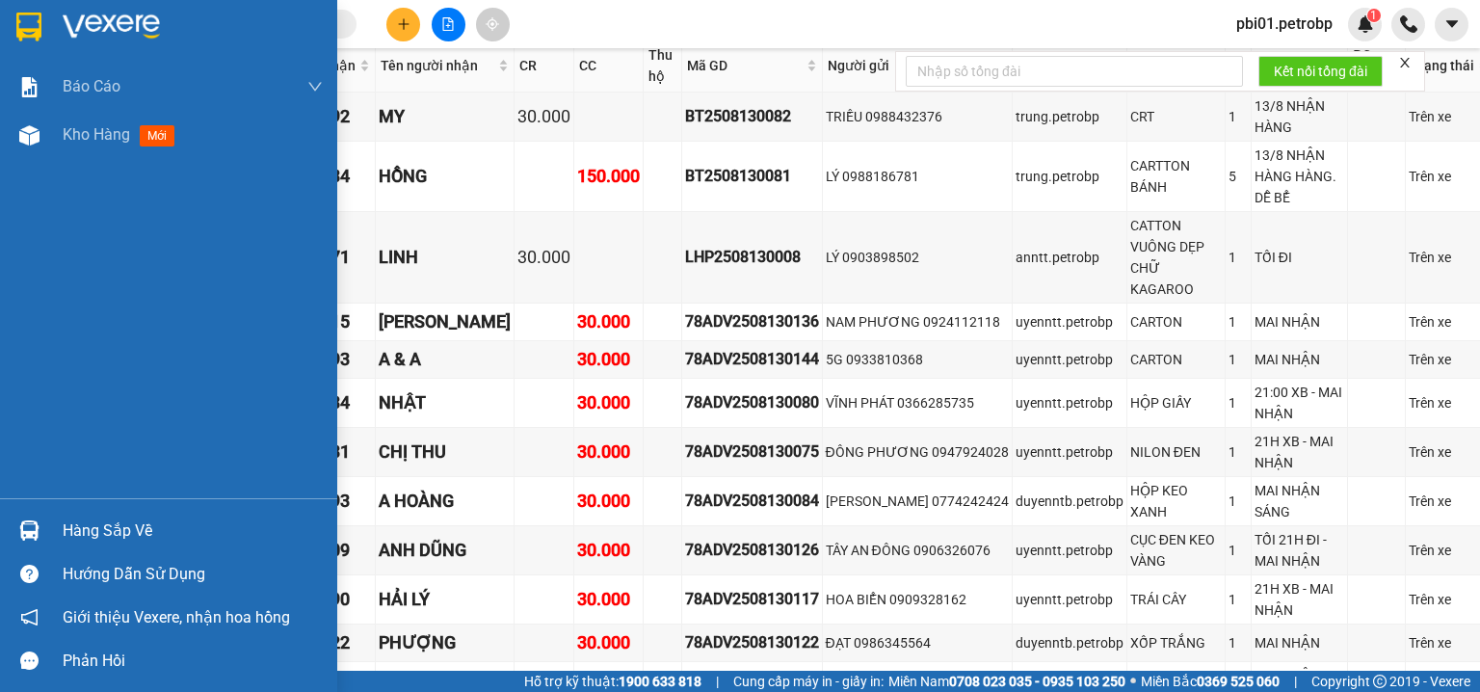
click at [148, 539] on div "Hàng sắp về" at bounding box center [193, 530] width 260 height 29
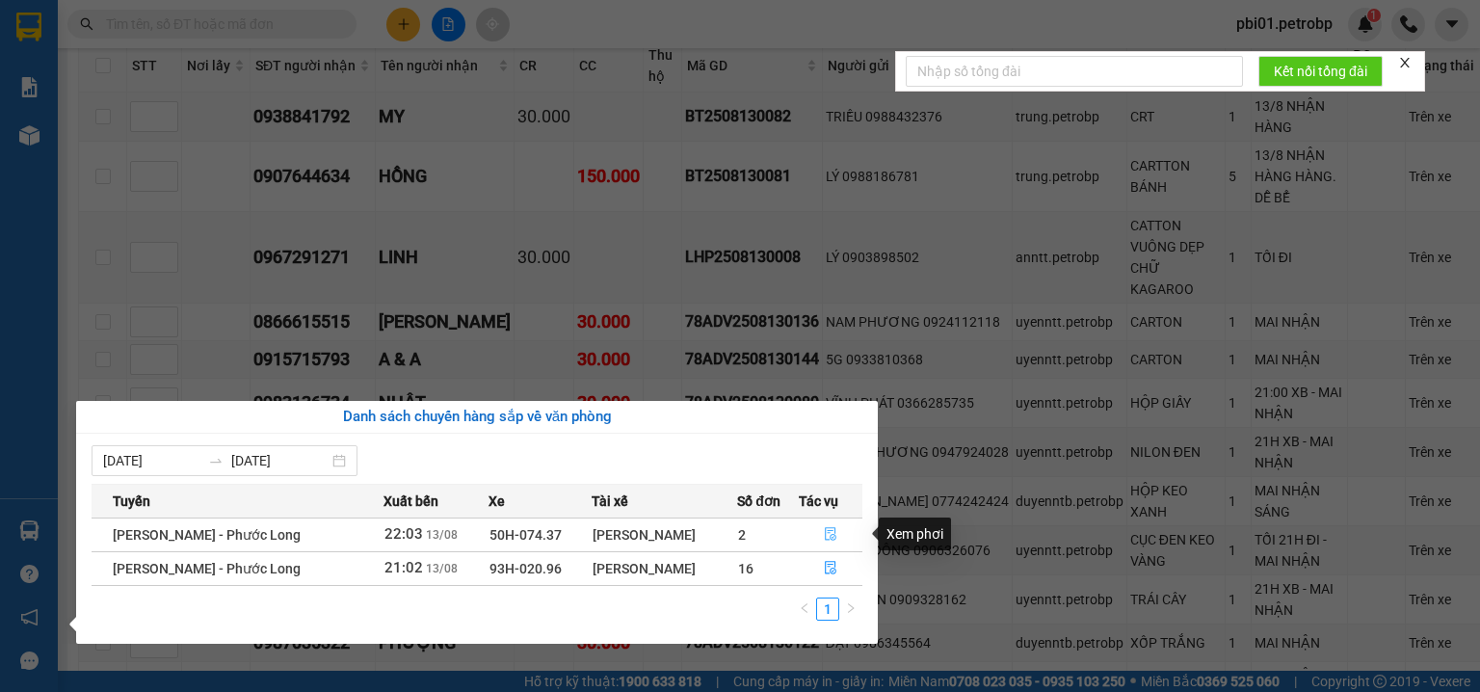
click at [837, 536] on button "button" at bounding box center [831, 534] width 63 height 31
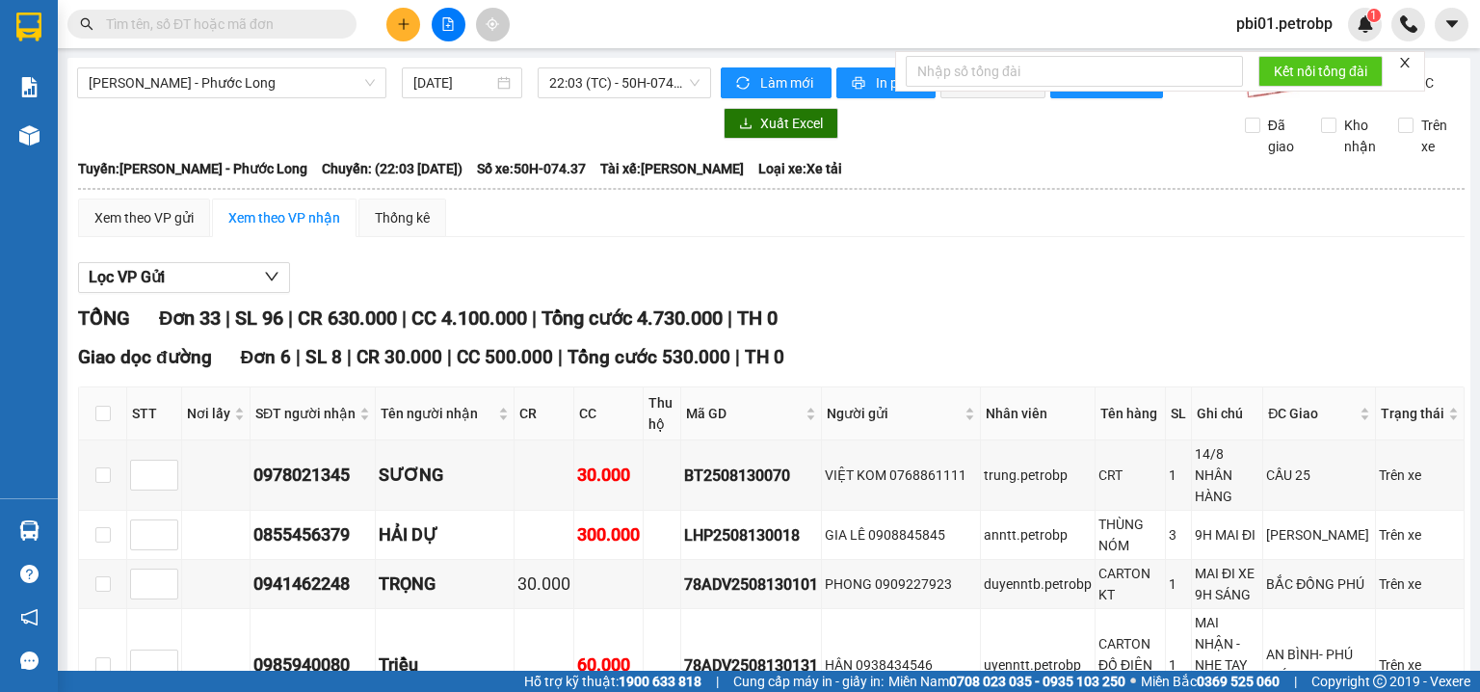
scroll to position [205, 0]
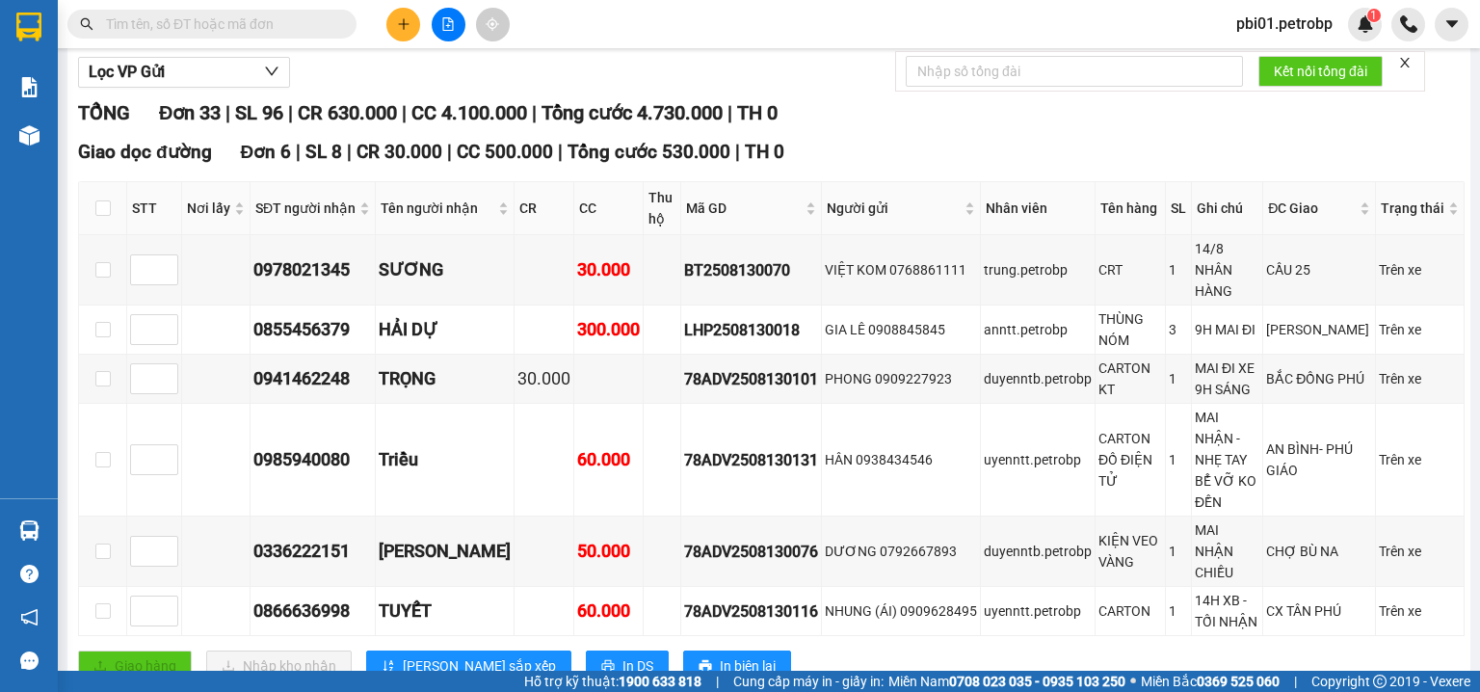
click at [1014, 156] on div "Giao dọc đường Đơn 6 | SL 8 | CR 30.000 | CC 500.000 | Tổng cước 530.000 | TH 0" at bounding box center [771, 152] width 1387 height 29
